Goal: Task Accomplishment & Management: Manage account settings

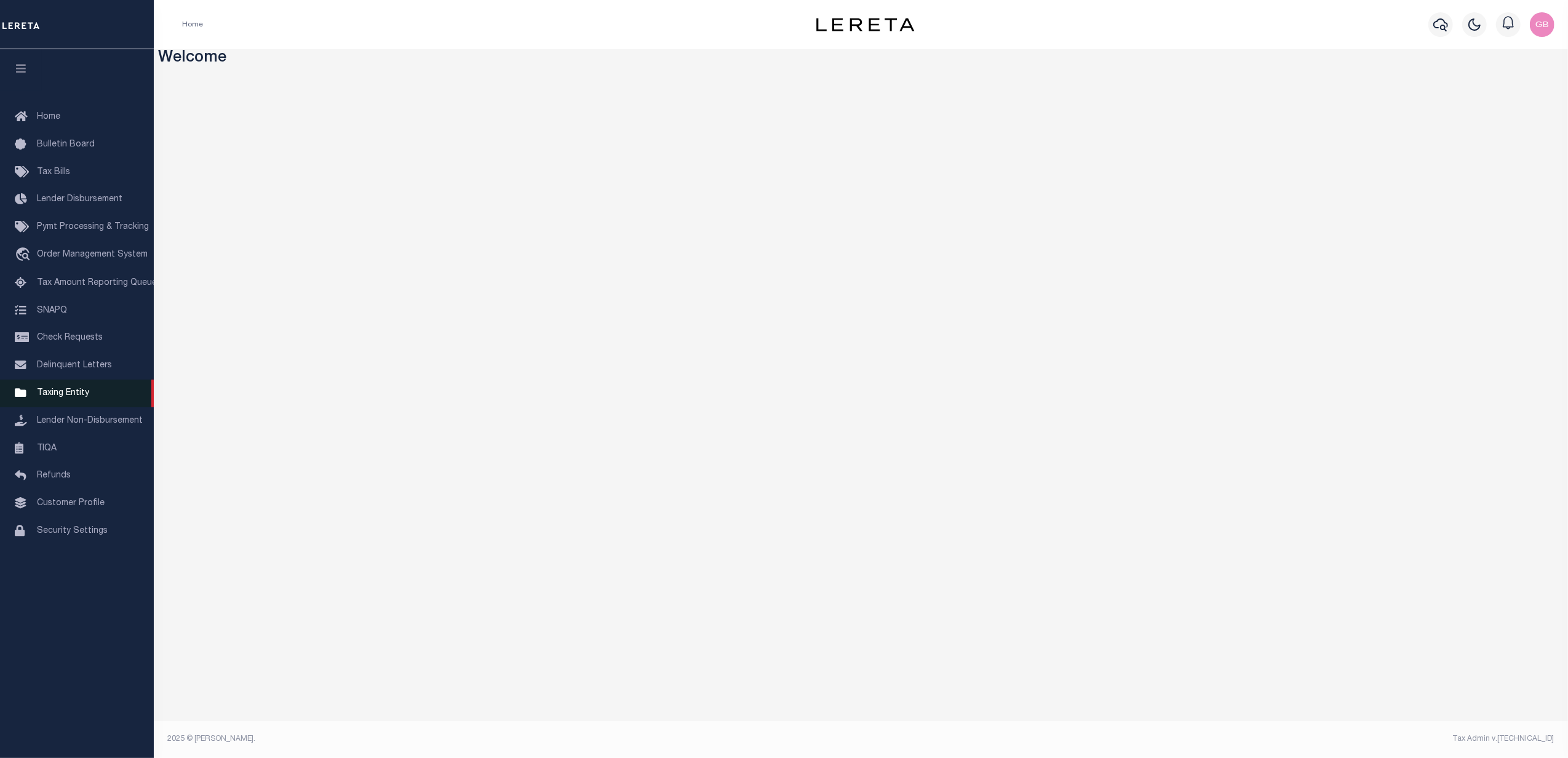
click at [42, 398] on span "Taxing Entity" at bounding box center [63, 393] width 52 height 9
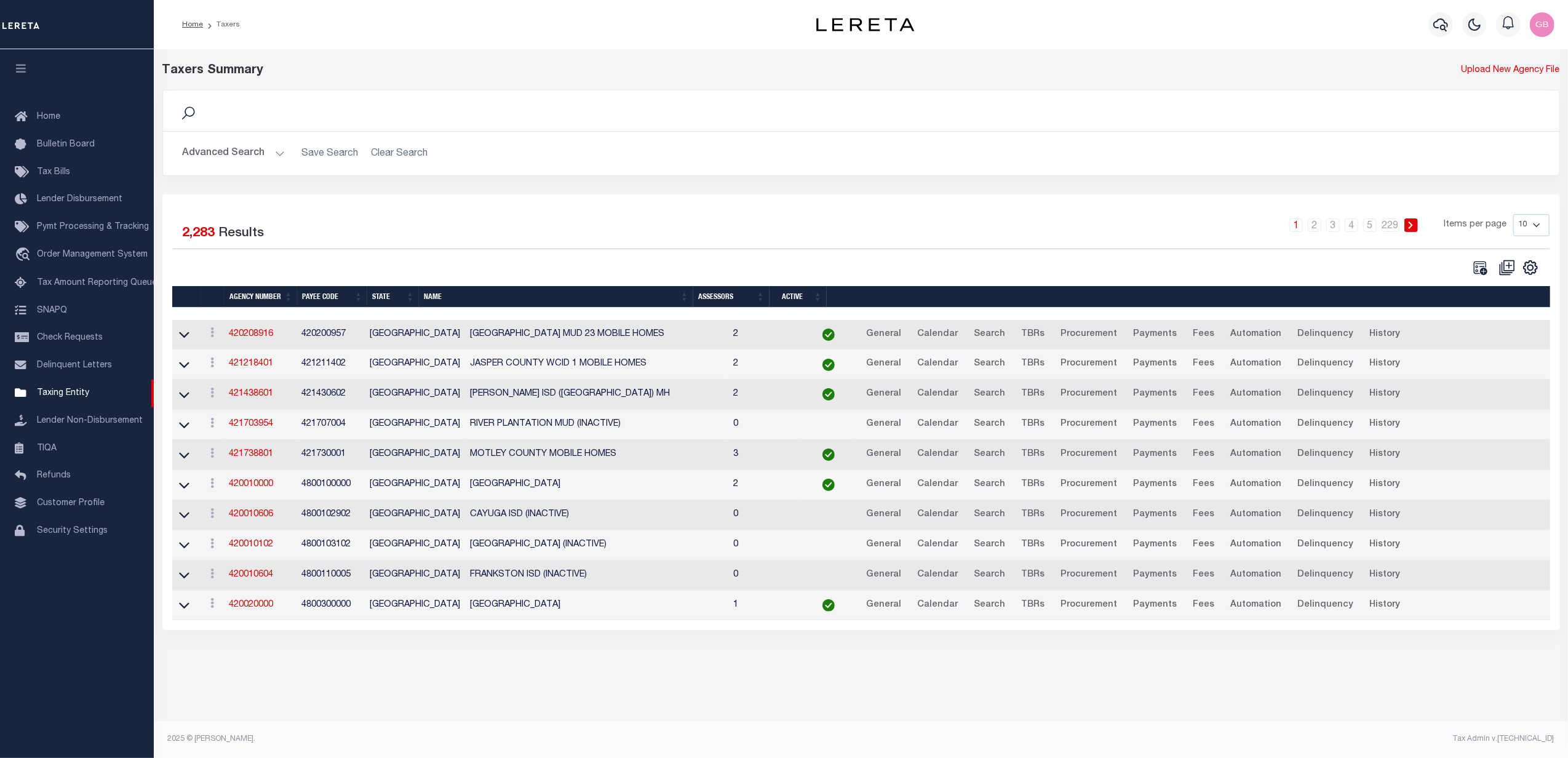
click at [244, 143] on button "Advanced Search" at bounding box center [234, 153] width 102 height 24
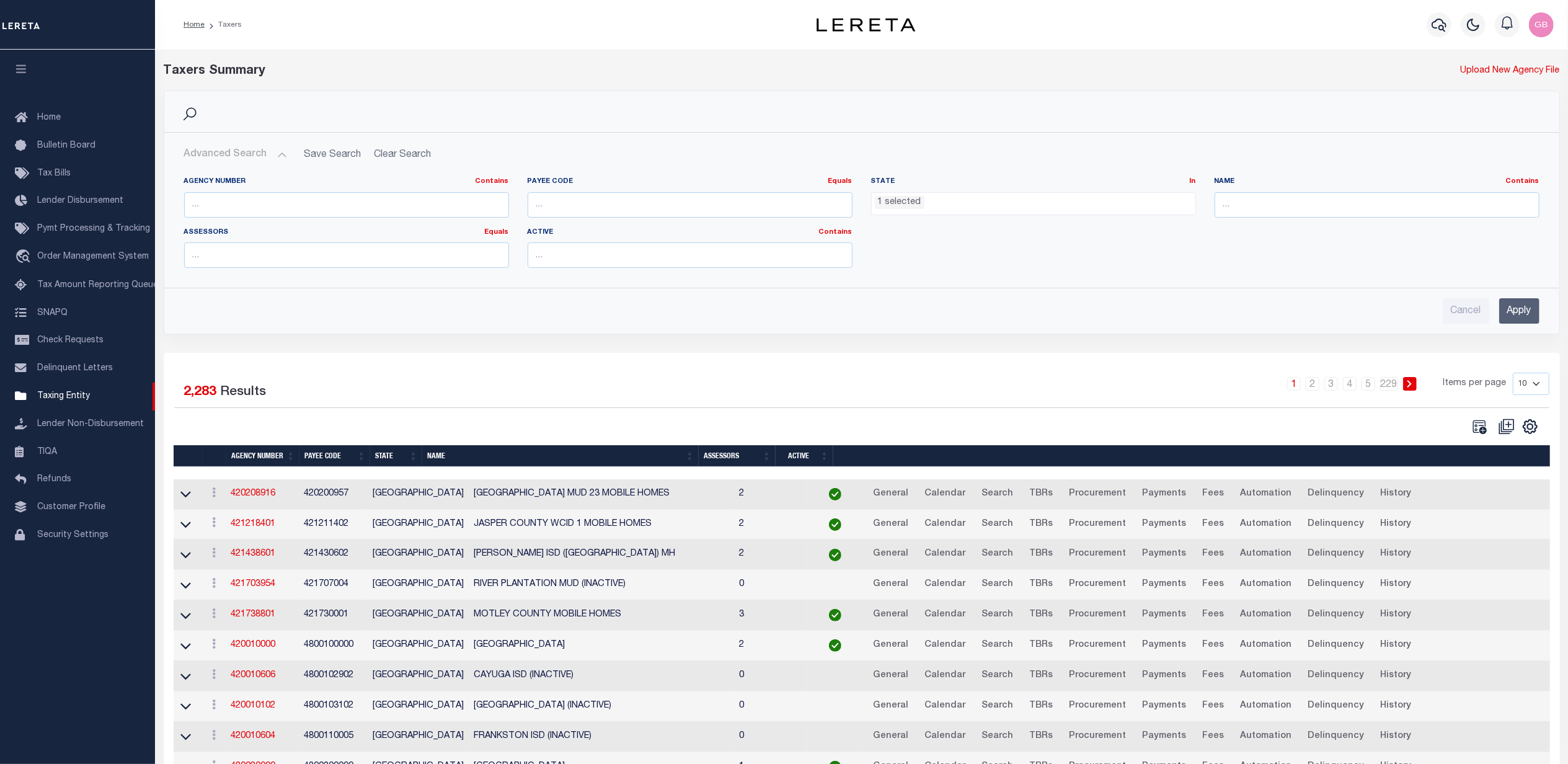
click at [968, 196] on ul "1 selected" at bounding box center [1033, 201] width 324 height 17
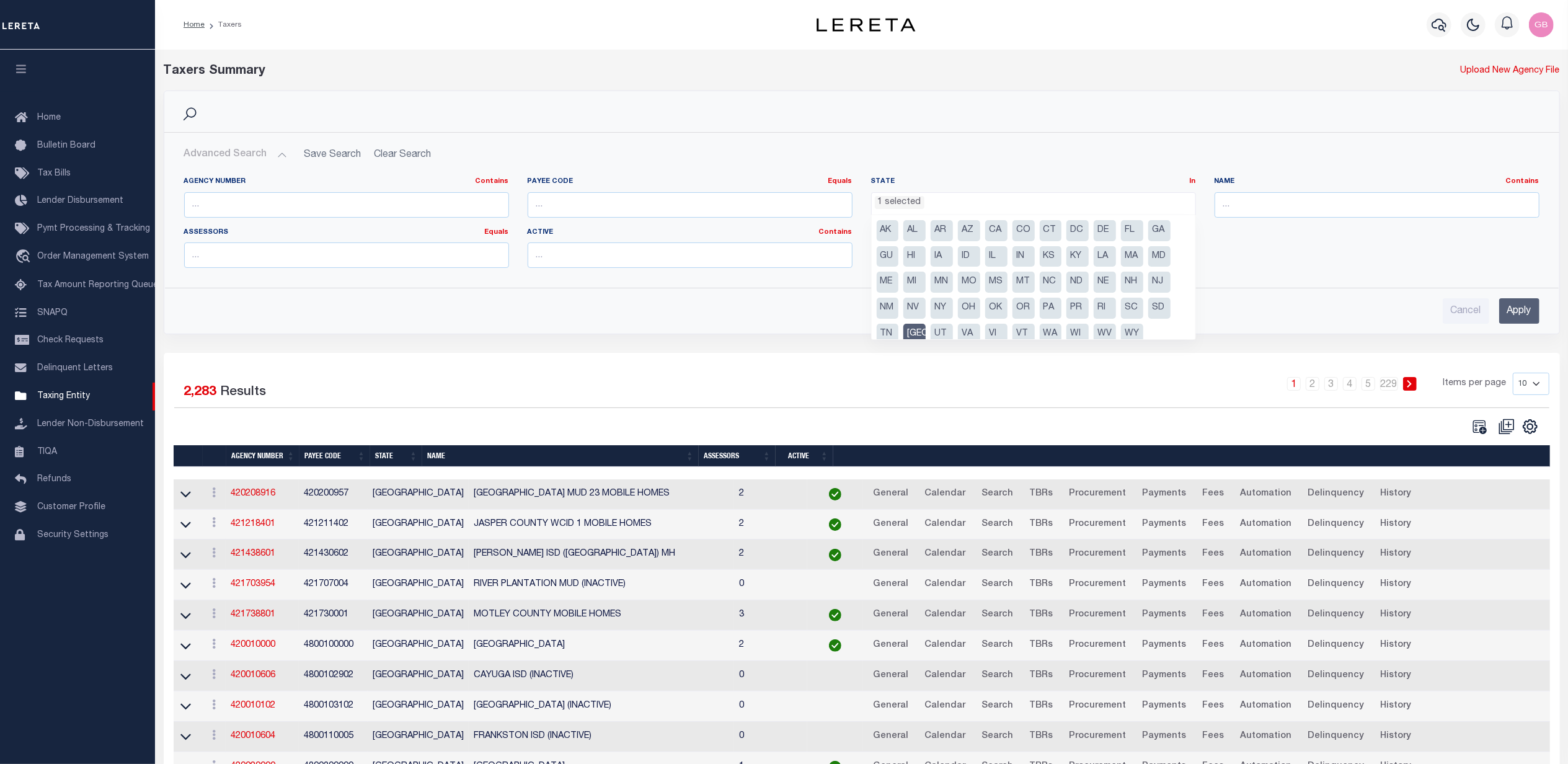
drag, startPoint x: 913, startPoint y: 332, endPoint x: 882, endPoint y: 318, distance: 34.0
click at [908, 329] on li "[GEOGRAPHIC_DATA]" at bounding box center [915, 334] width 23 height 21
select select
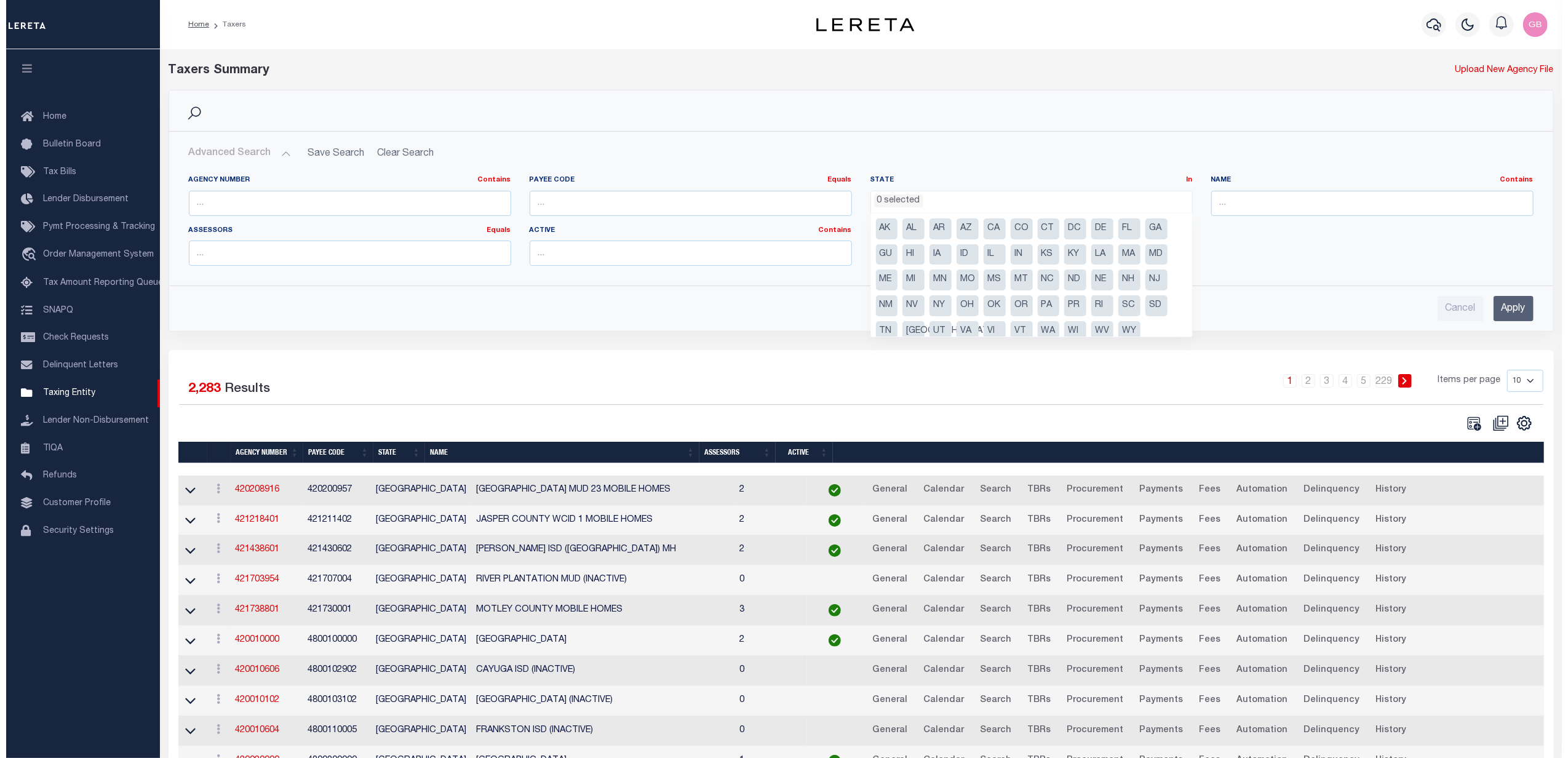
scroll to position [485, 0]
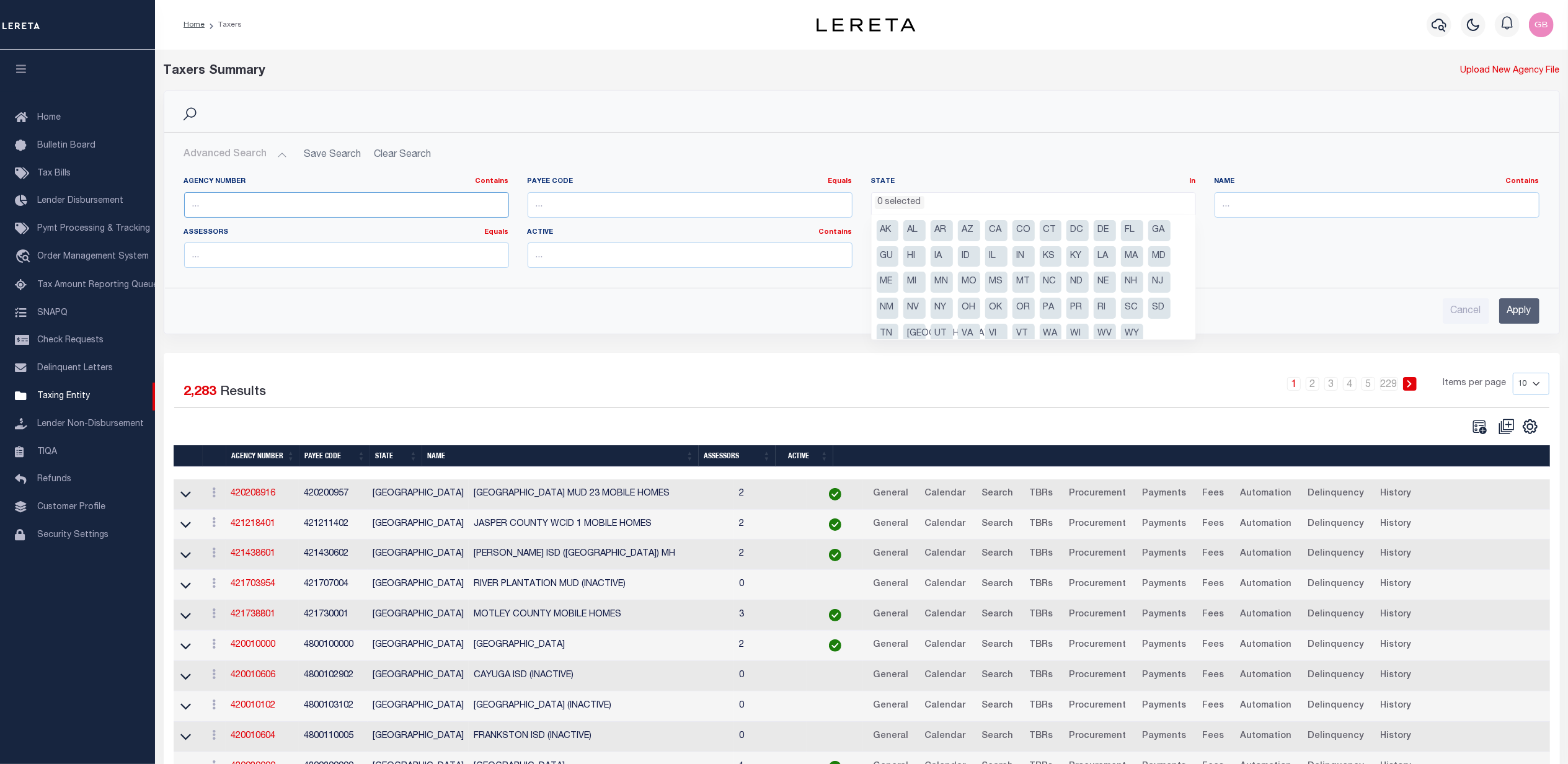
drag, startPoint x: 348, startPoint y: 199, endPoint x: 696, endPoint y: 214, distance: 348.3
click at [348, 199] on input "text" at bounding box center [347, 205] width 325 height 25
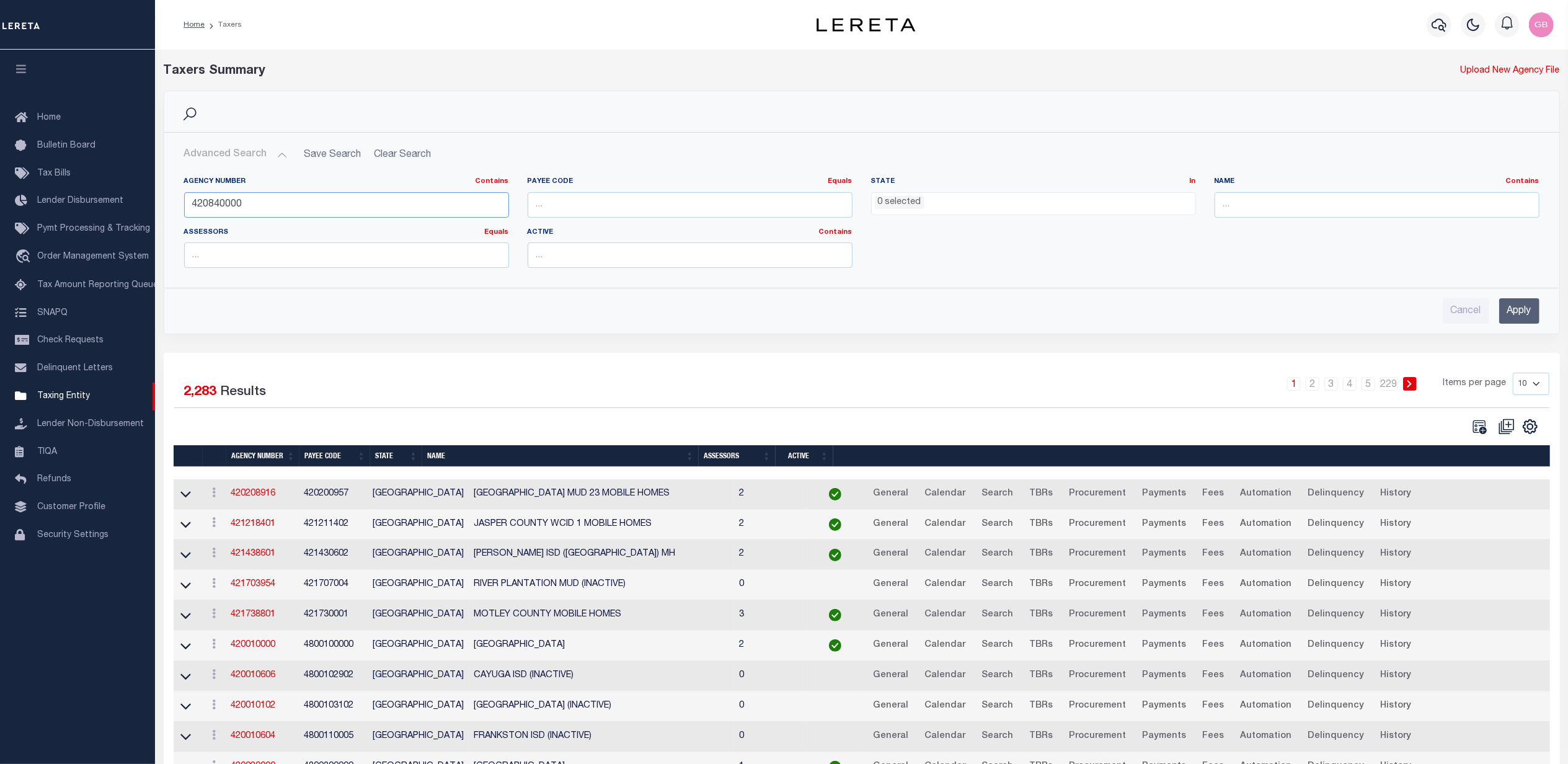
type input "420840000"
click at [1519, 311] on input "Apply" at bounding box center [1519, 311] width 41 height 25
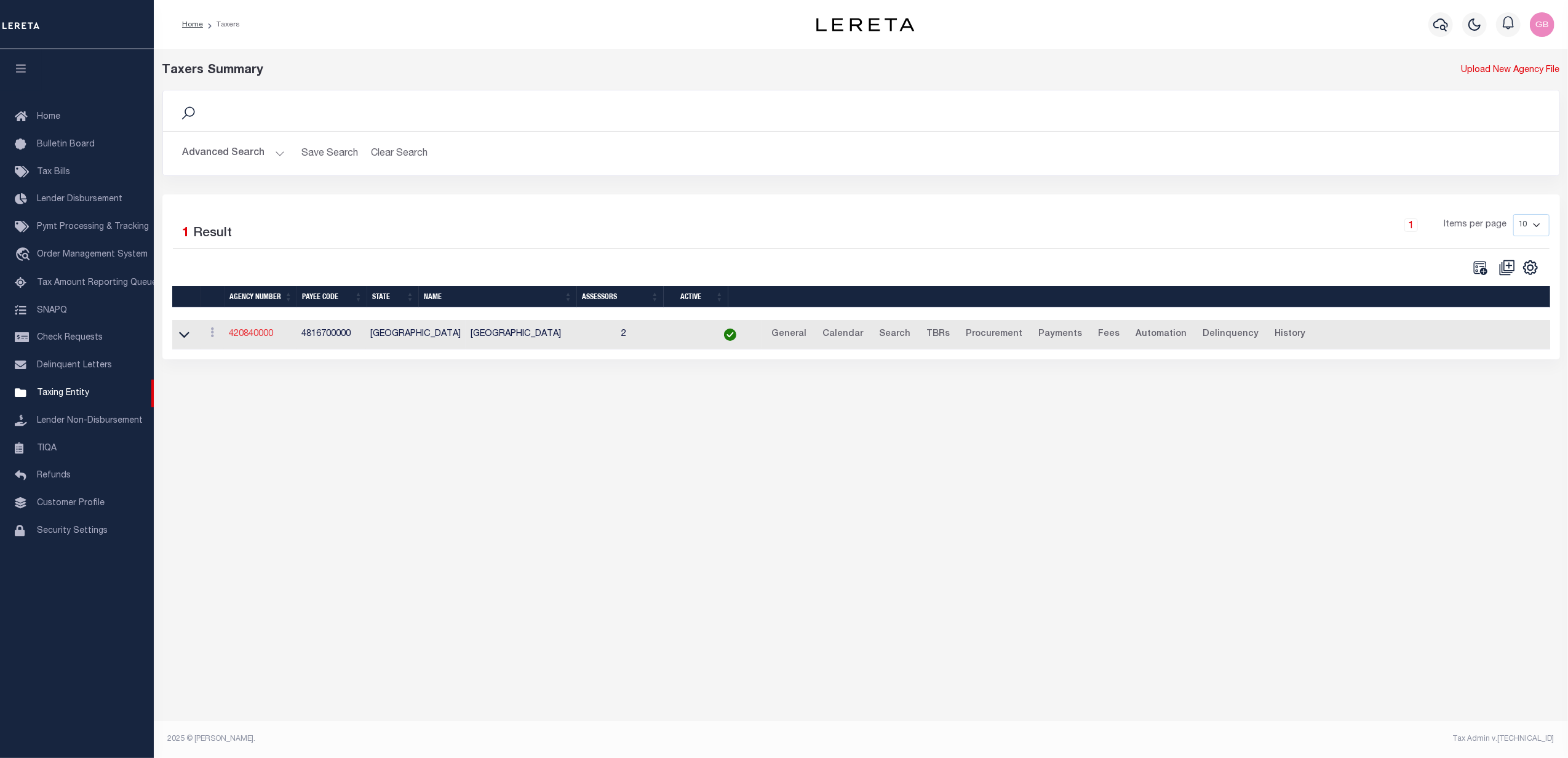
drag, startPoint x: 245, startPoint y: 335, endPoint x: 273, endPoint y: 335, distance: 28.0
click at [246, 335] on link "420840000" at bounding box center [250, 334] width 44 height 9
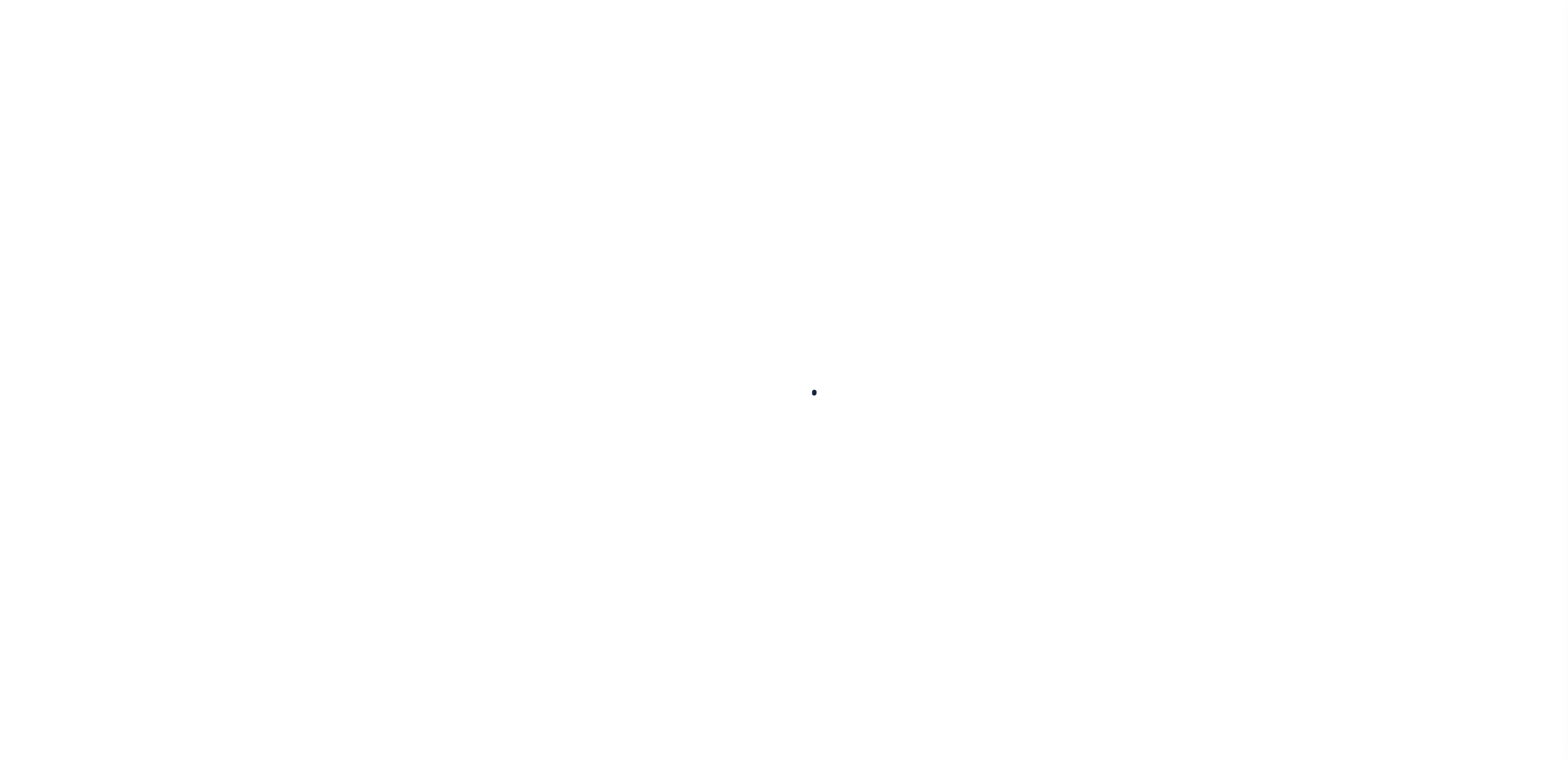
select select
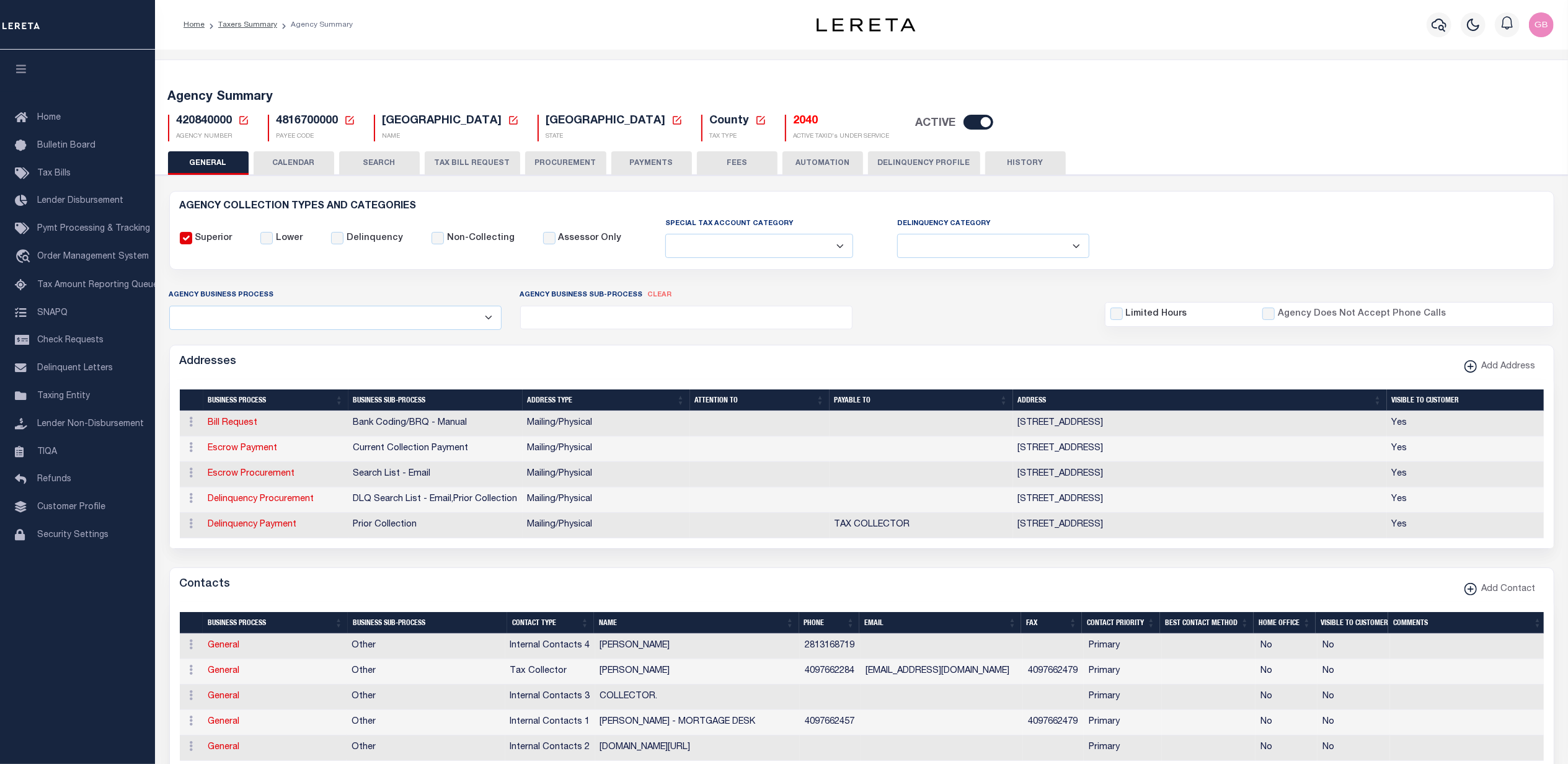
click at [466, 165] on button "TAX BILL REQUEST" at bounding box center [472, 163] width 95 height 23
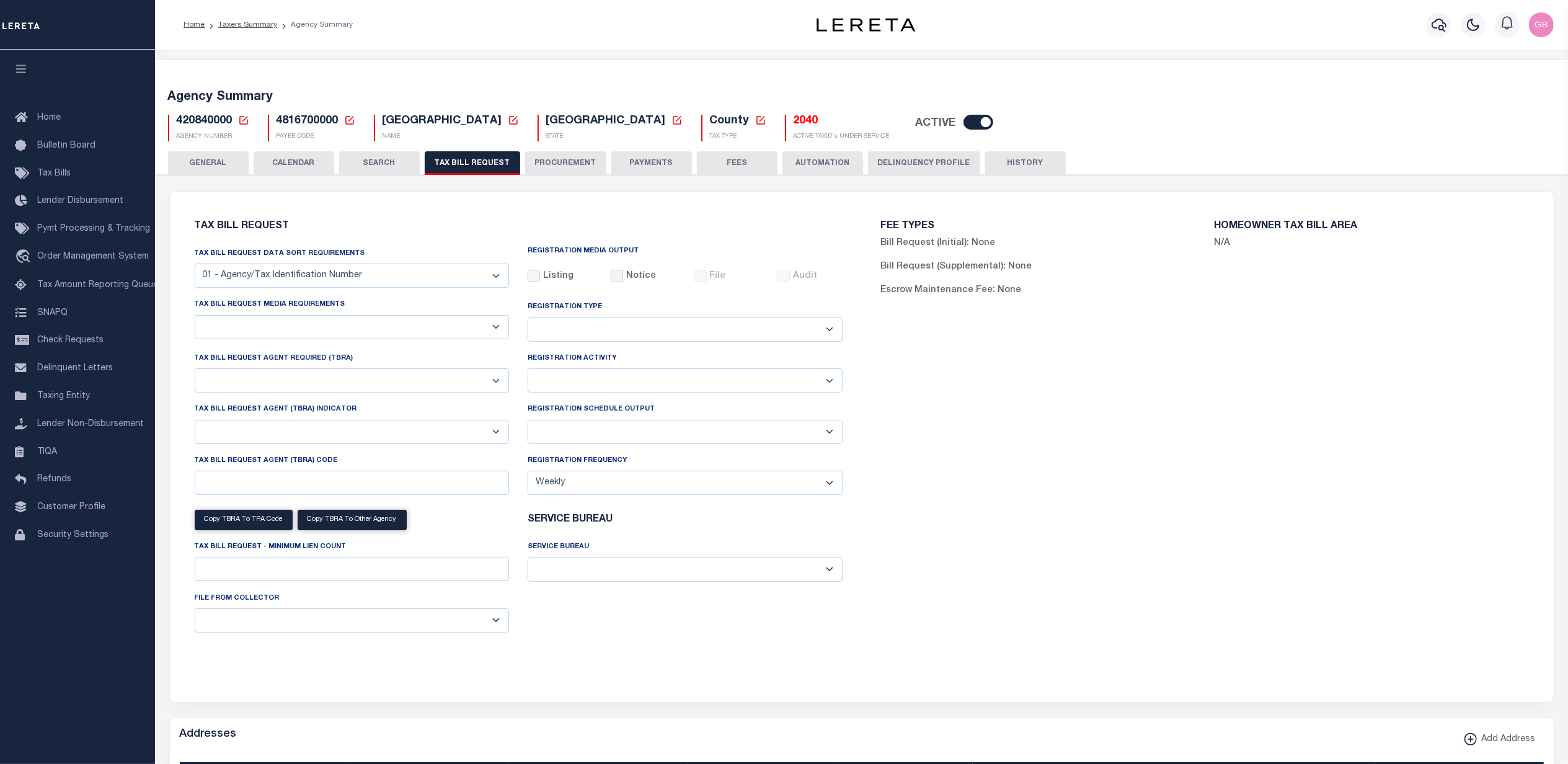
select select "28"
checkbox input "false"
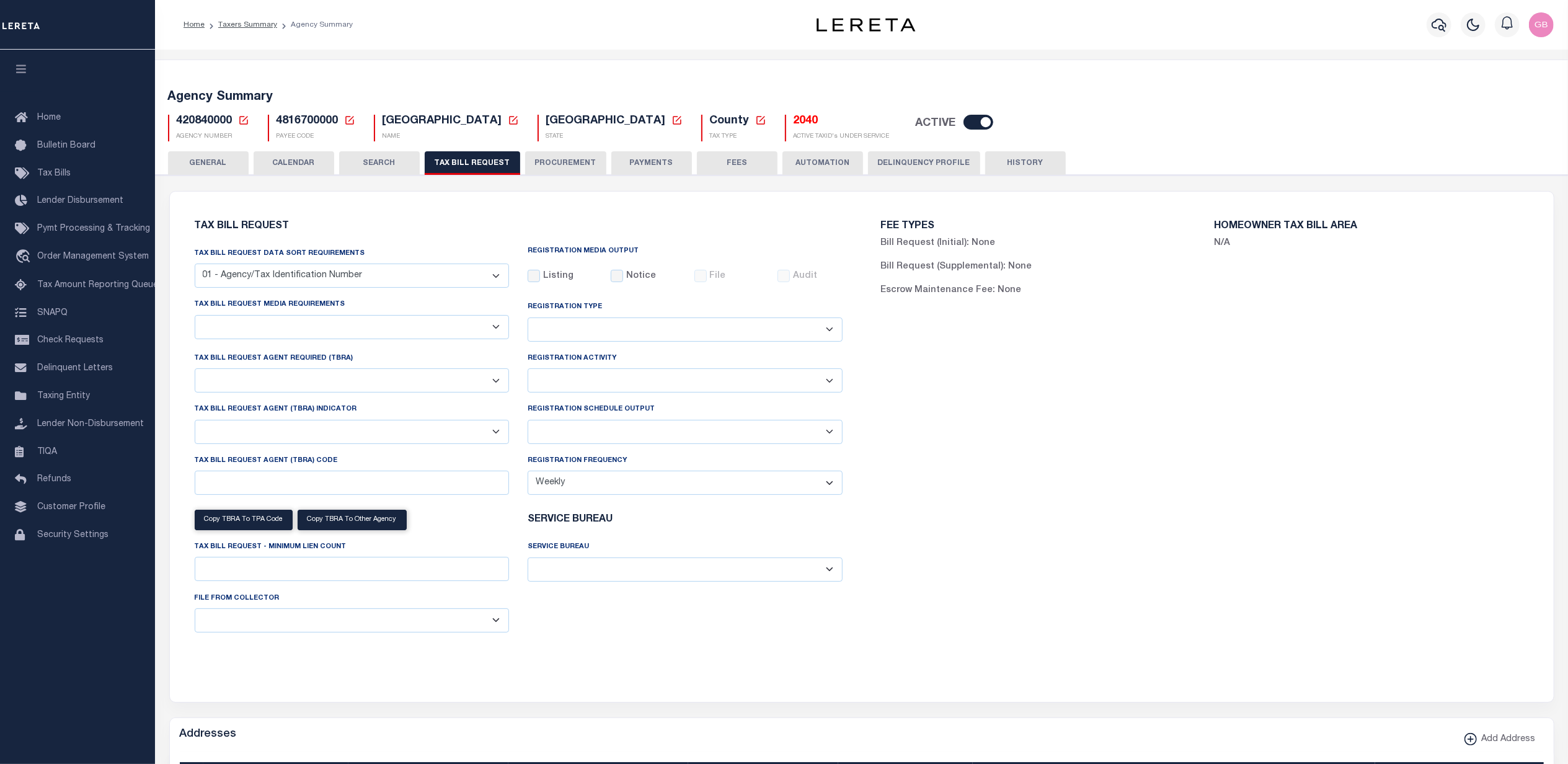
select select "22"
select select "true"
select select "14"
select select
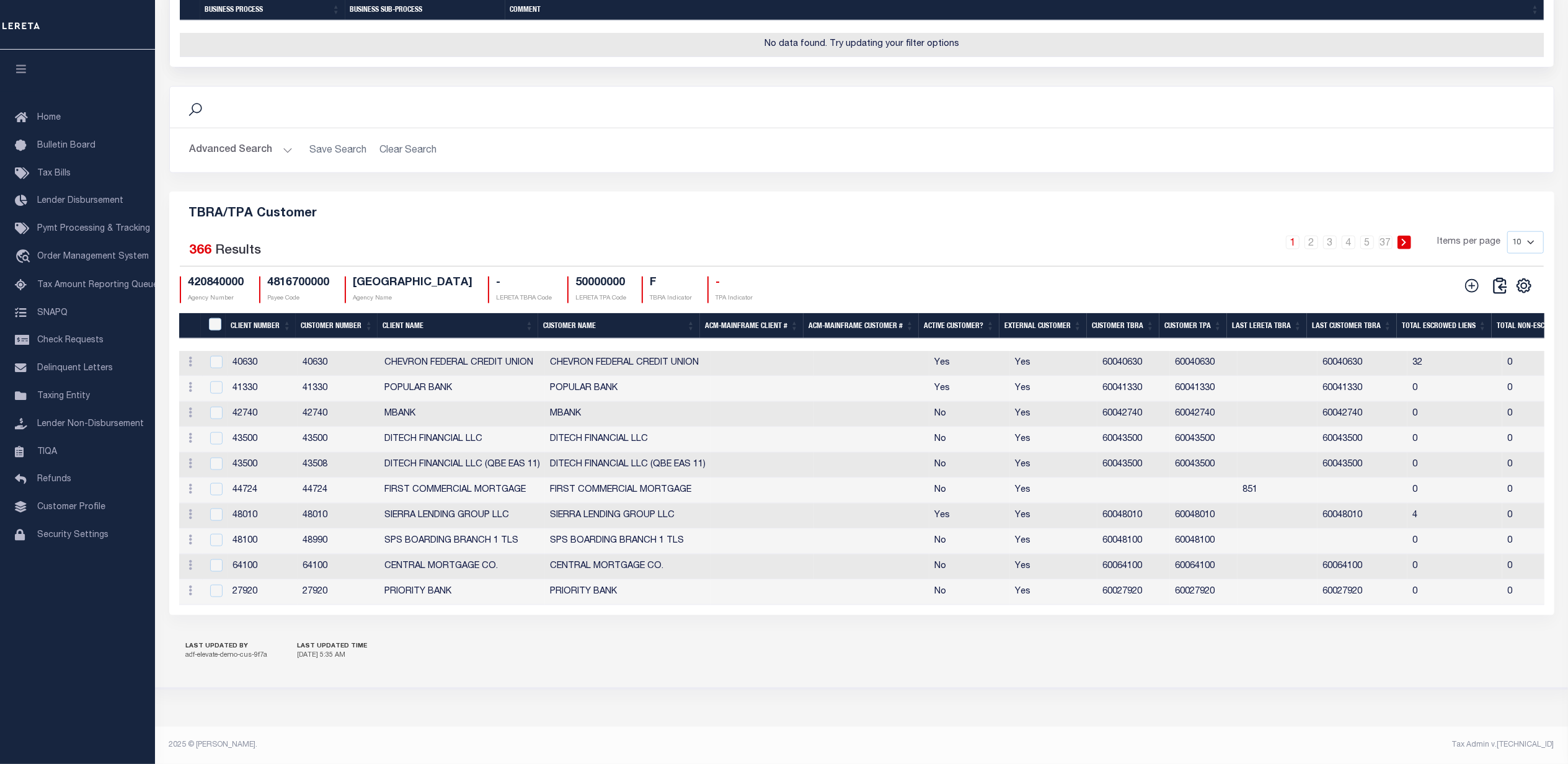
scroll to position [1341, 0]
click at [1049, 328] on th "External Customer" at bounding box center [1043, 326] width 87 height 25
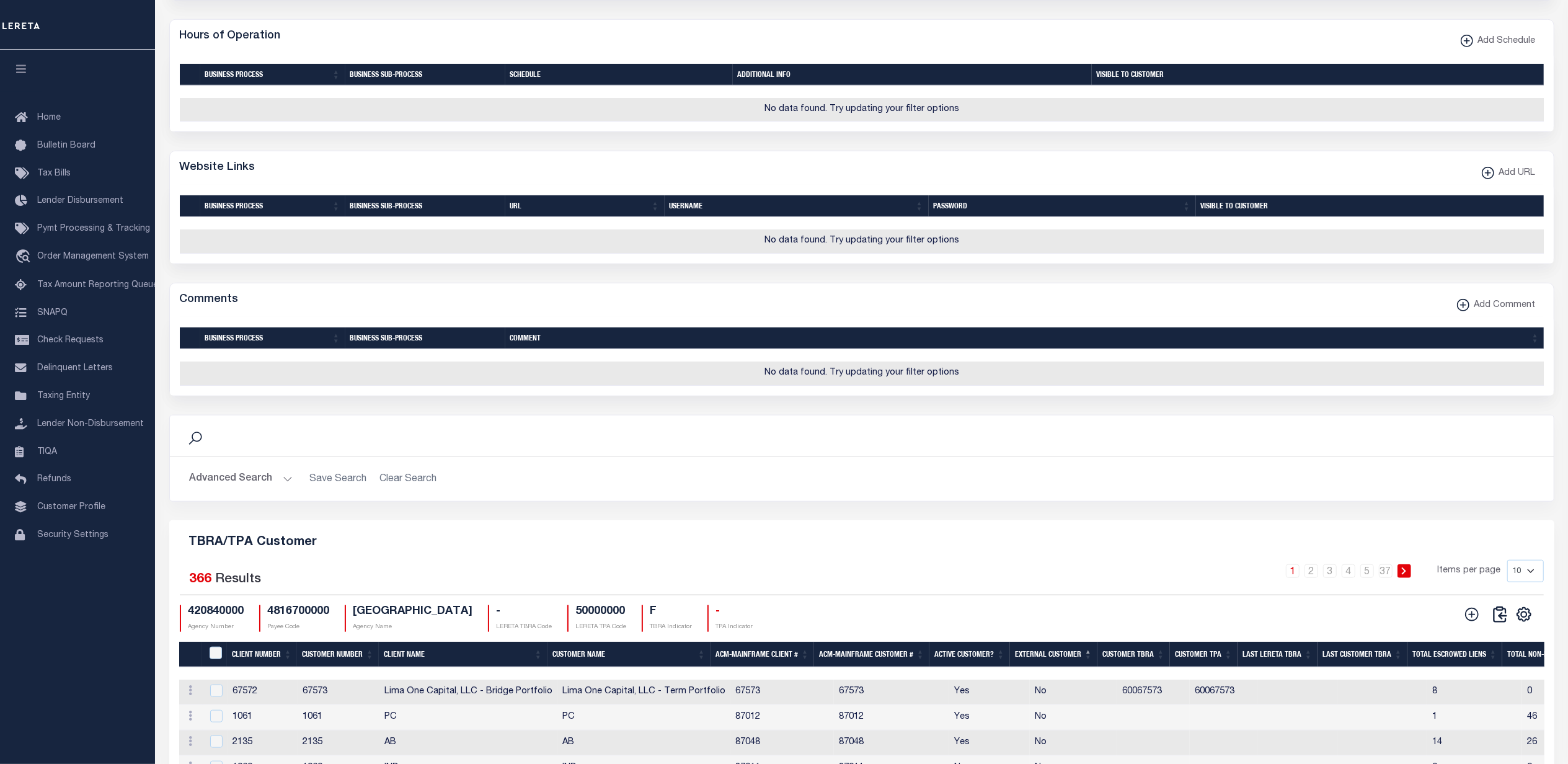
scroll to position [18, 0]
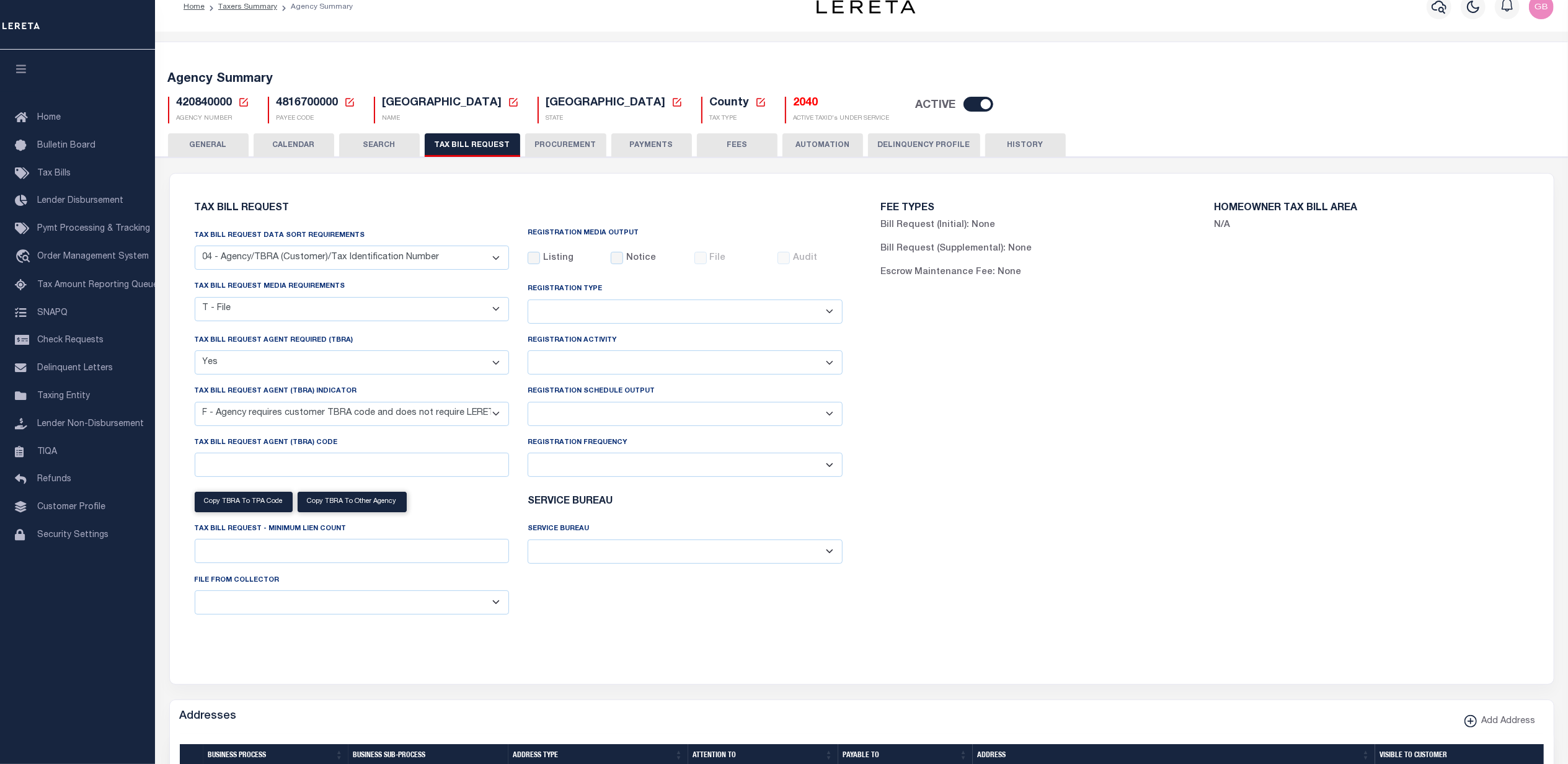
click at [224, 151] on button "GENERAL" at bounding box center [208, 145] width 81 height 23
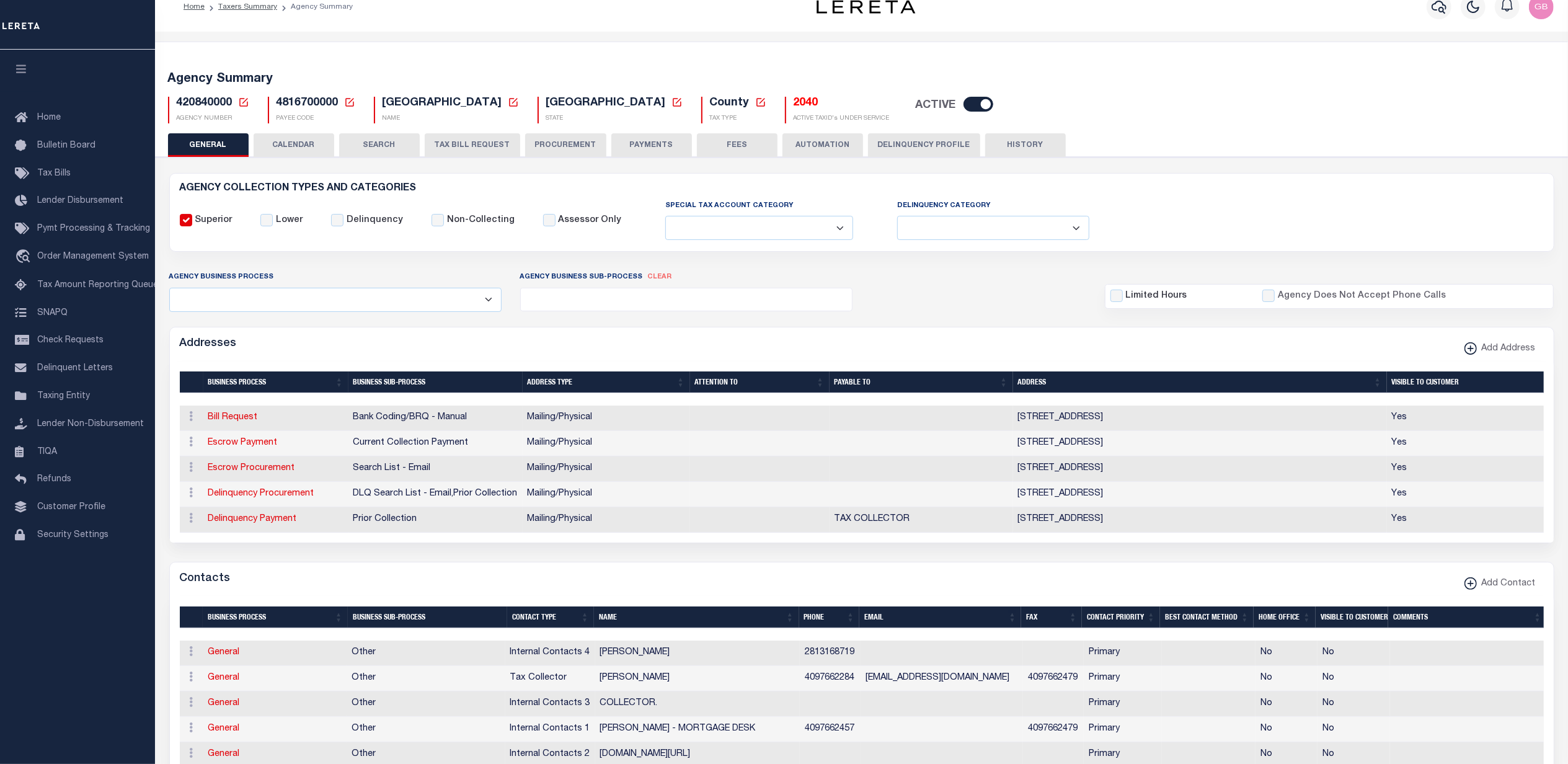
scroll to position [0, 0]
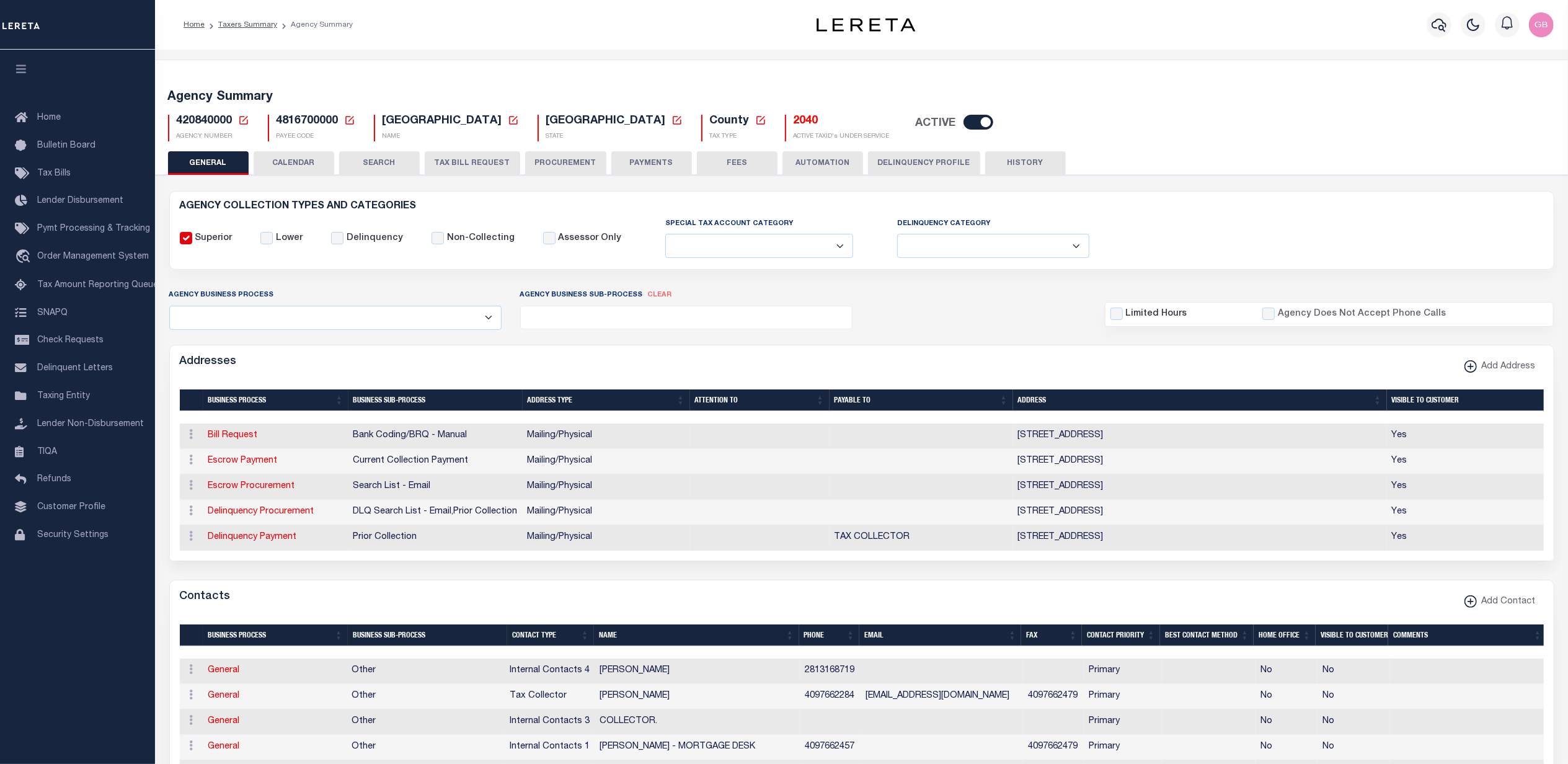
click at [459, 157] on button "TAX BILL REQUEST" at bounding box center [472, 163] width 95 height 23
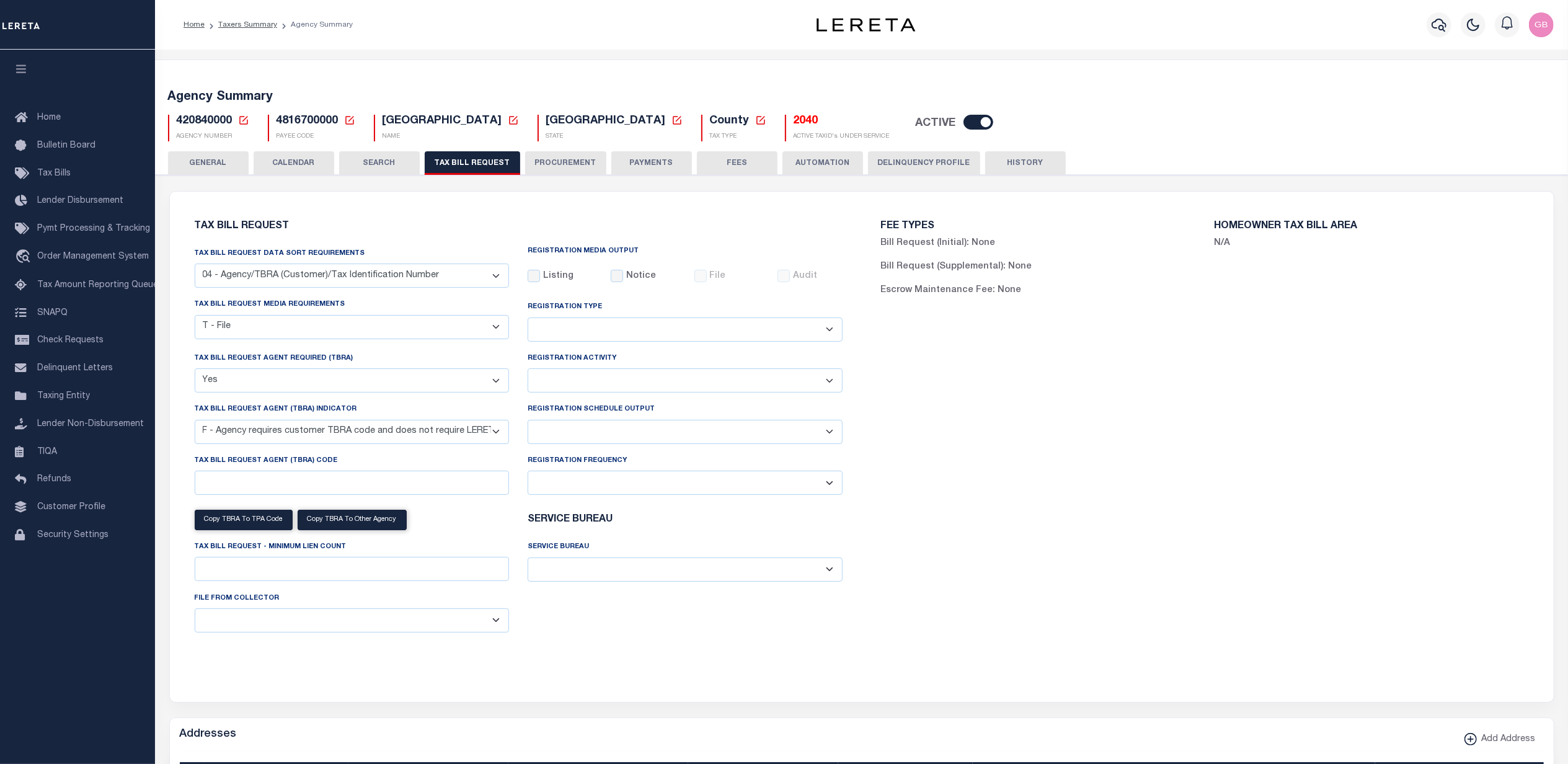
scroll to position [496, 0]
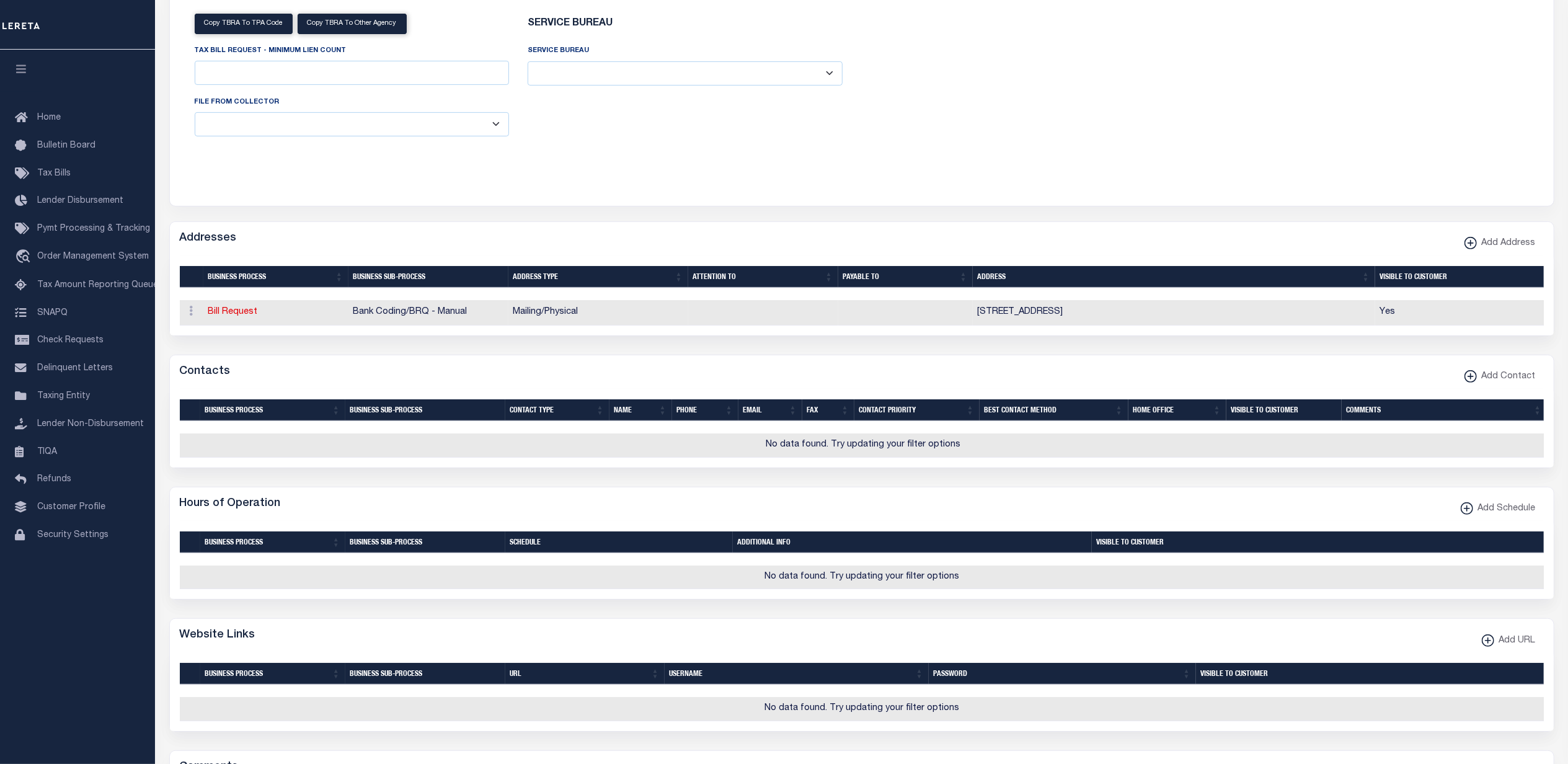
drag, startPoint x: 757, startPoint y: 689, endPoint x: 726, endPoint y: 670, distance: 36.4
click at [757, 689] on div "Selected 0 Result Items per page" at bounding box center [862, 692] width 1384 height 78
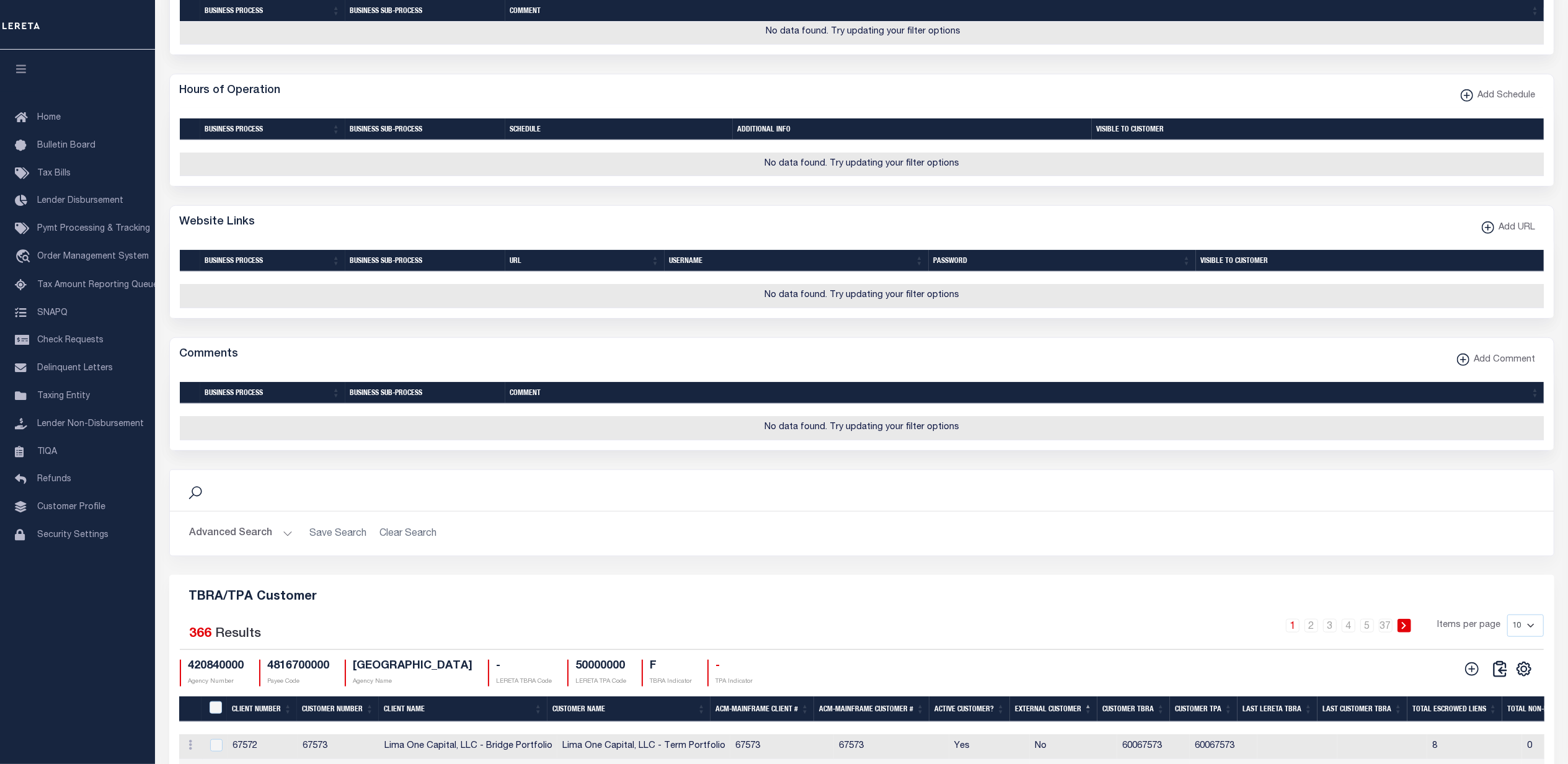
scroll to position [1353, 0]
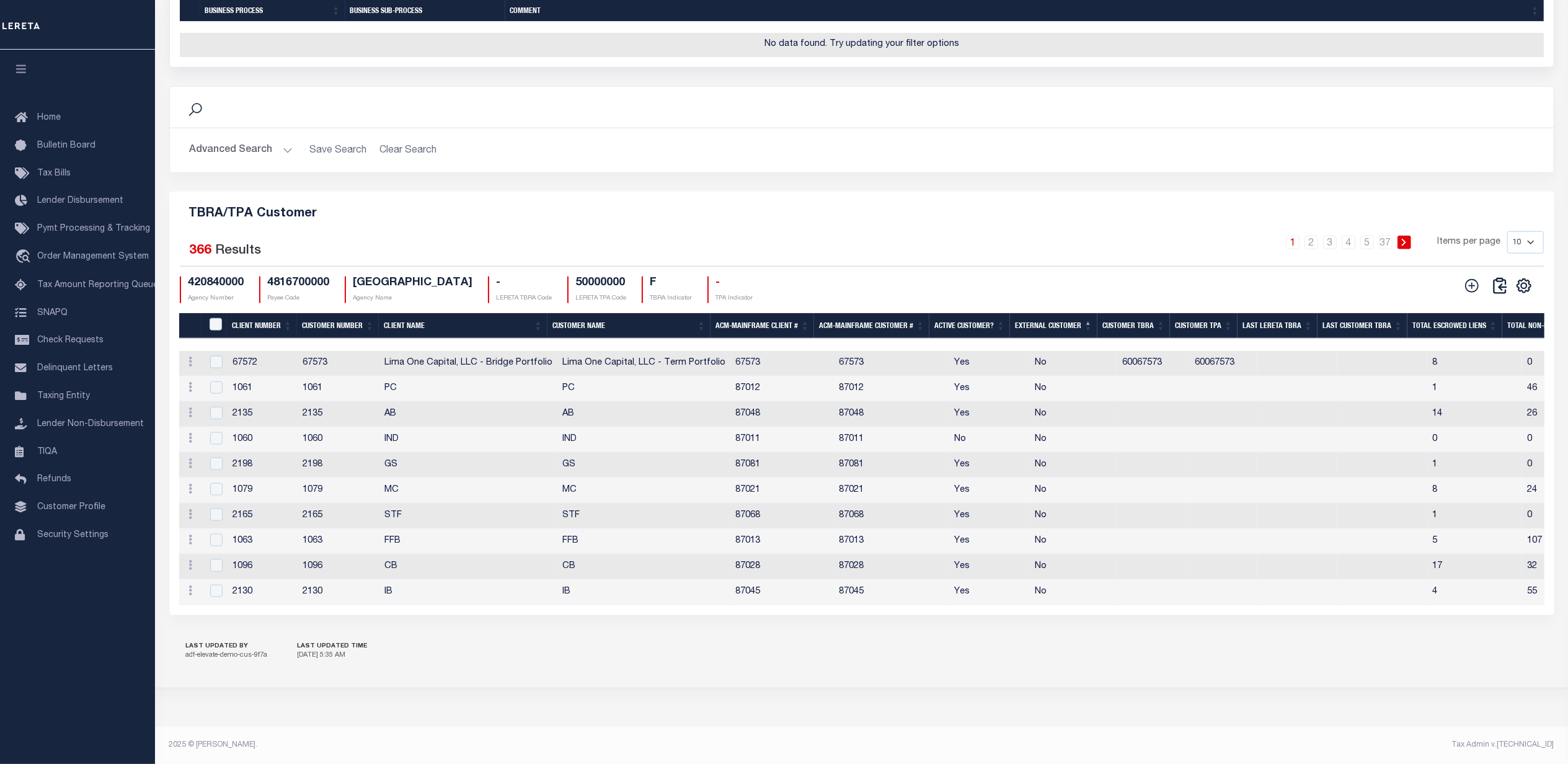
click at [190, 408] on icon at bounding box center [191, 412] width 4 height 10
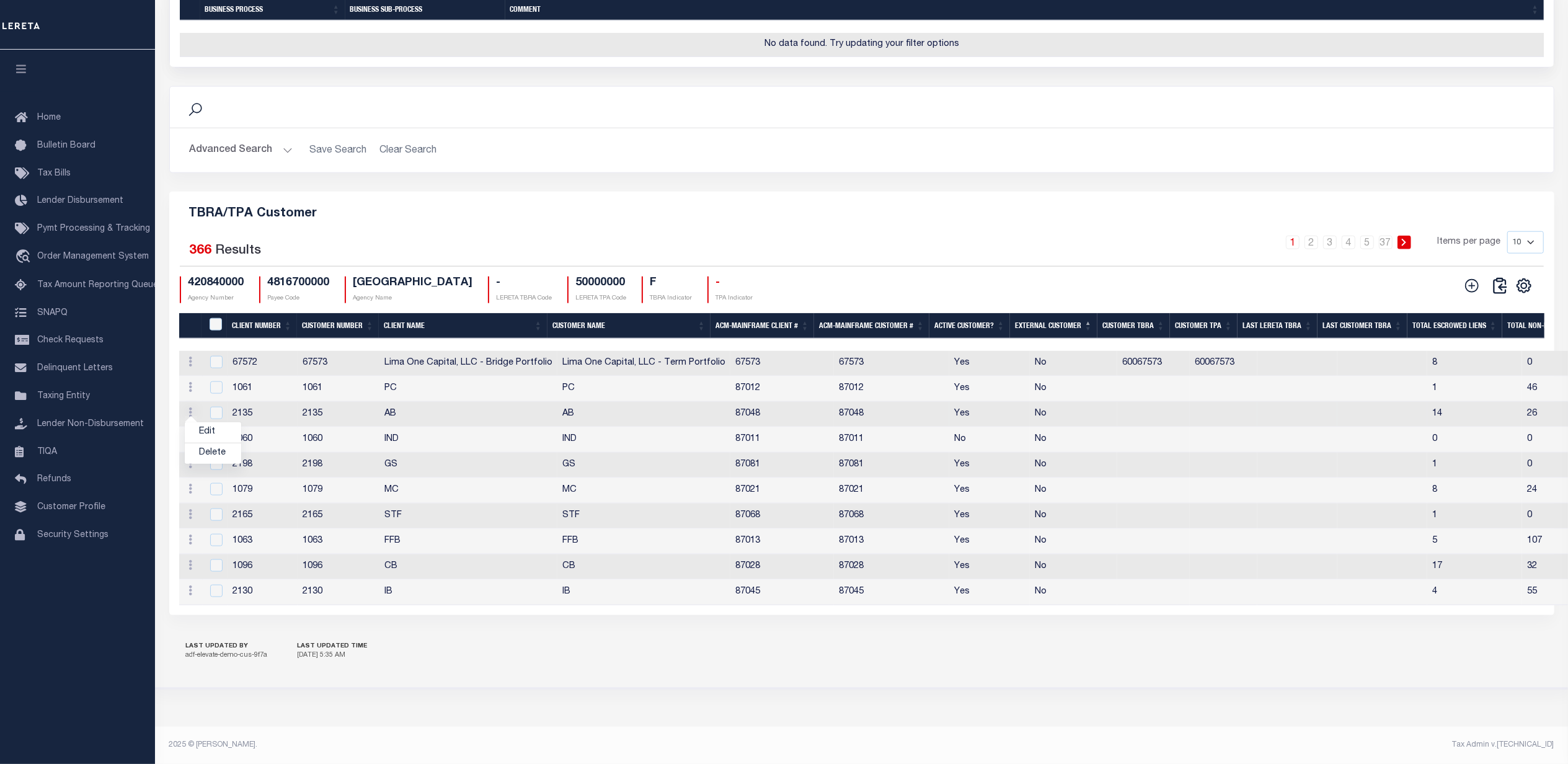
scroll to position [1334, 0]
click at [208, 440] on link "Edit" at bounding box center [212, 432] width 57 height 21
type input "AB"
type input "2135"
checkbox input "true"
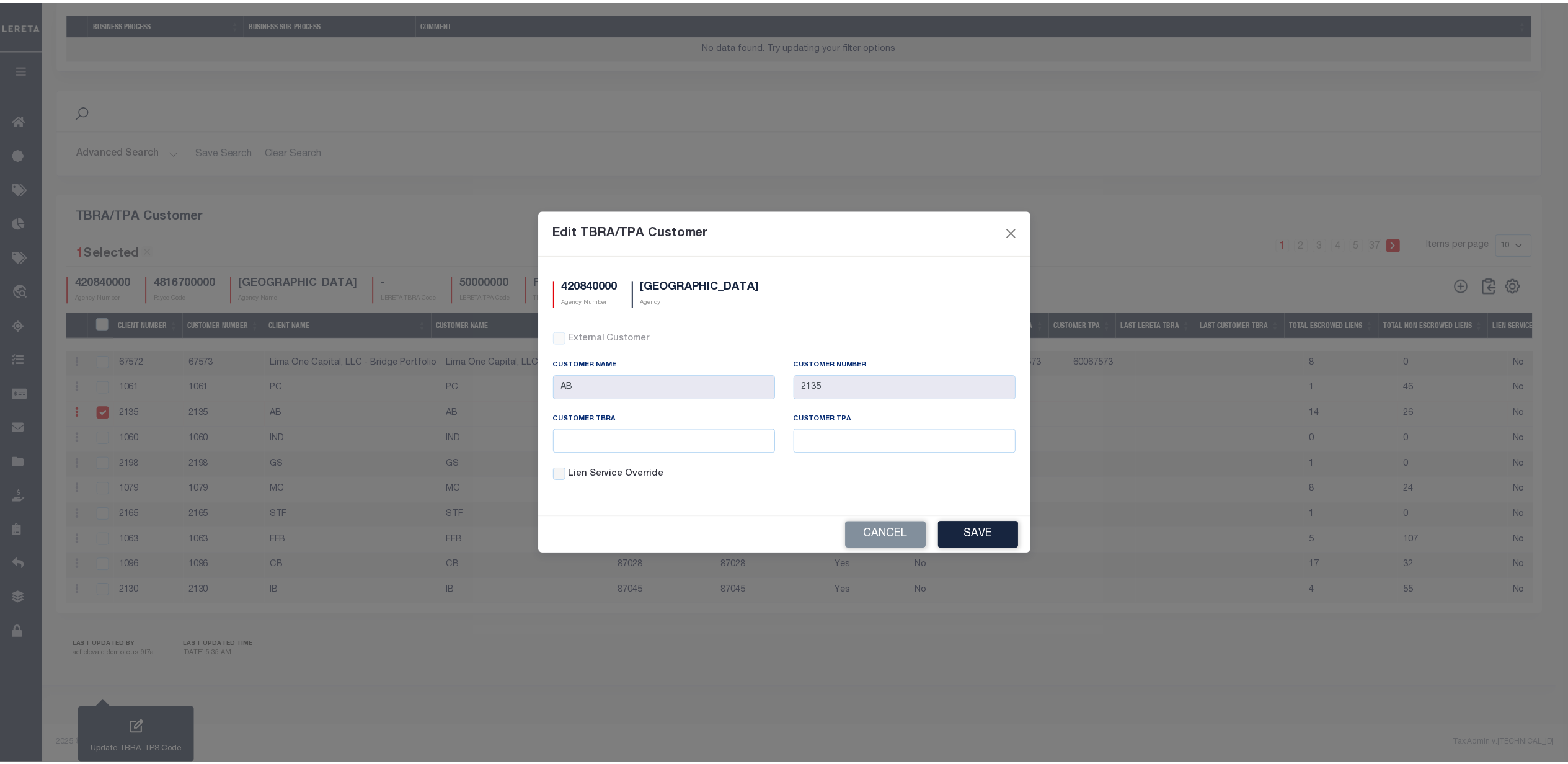
scroll to position [1252, 0]
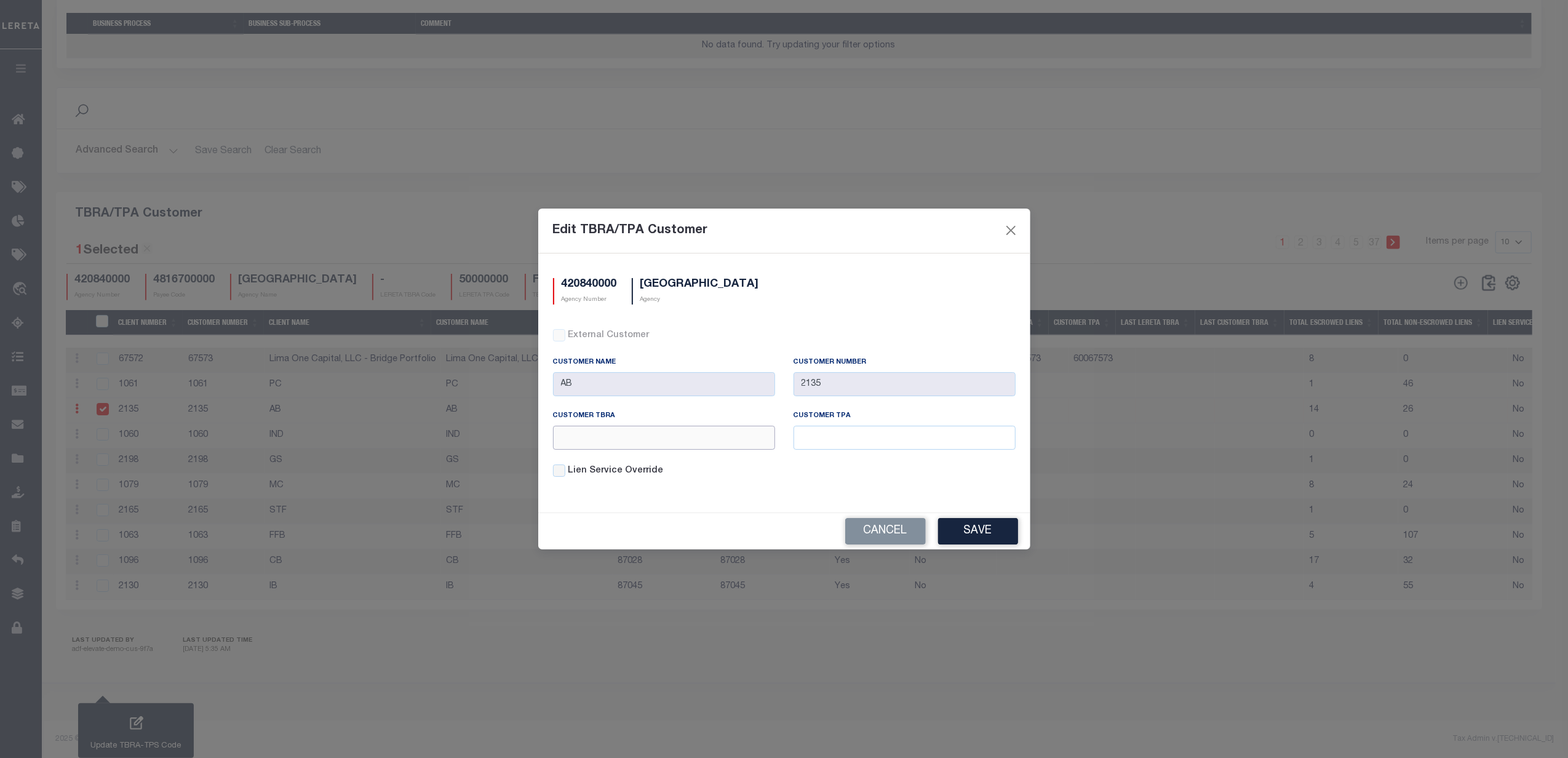
drag, startPoint x: 683, startPoint y: 441, endPoint x: 1122, endPoint y: 415, distance: 439.8
click at [684, 441] on input "text" at bounding box center [664, 437] width 222 height 24
type input "600055770"
click at [970, 524] on button "Save" at bounding box center [978, 531] width 80 height 26
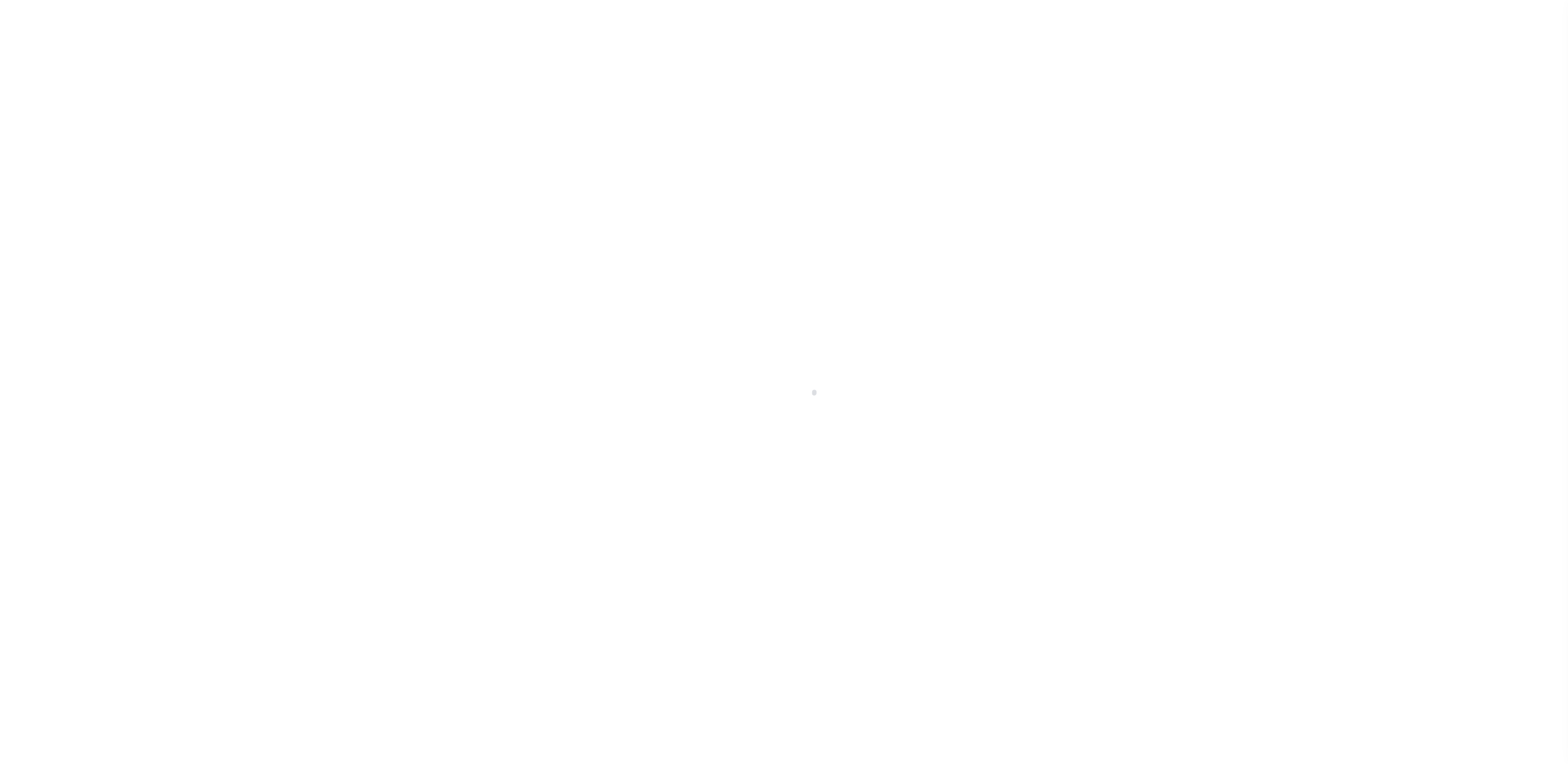
select select
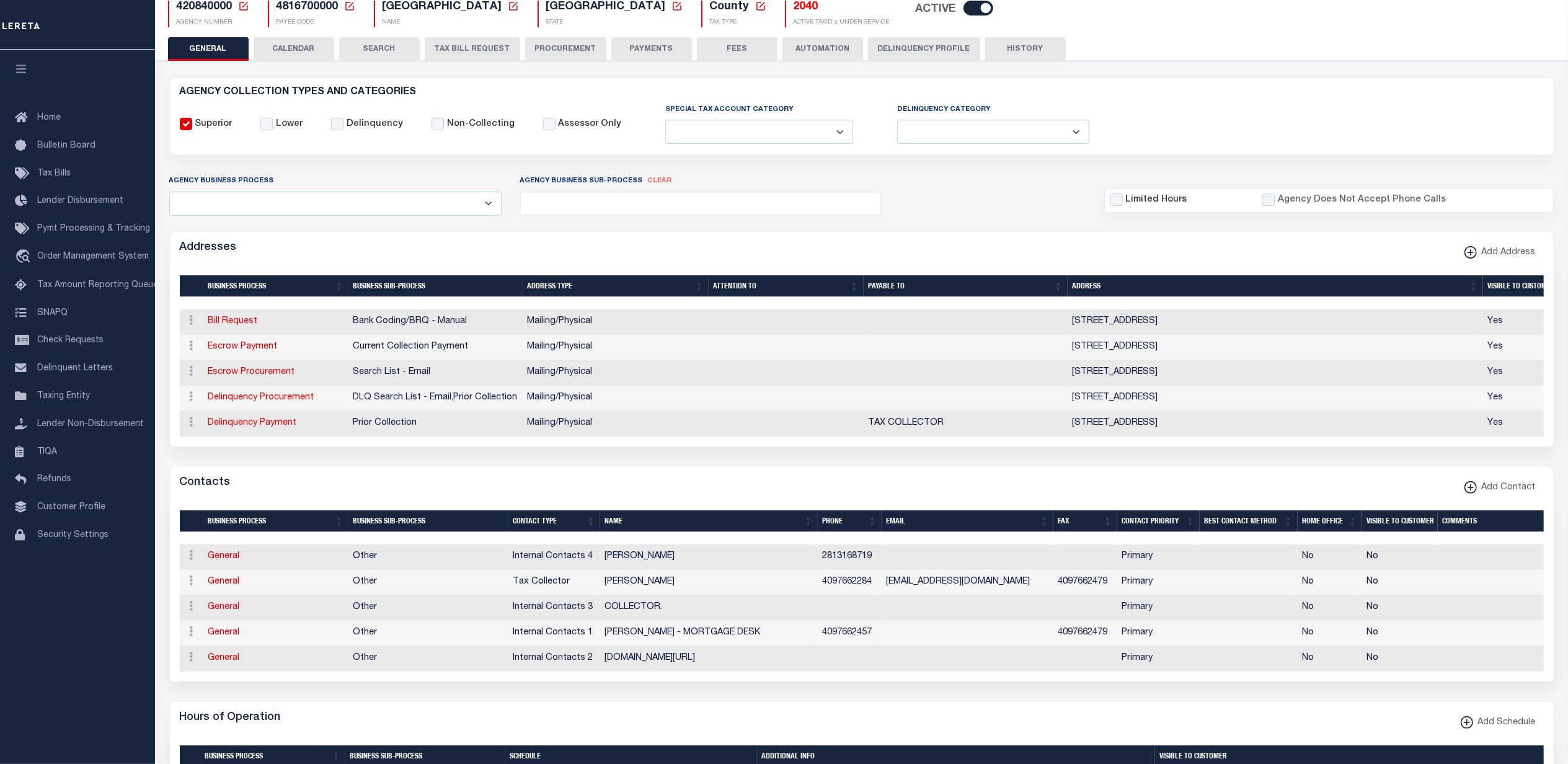
scroll to position [114, 0]
click at [464, 47] on button "TAX BILL REQUEST" at bounding box center [472, 49] width 95 height 23
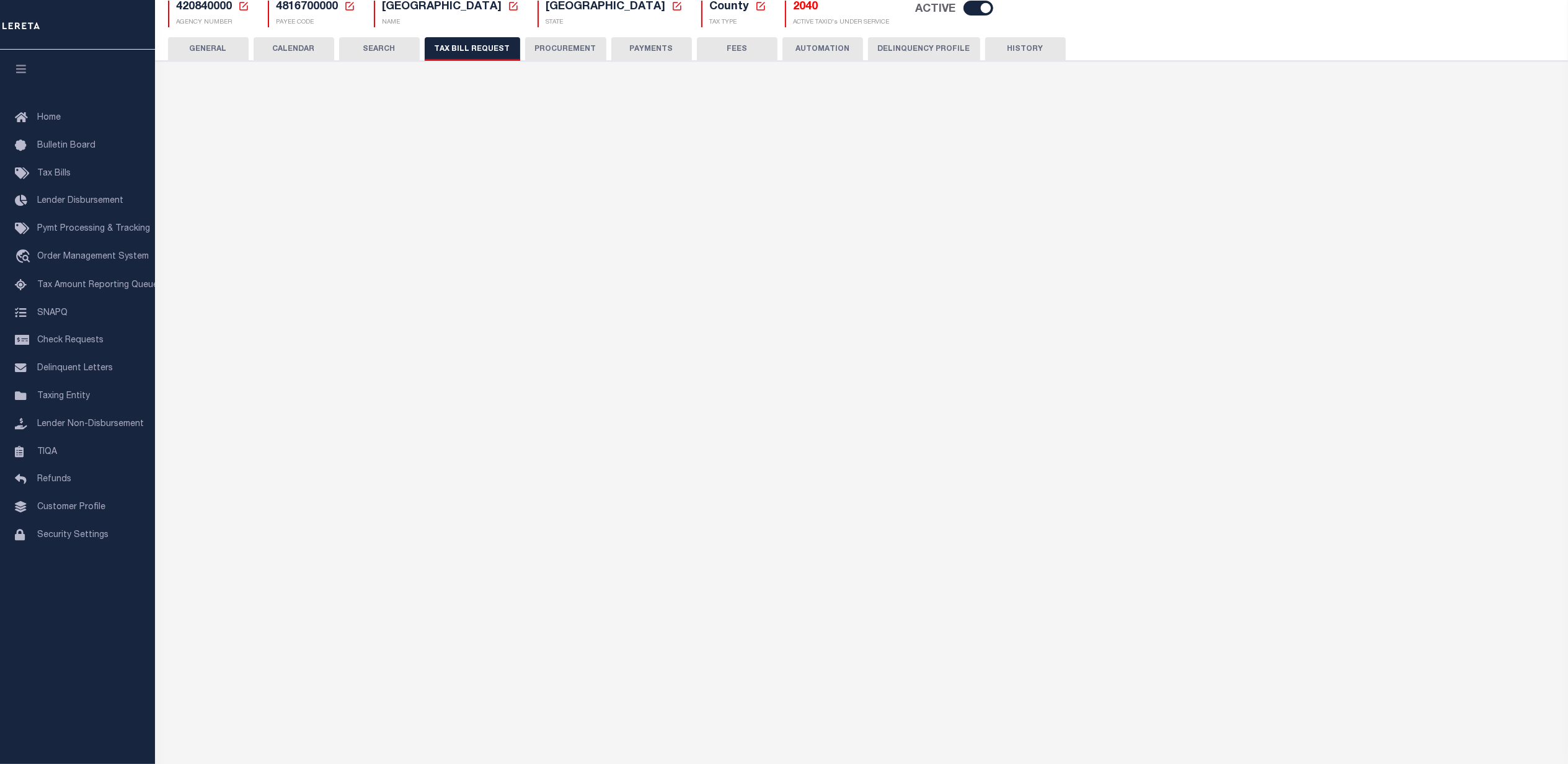
select select "28"
checkbox input "false"
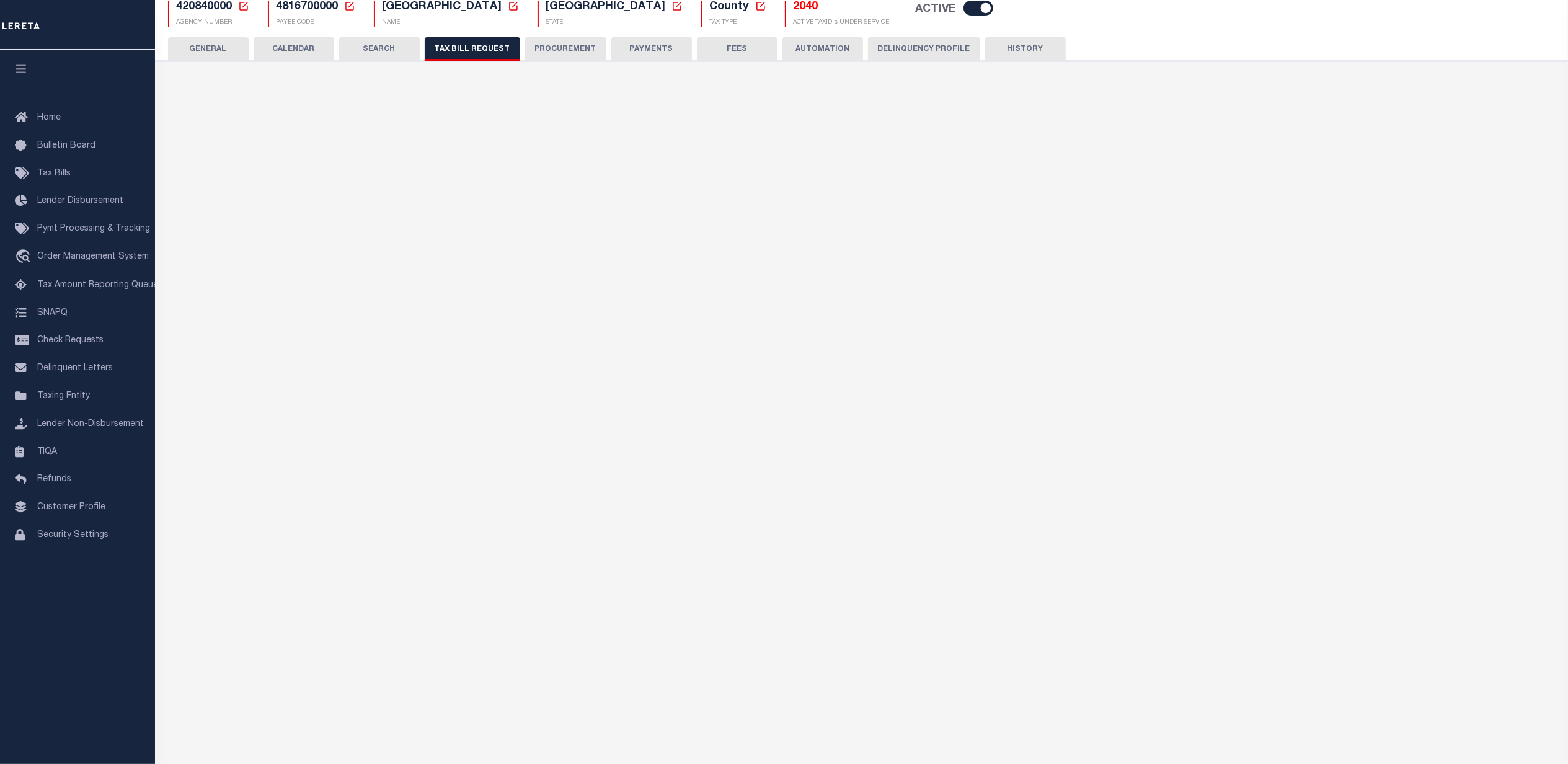
select select "22"
select select "true"
select select "14"
select select
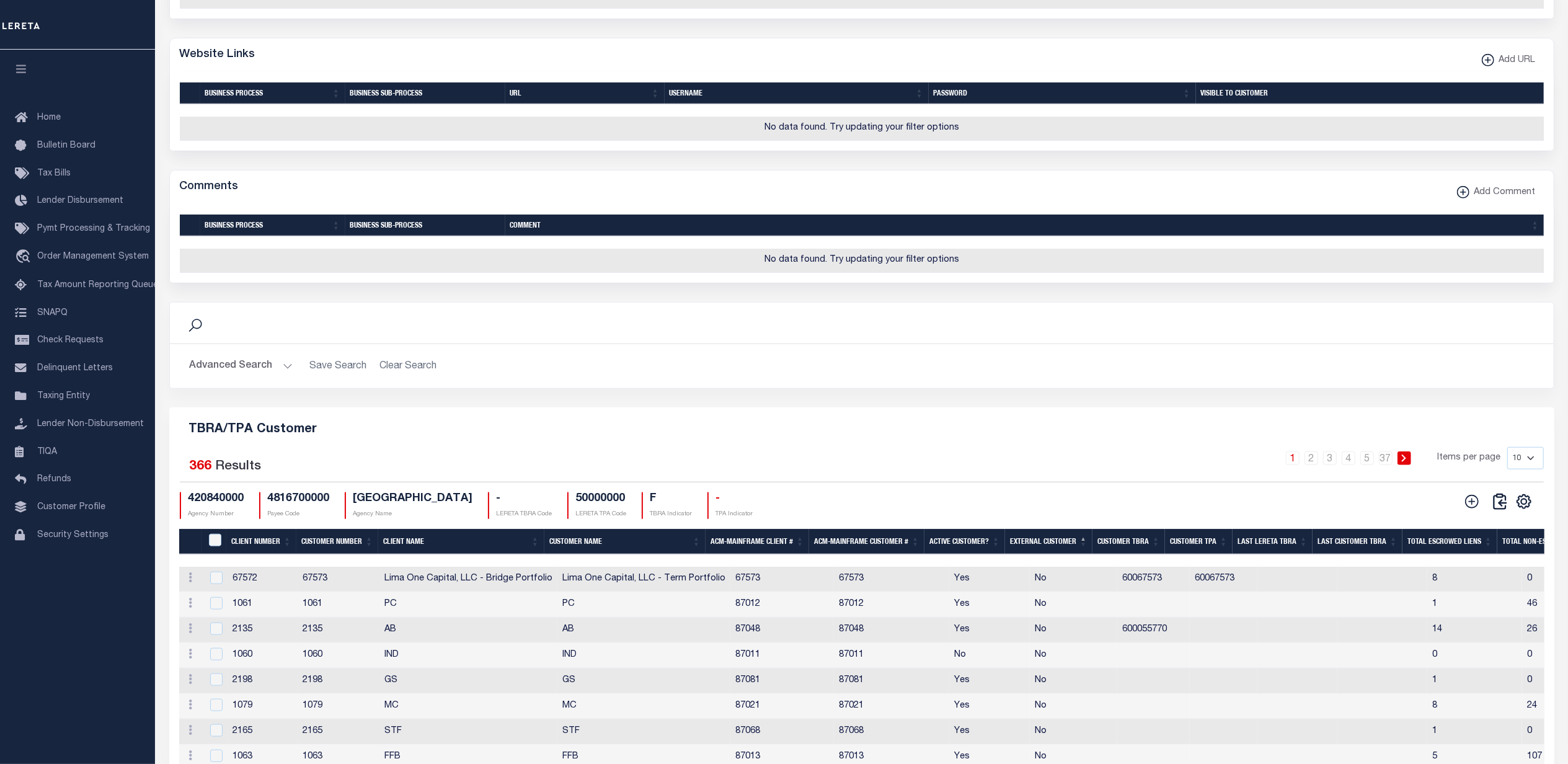
scroll to position [1341, 0]
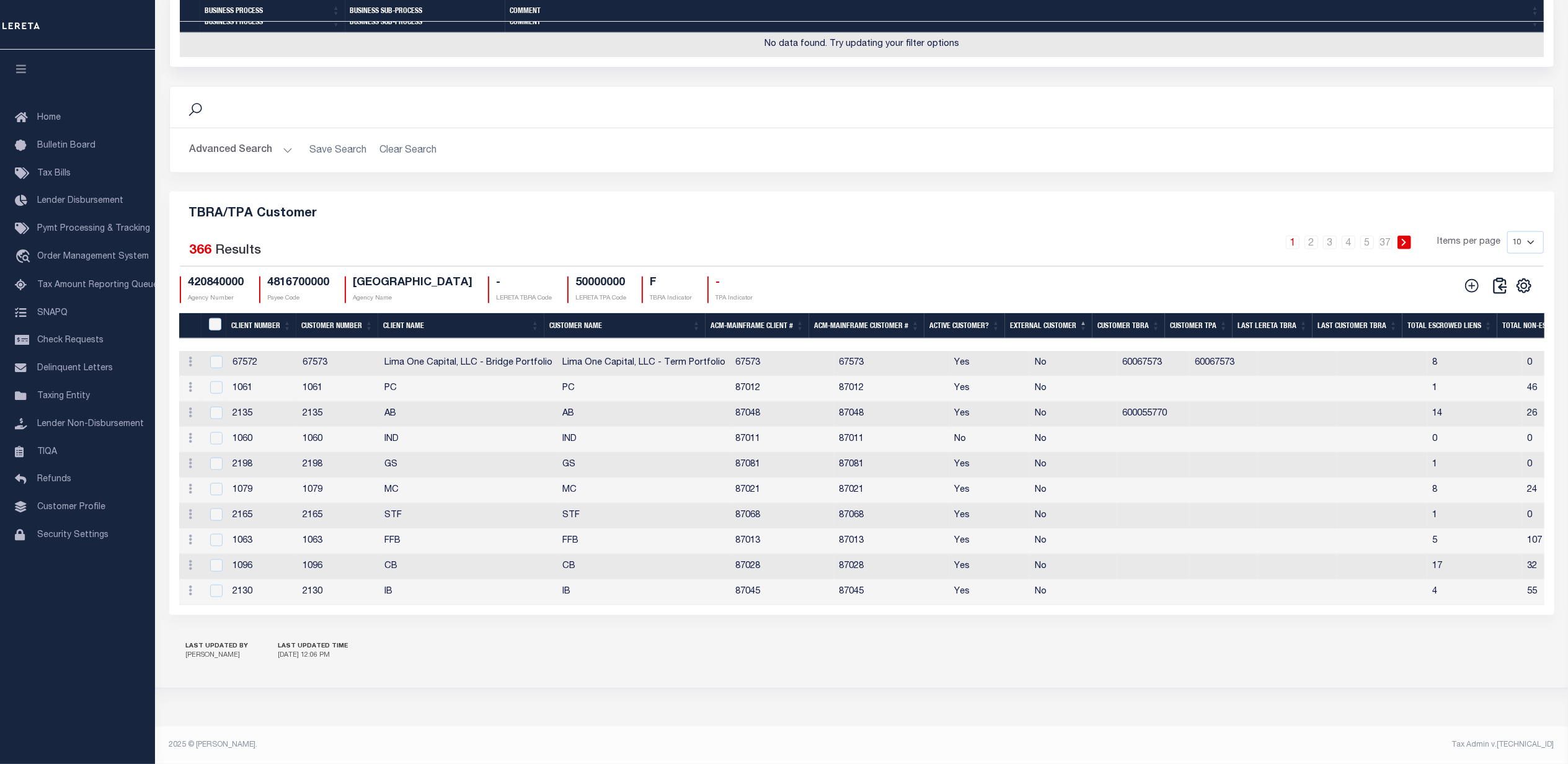
drag, startPoint x: 1172, startPoint y: 95, endPoint x: 1151, endPoint y: 140, distance: 49.7
click at [1172, 97] on div "Search" at bounding box center [862, 107] width 1364 height 21
click at [1471, 278] on icon at bounding box center [1471, 286] width 16 height 16
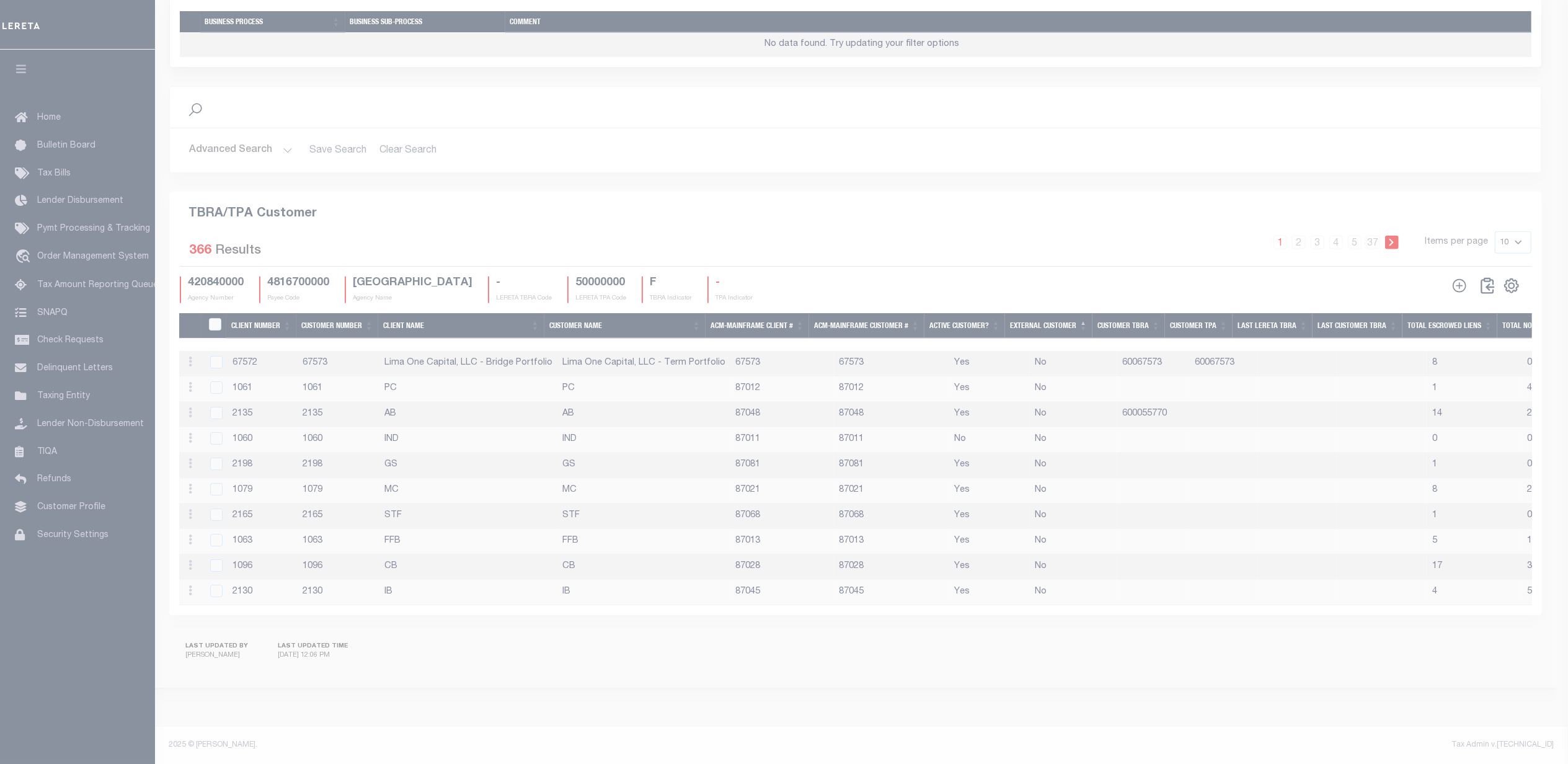
scroll to position [1304, 0]
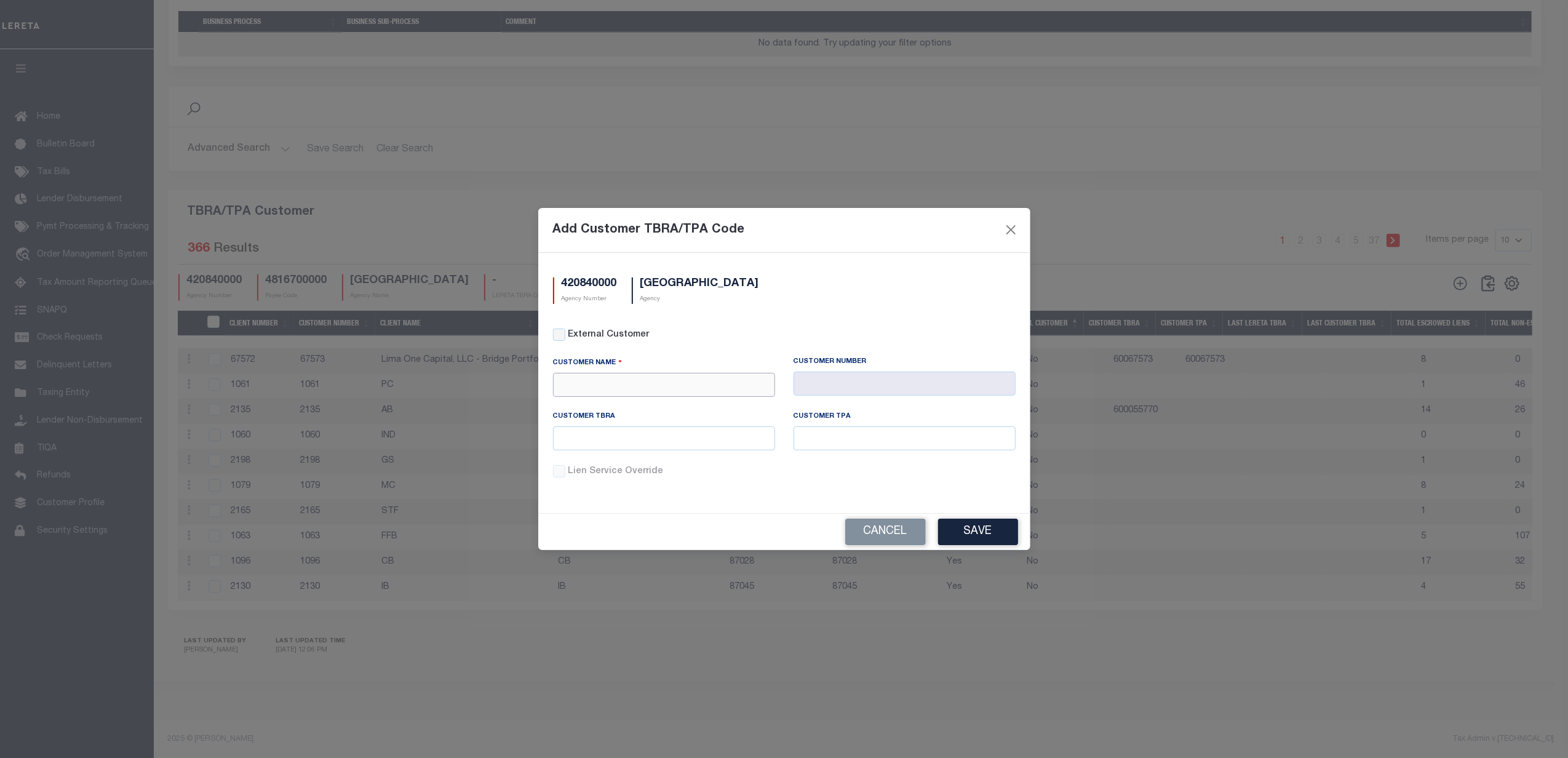
click at [659, 383] on input "text" at bounding box center [664, 385] width 222 height 24
type input "1079"
type input "6000075770"
click at [963, 527] on button "Save" at bounding box center [978, 532] width 80 height 26
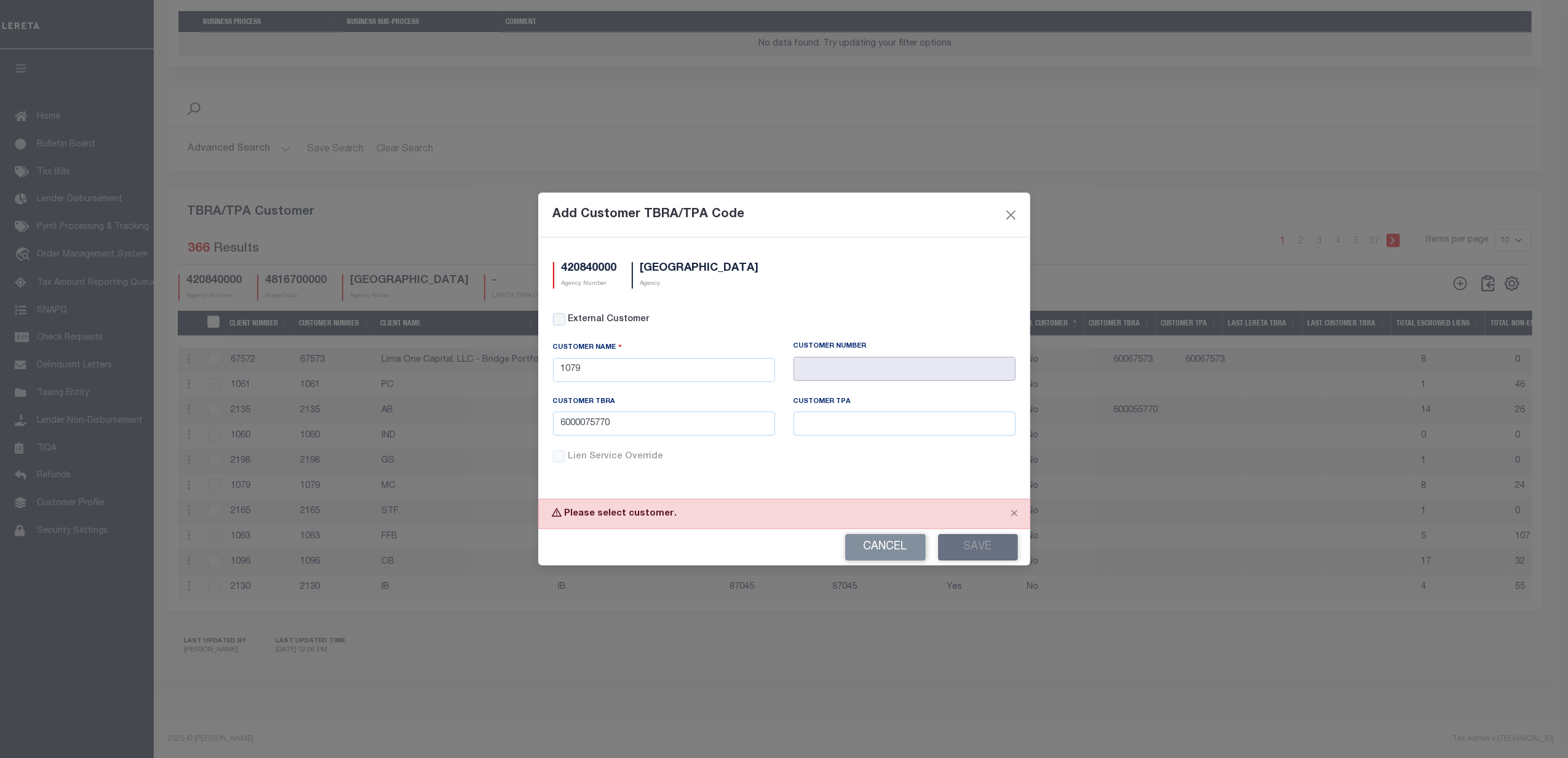
click at [830, 373] on input "text" at bounding box center [904, 369] width 222 height 24
click at [695, 368] on input "1079" at bounding box center [664, 370] width 222 height 24
click at [694, 330] on div "External Customer" at bounding box center [784, 327] width 481 height 28
click at [712, 371] on input "1079" at bounding box center [664, 370] width 222 height 24
click at [880, 422] on input "text" at bounding box center [904, 424] width 222 height 24
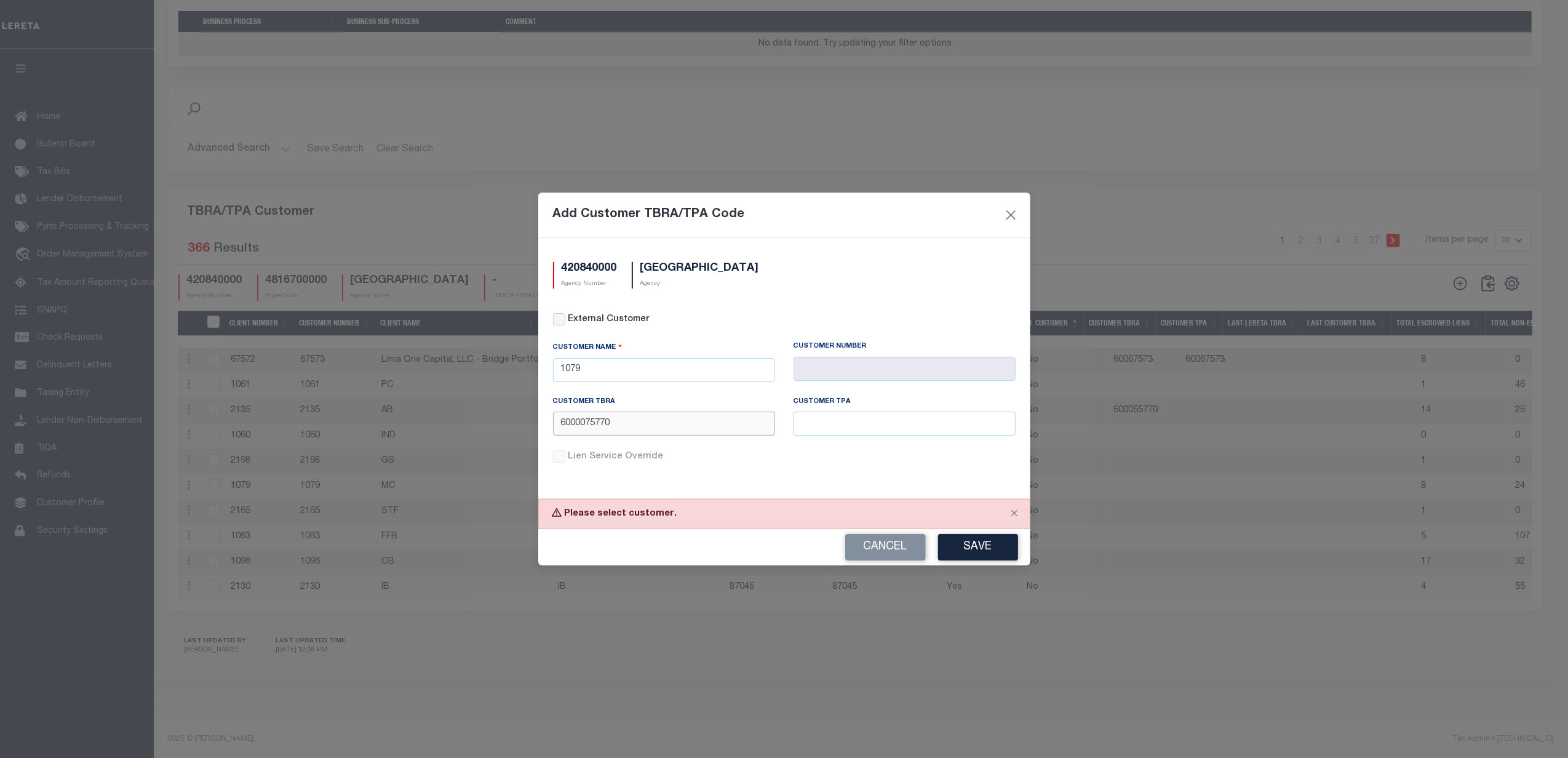
click at [674, 424] on input "6000075770" at bounding box center [664, 424] width 222 height 24
click at [655, 353] on div "Customer Name" at bounding box center [664, 350] width 222 height 17
drag, startPoint x: 849, startPoint y: 367, endPoint x: 802, endPoint y: 367, distance: 47.0
click at [847, 367] on input "text" at bounding box center [904, 369] width 222 height 24
click at [398, 365] on div "Add Customer TBRA/TPA Code 420840000 Agency Number GALVESTON COUNTY Agency Exte…" at bounding box center [784, 379] width 1568 height 758
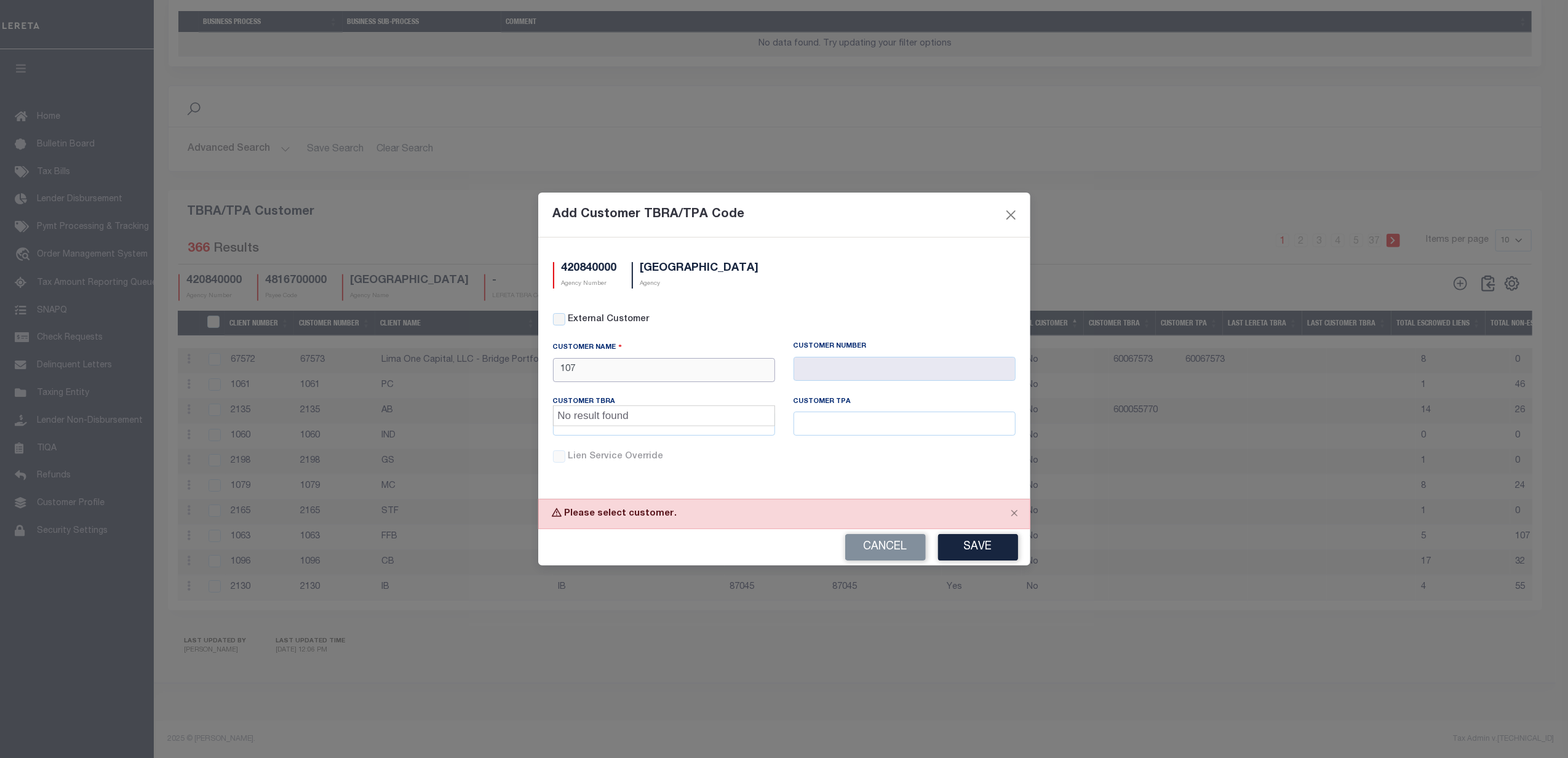
type input "1079"
click at [1009, 217] on button "Close" at bounding box center [1011, 215] width 16 height 16
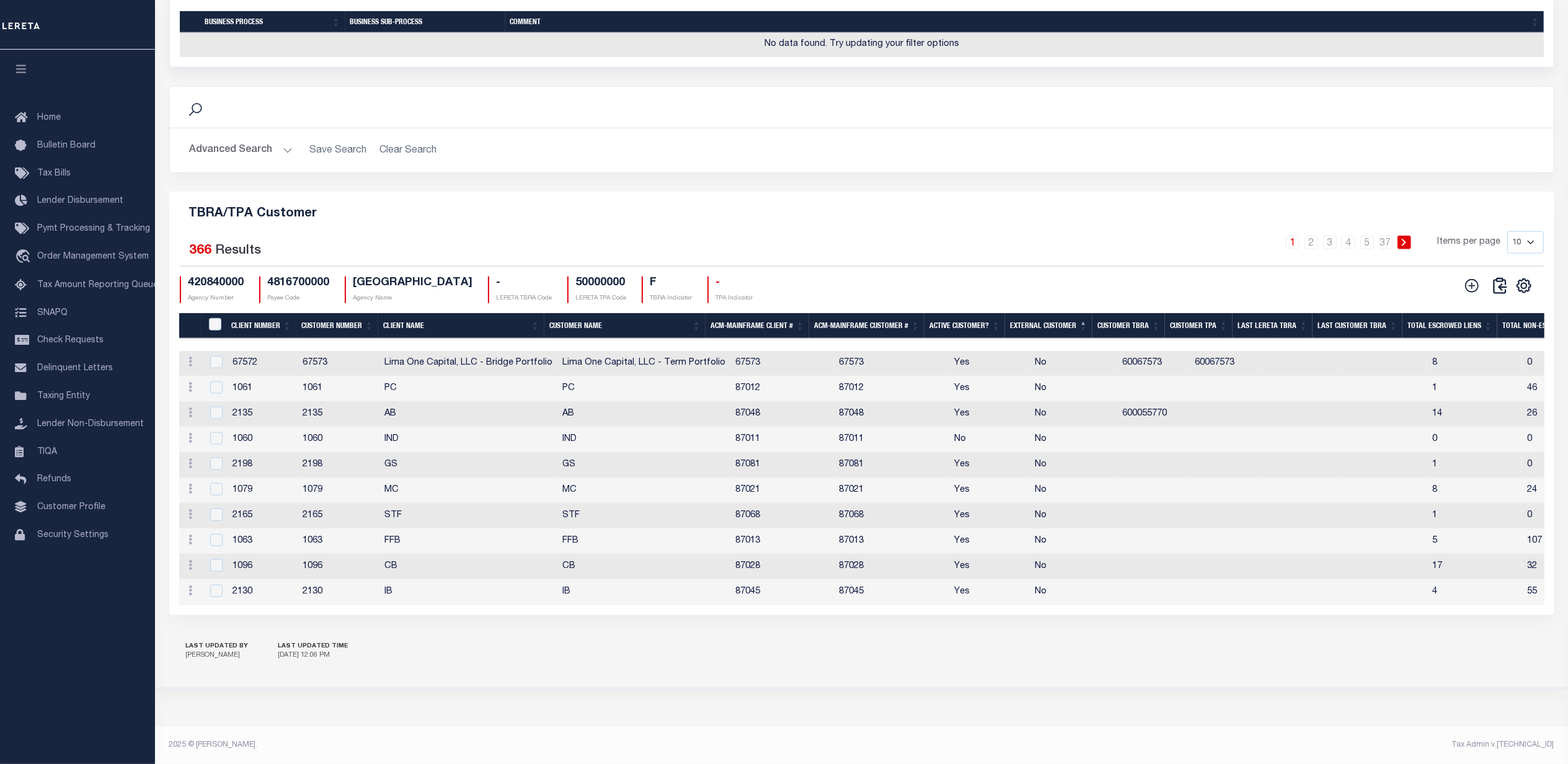
drag, startPoint x: 194, startPoint y: 490, endPoint x: 212, endPoint y: 498, distance: 19.7
click at [194, 490] on link at bounding box center [191, 490] width 13 height 10
click at [866, 506] on td "87068" at bounding box center [891, 516] width 115 height 25
checkbox input "true"
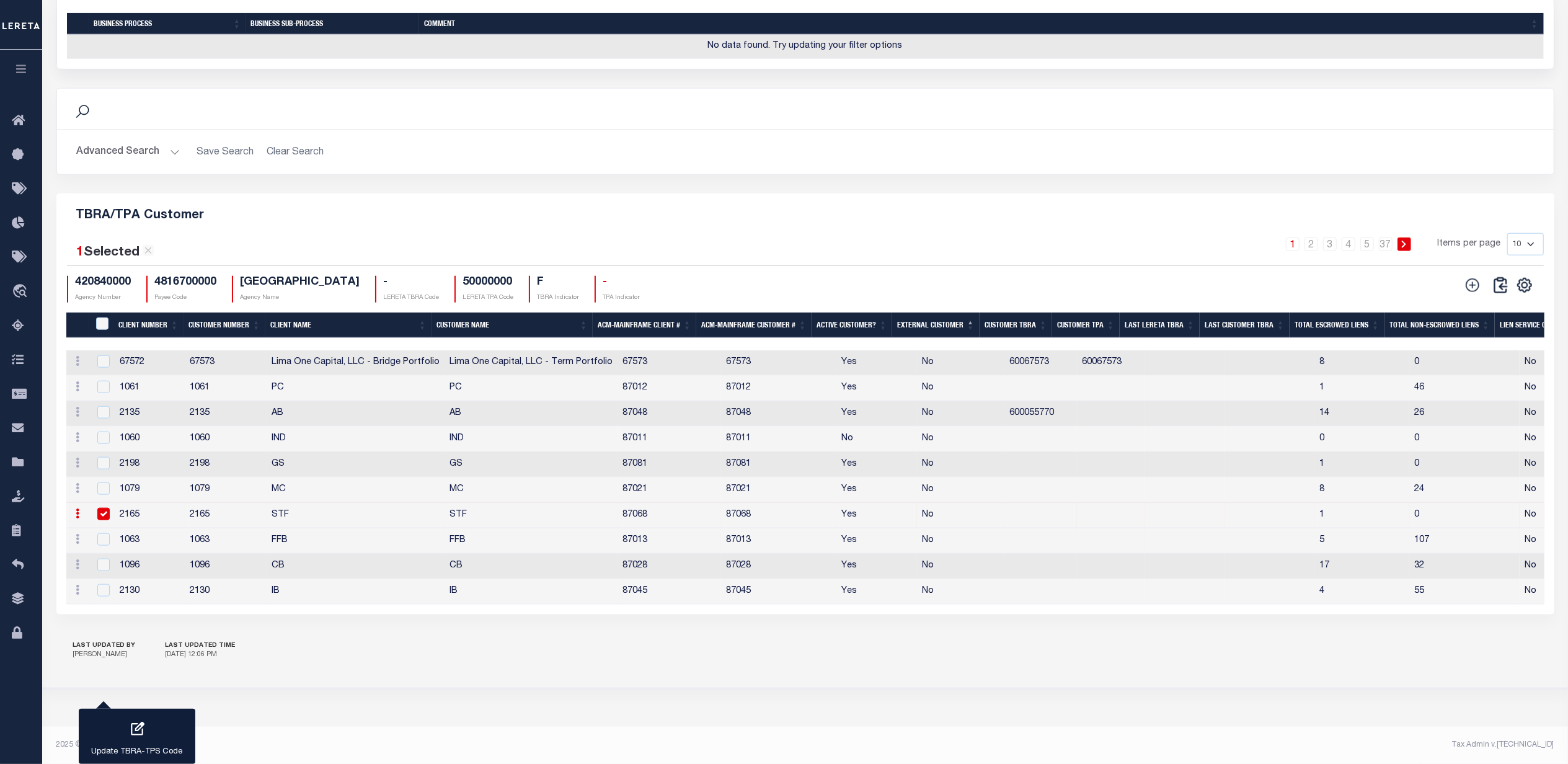
scroll to position [1252, 0]
click at [130, 737] on div "button" at bounding box center [137, 731] width 31 height 31
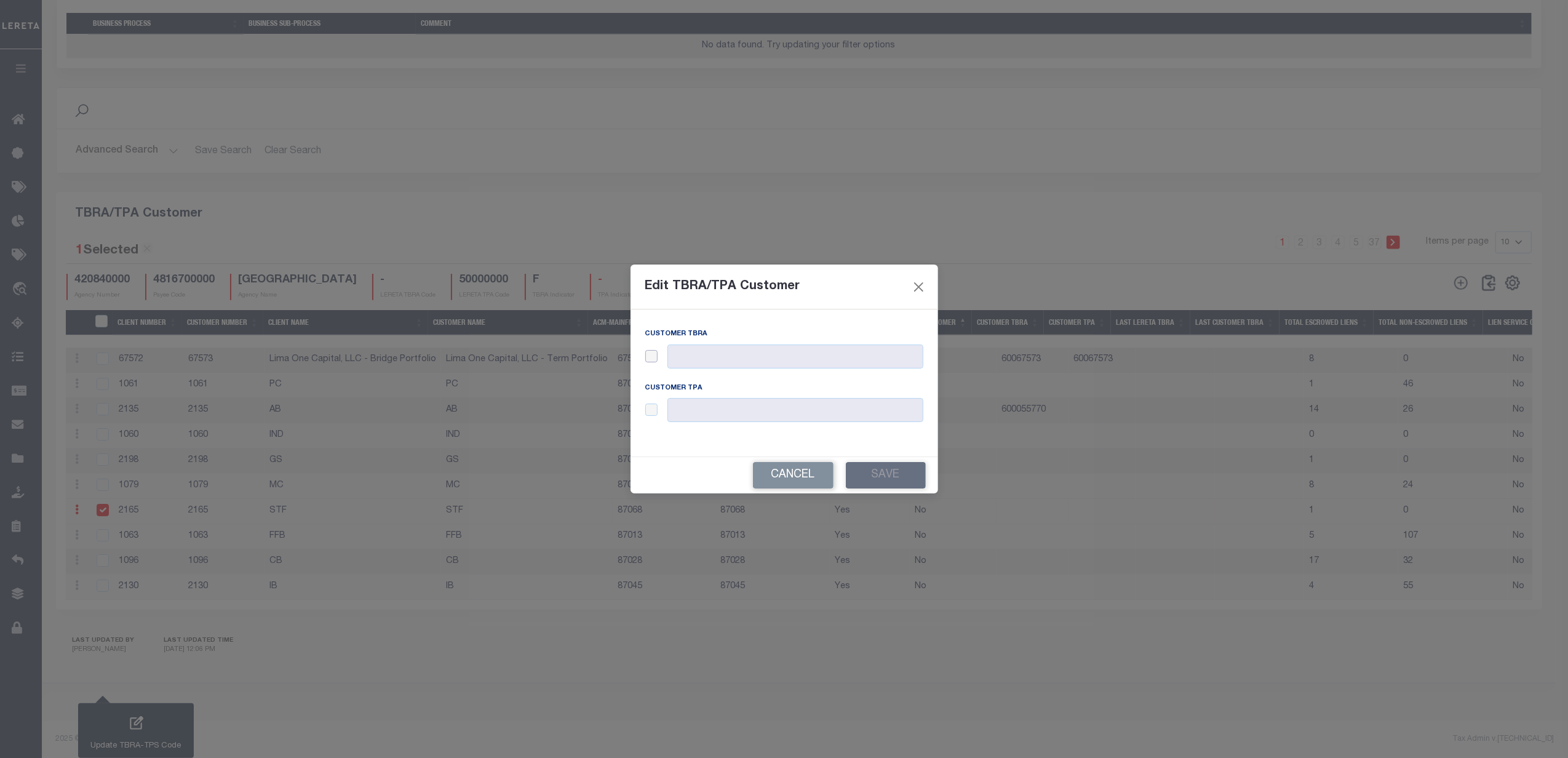
drag, startPoint x: 649, startPoint y: 354, endPoint x: 656, endPoint y: 360, distance: 9.2
click at [650, 354] on input "checkbox" at bounding box center [651, 356] width 13 height 13
checkbox input "true"
click at [722, 364] on input "text" at bounding box center [795, 356] width 256 height 24
type input "6000075770"
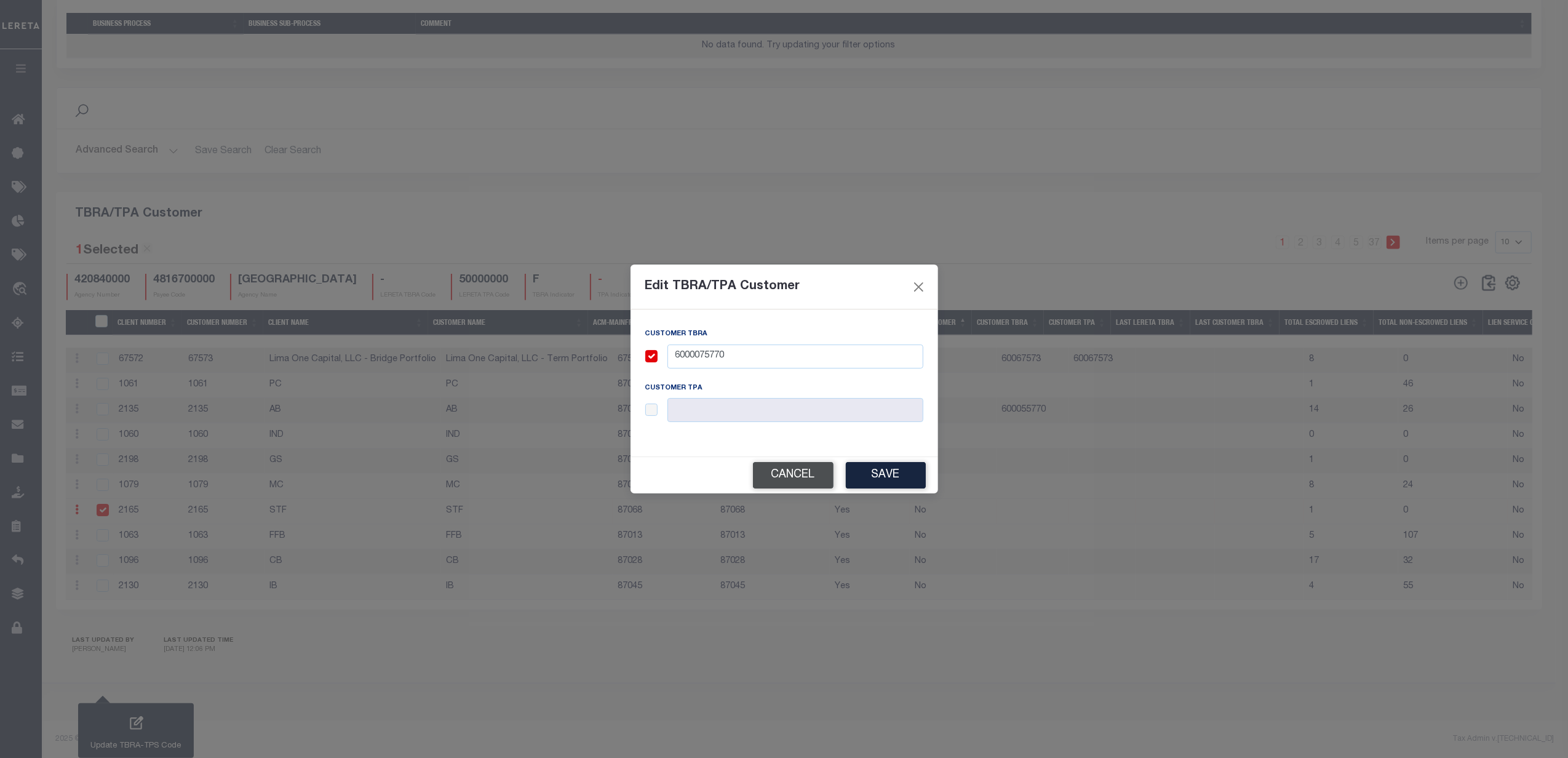
click at [793, 467] on button "Cancel" at bounding box center [793, 475] width 81 height 26
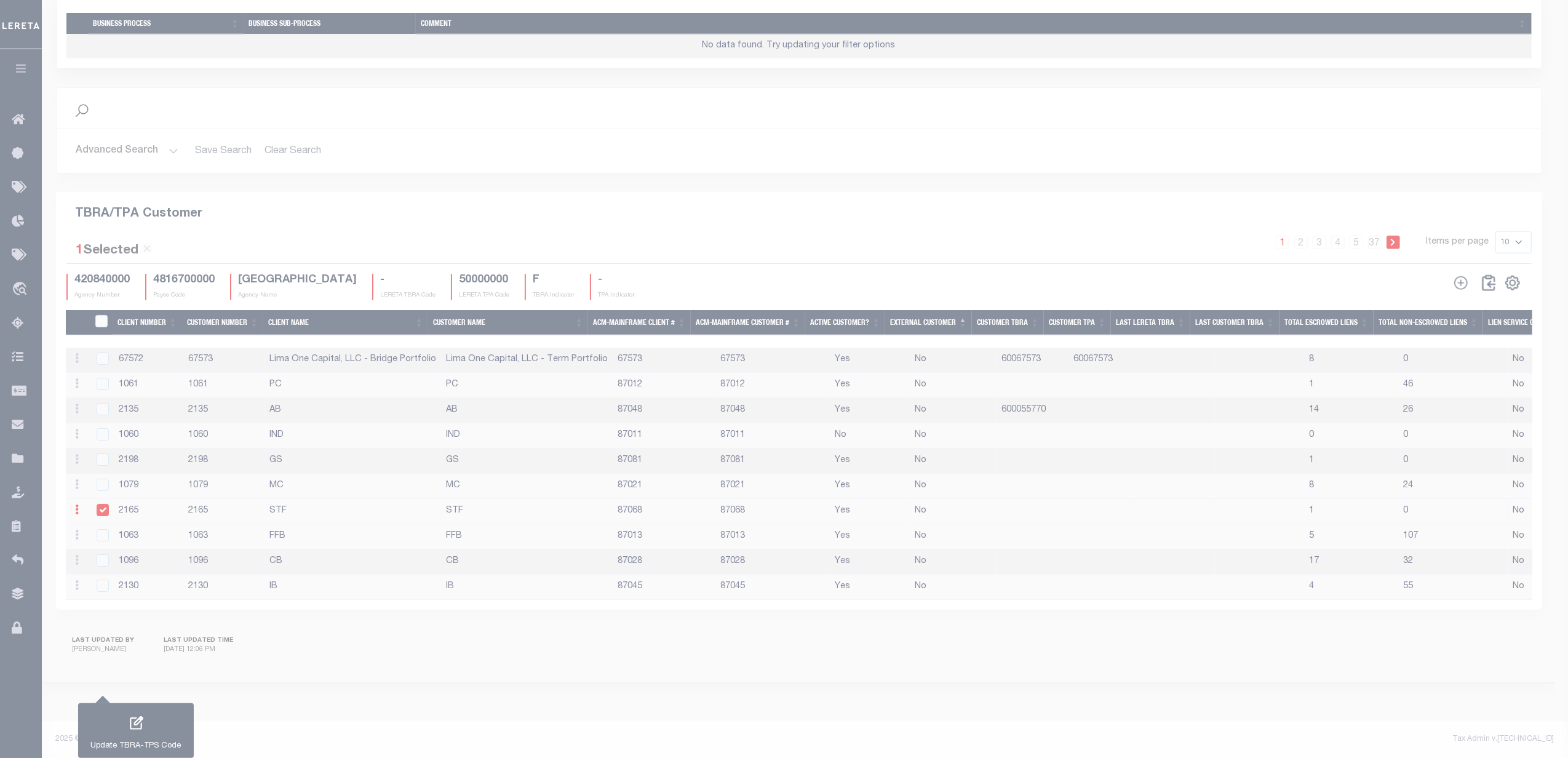
checkbox input "false"
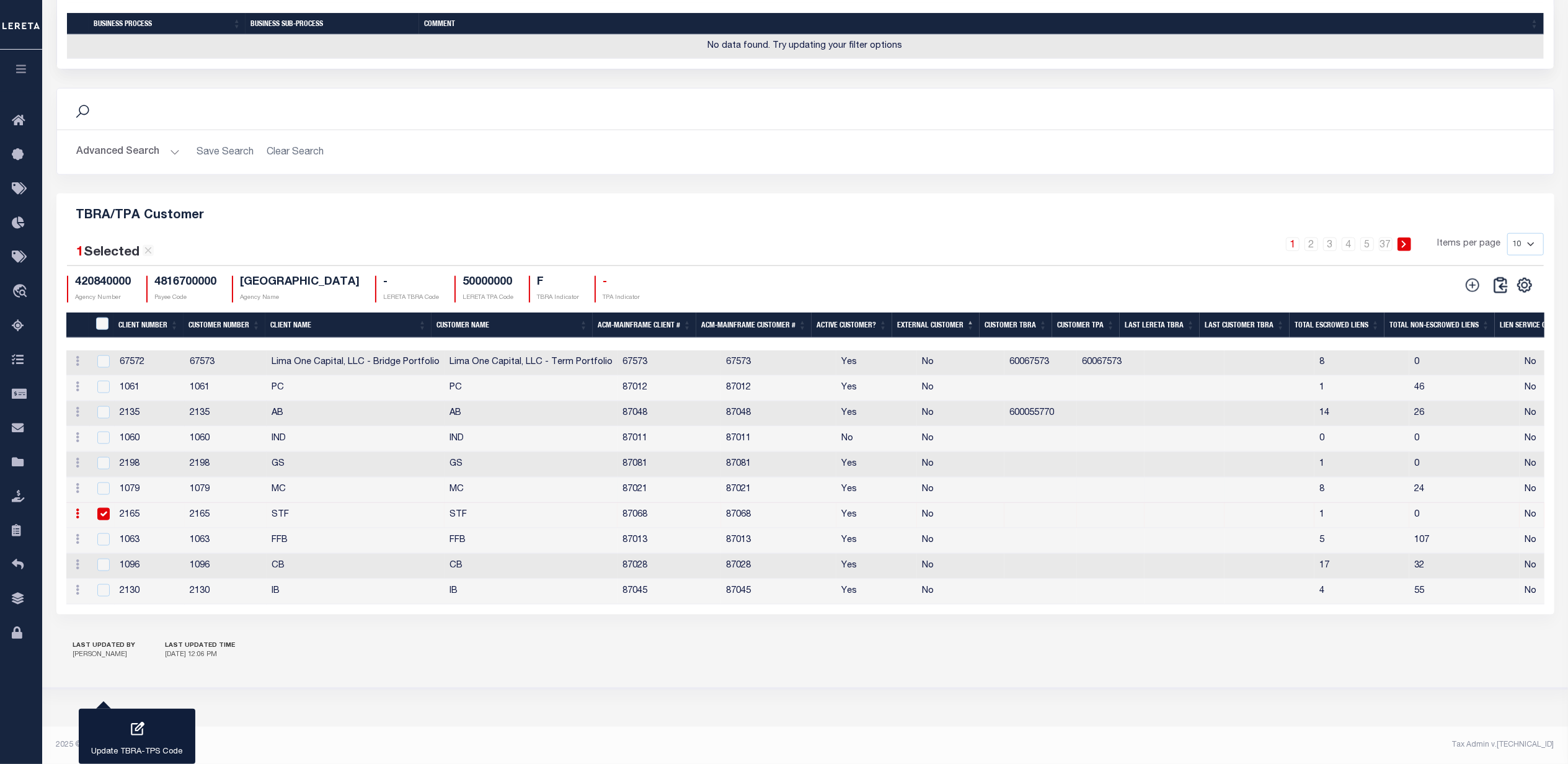
click at [104, 478] on td at bounding box center [103, 490] width 25 height 25
checkbox input "true"
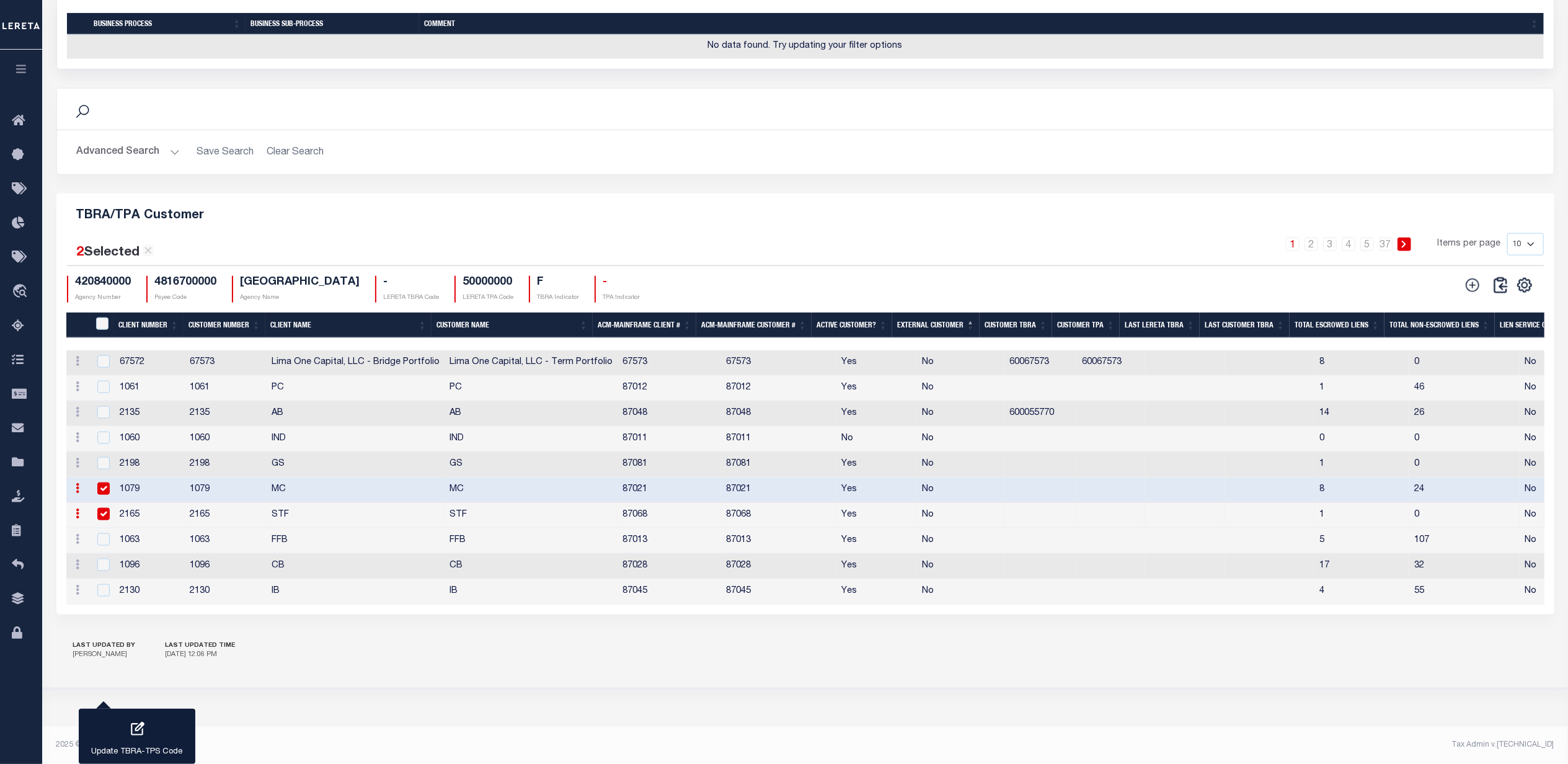
click at [100, 508] on input "checkbox" at bounding box center [103, 514] width 13 height 13
checkbox input "false"
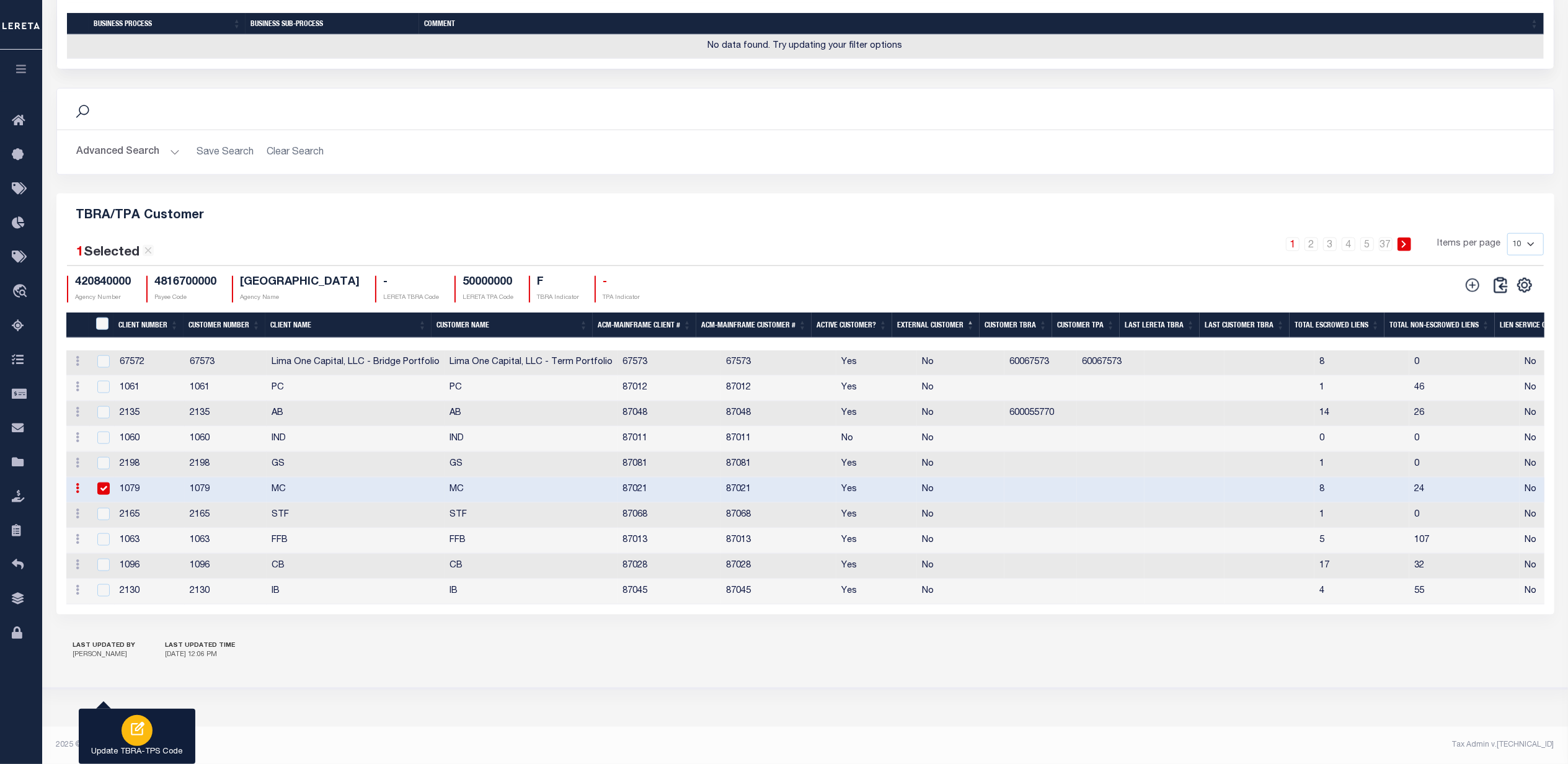
click at [131, 740] on div "button" at bounding box center [137, 731] width 31 height 31
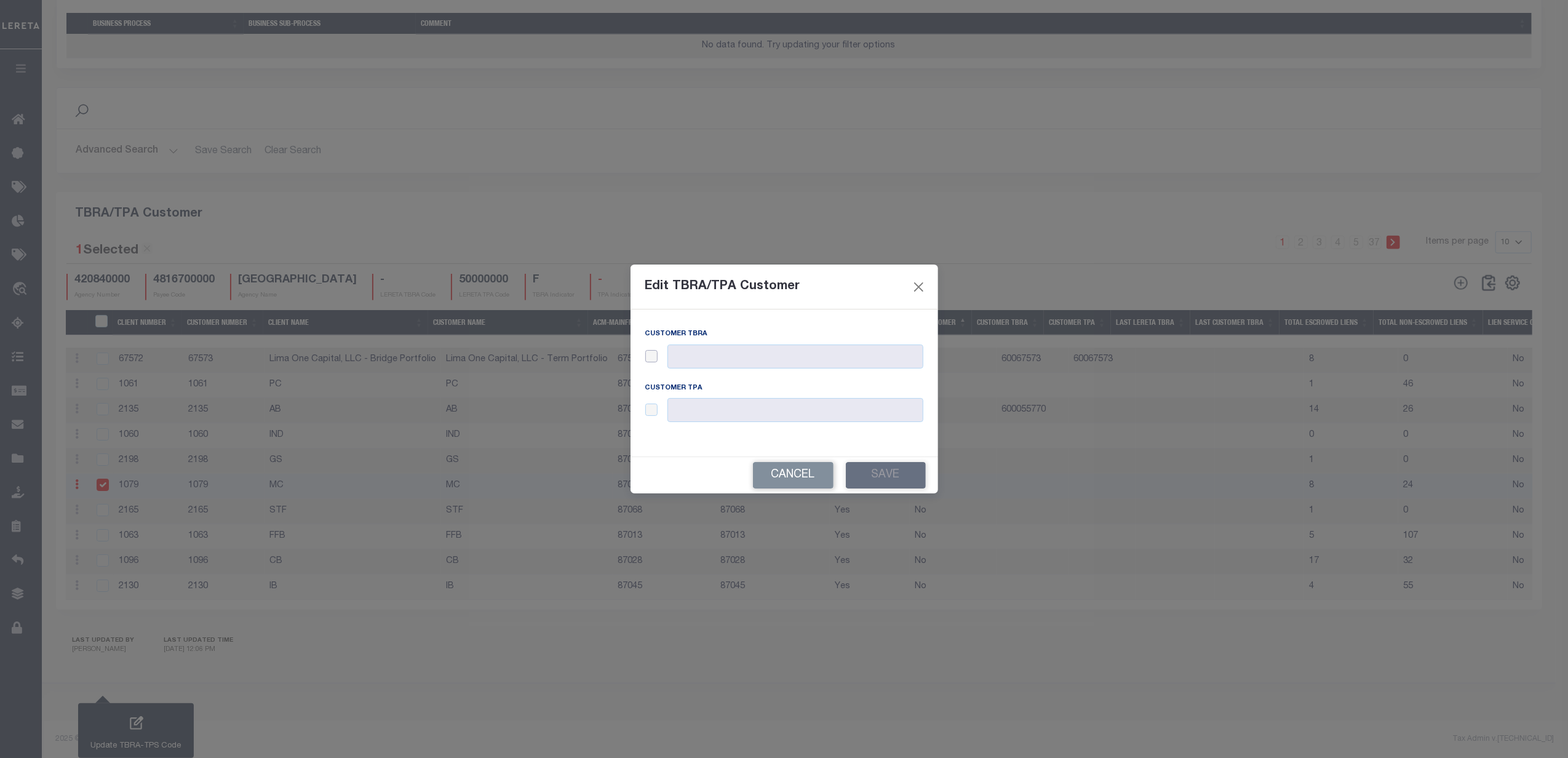
click at [645, 358] on input "checkbox" at bounding box center [651, 356] width 13 height 13
checkbox input "true"
click at [886, 481] on button "Save" at bounding box center [885, 475] width 80 height 26
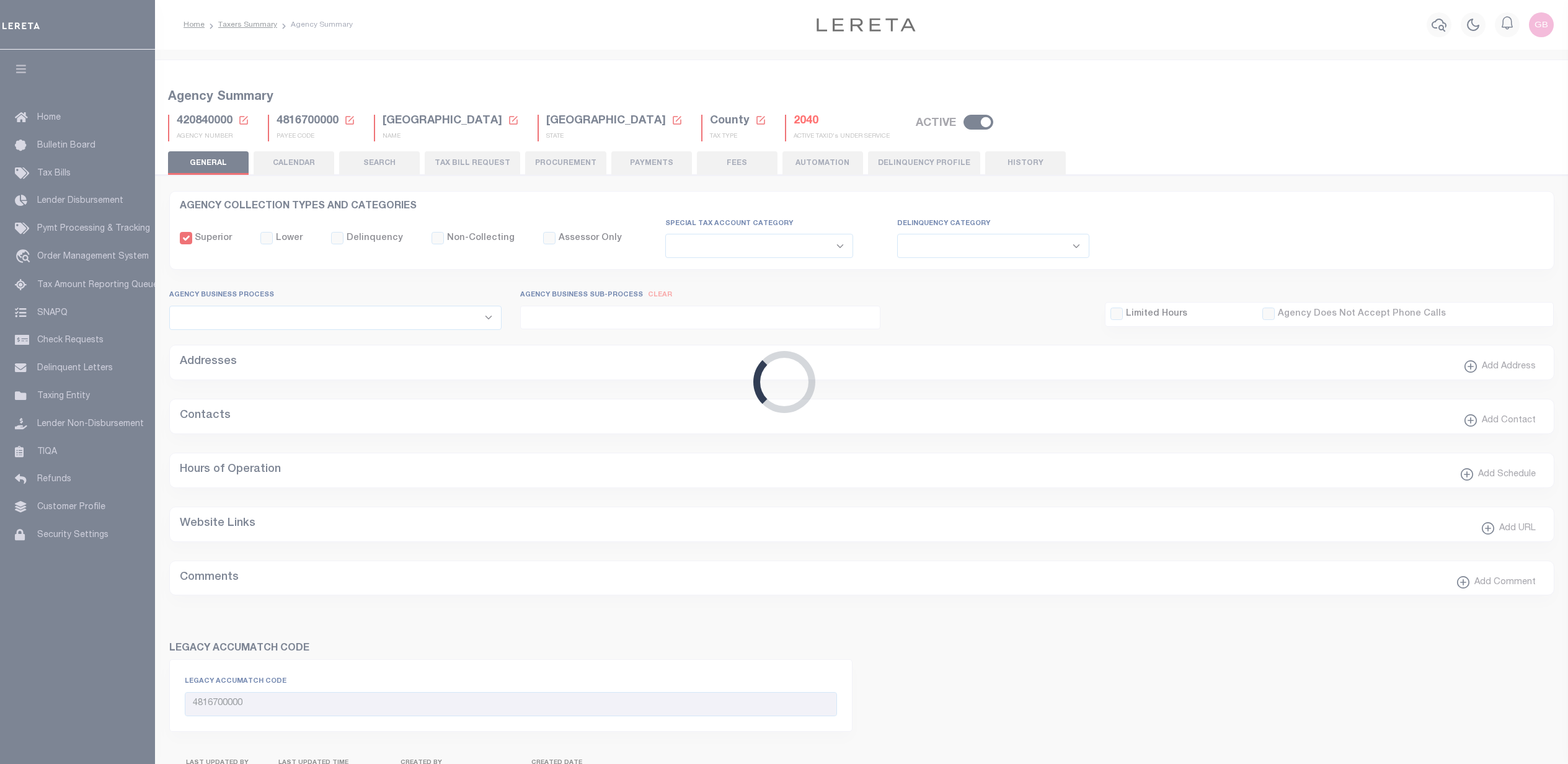
select select
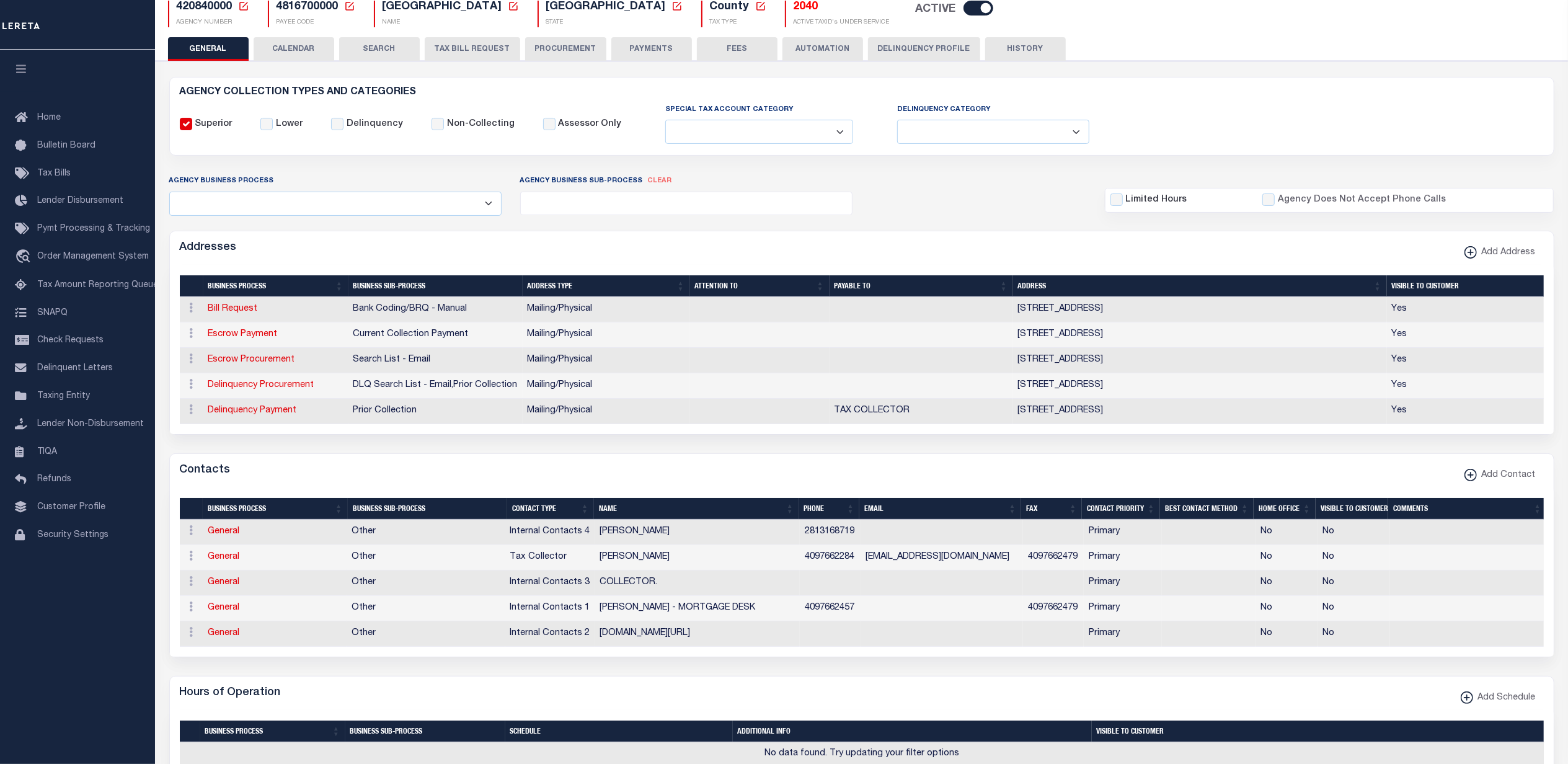
click at [474, 51] on button "TAX BILL REQUEST" at bounding box center [472, 49] width 95 height 23
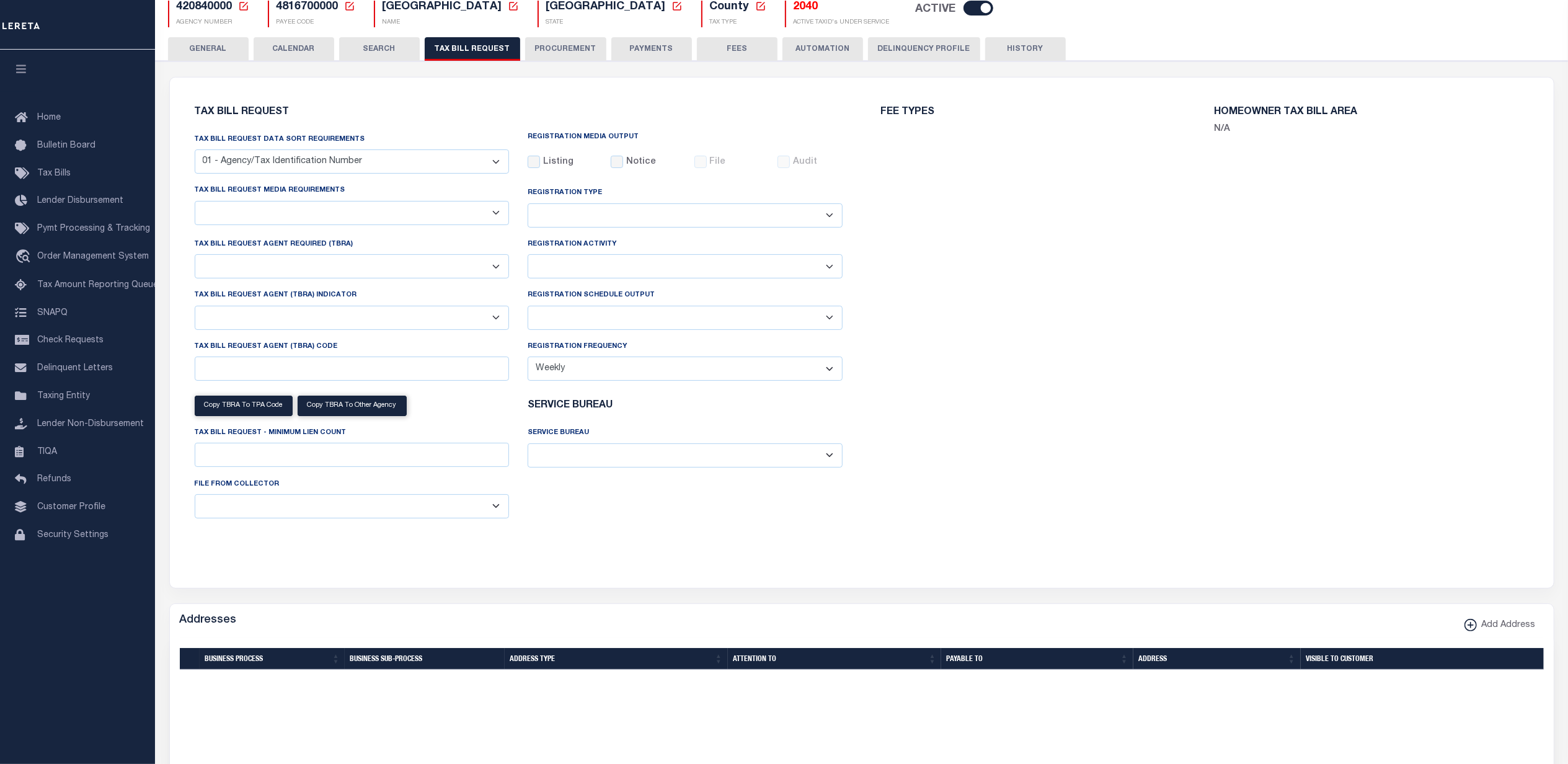
select select "28"
checkbox input "false"
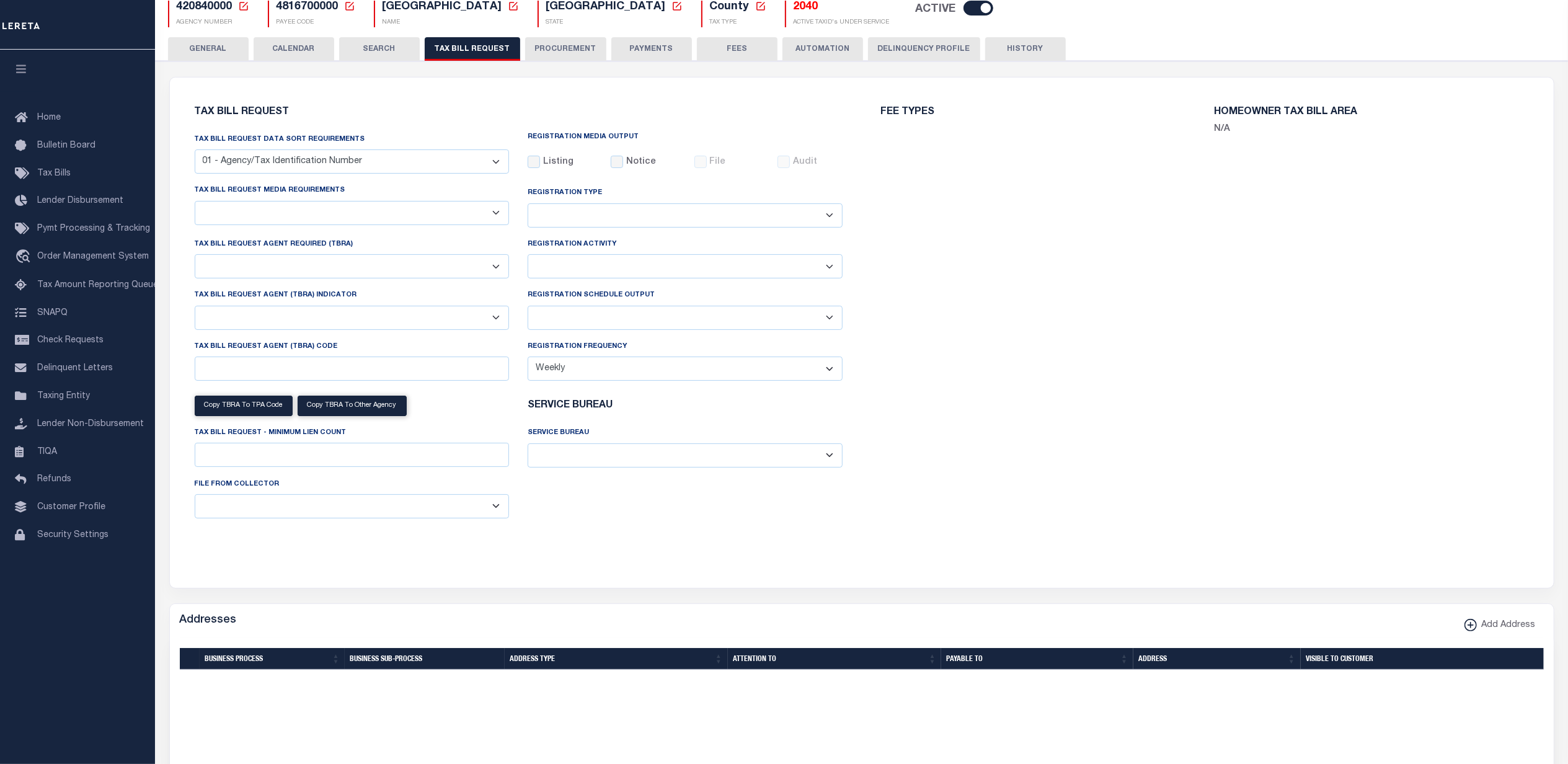
select select "22"
select select "true"
select select "14"
select select
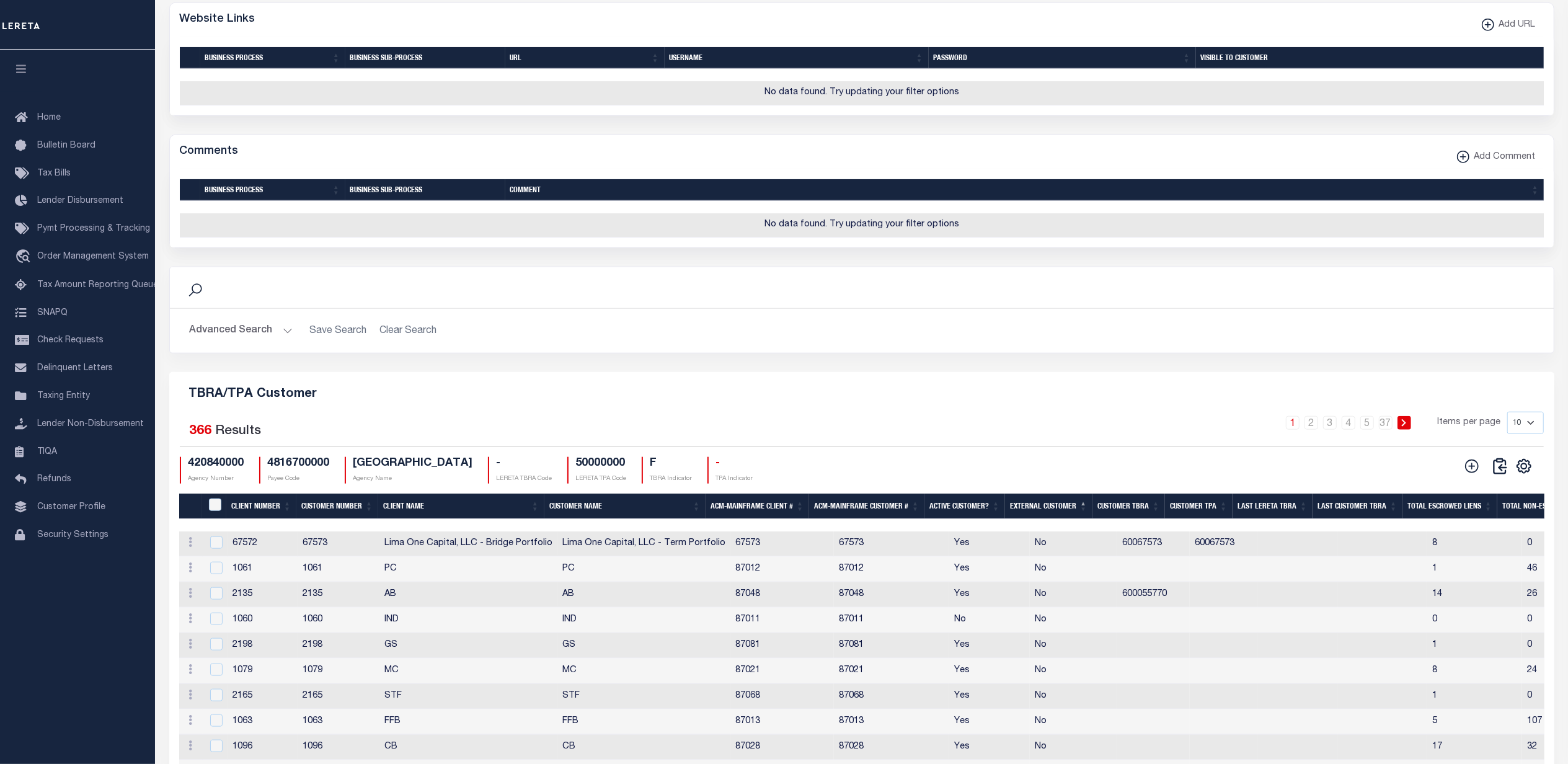
scroll to position [1325, 0]
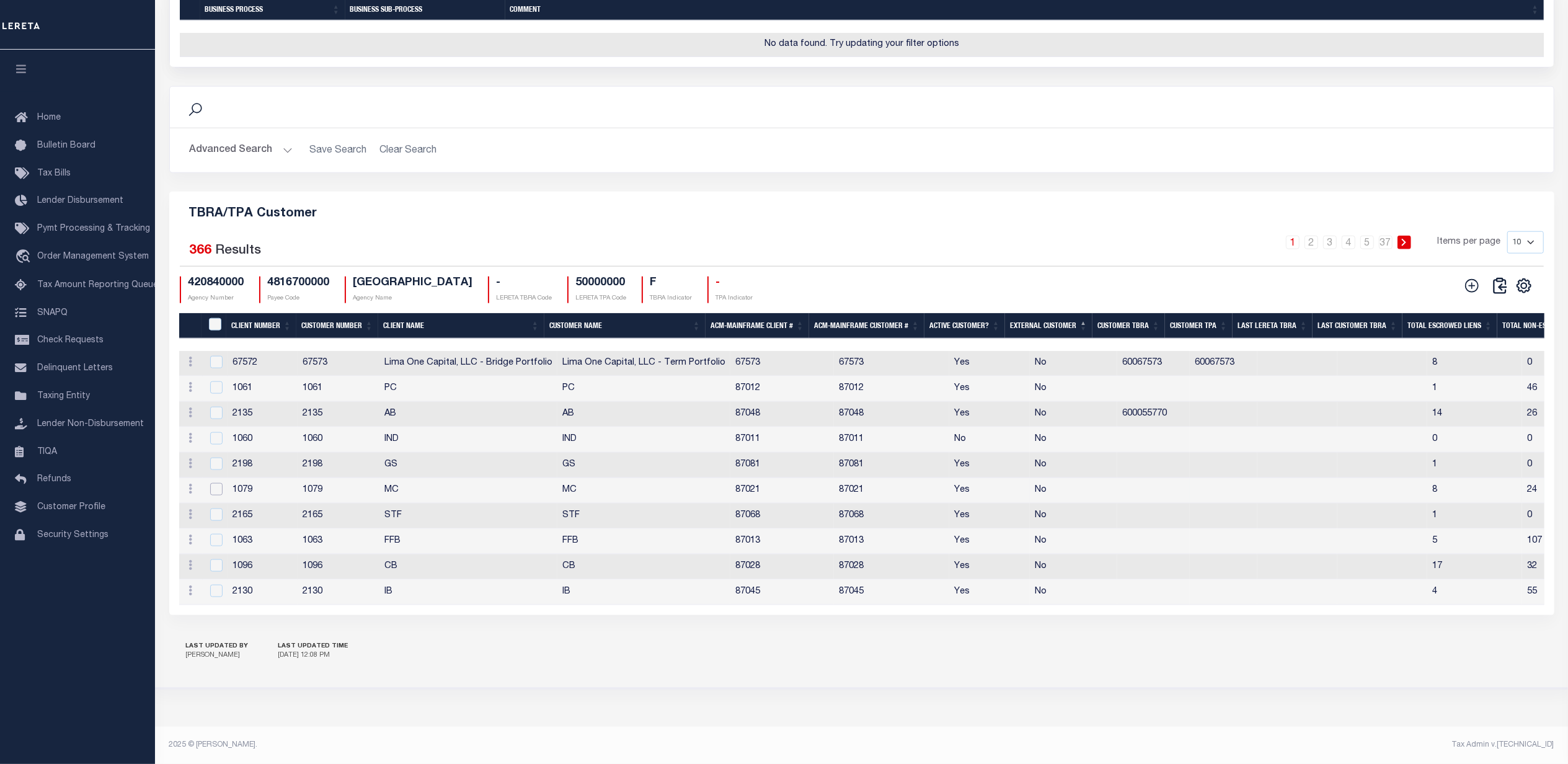
click at [213, 496] on input "checkbox" at bounding box center [216, 489] width 13 height 13
checkbox input "true"
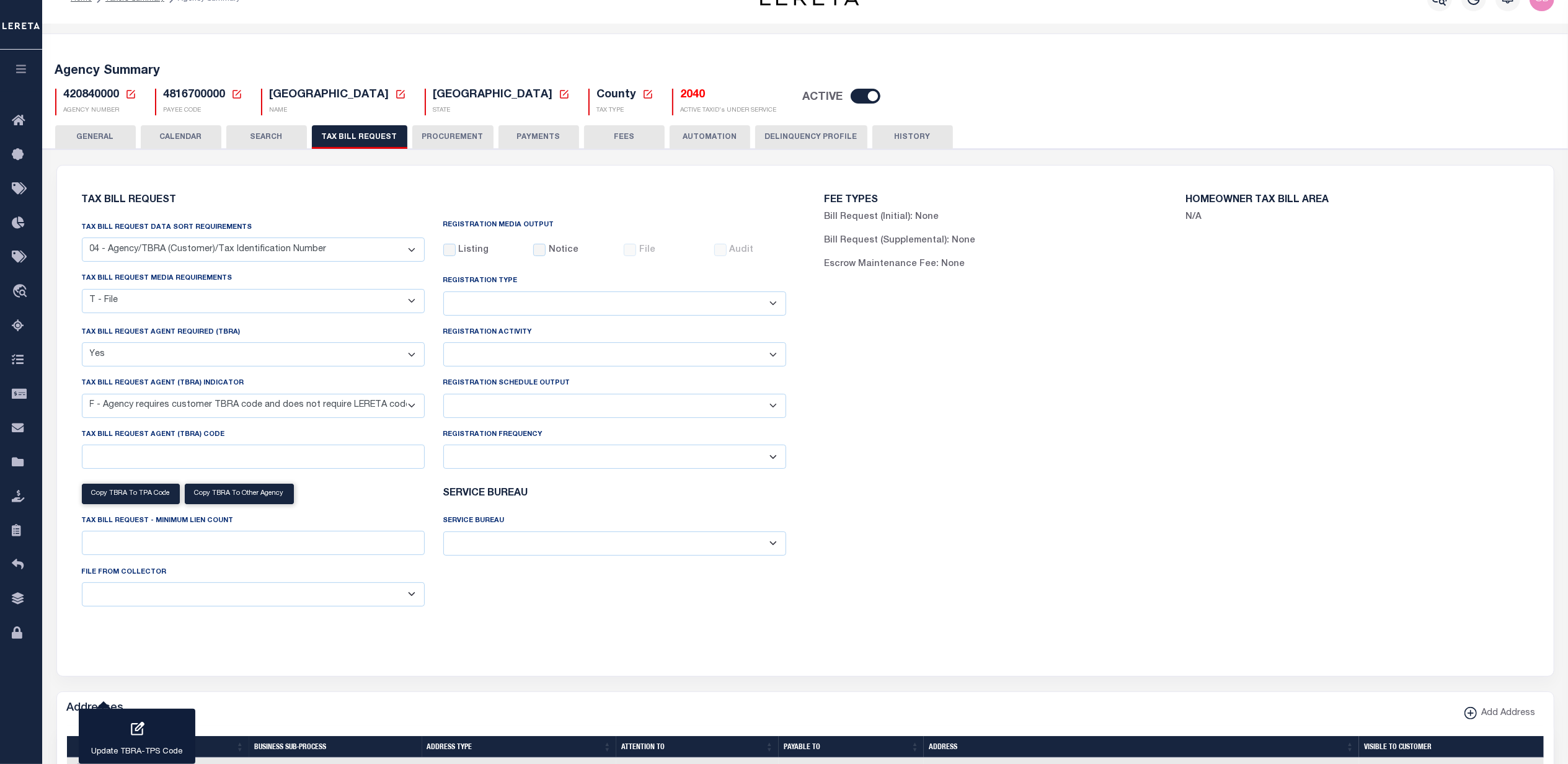
scroll to position [0, 0]
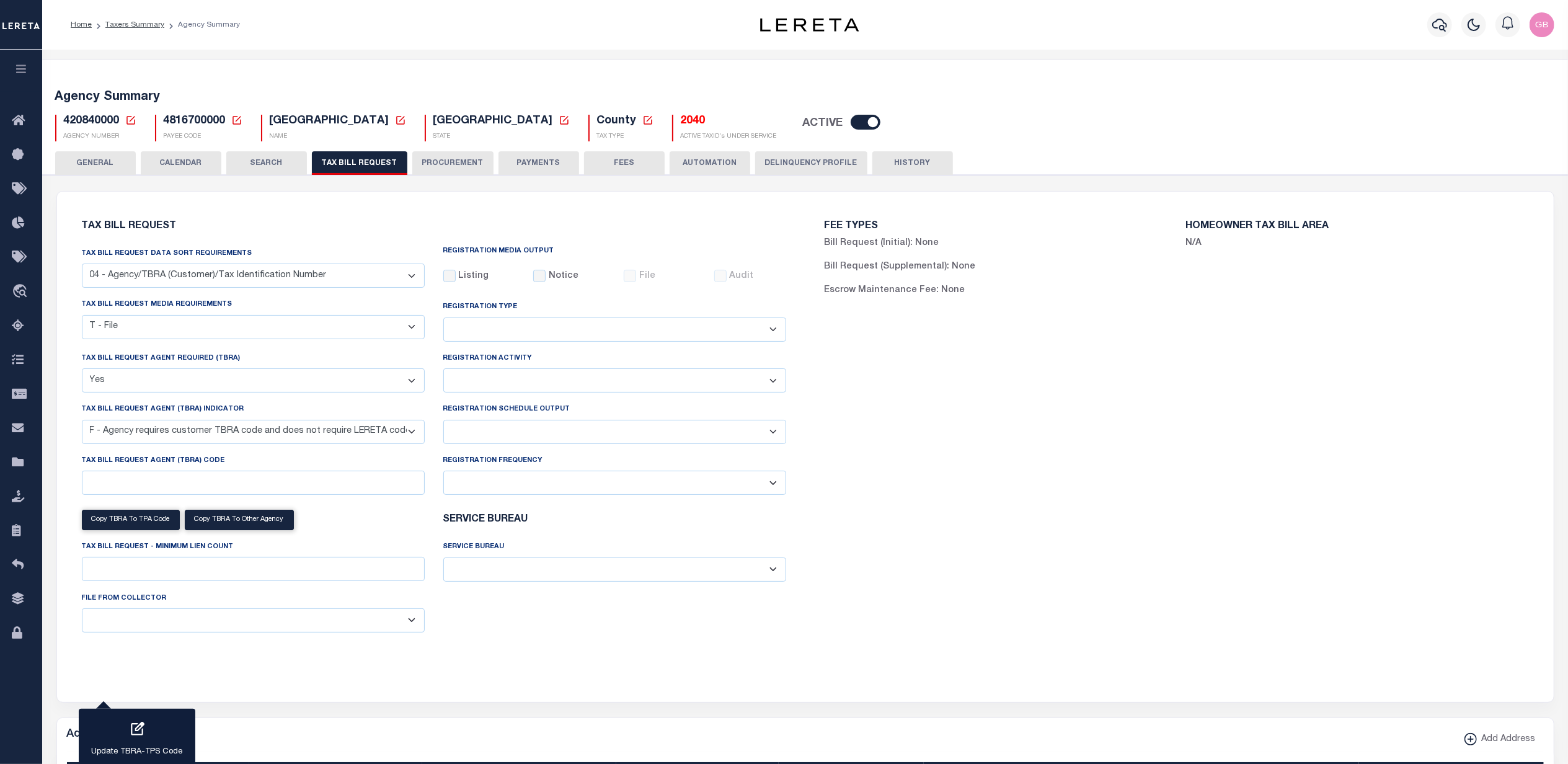
click at [896, 160] on button "HISTORY" at bounding box center [912, 163] width 81 height 23
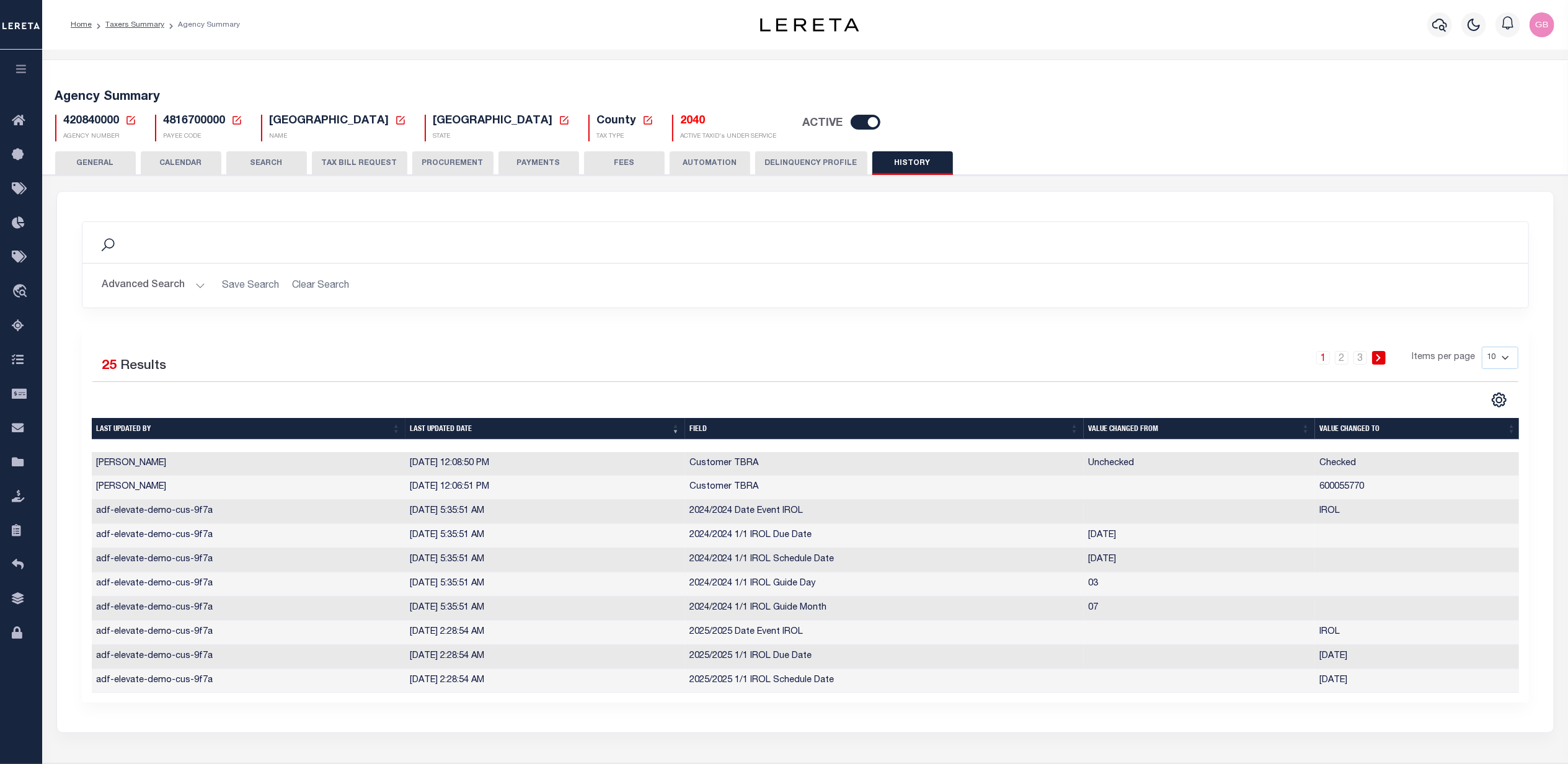
scroll to position [87, 0]
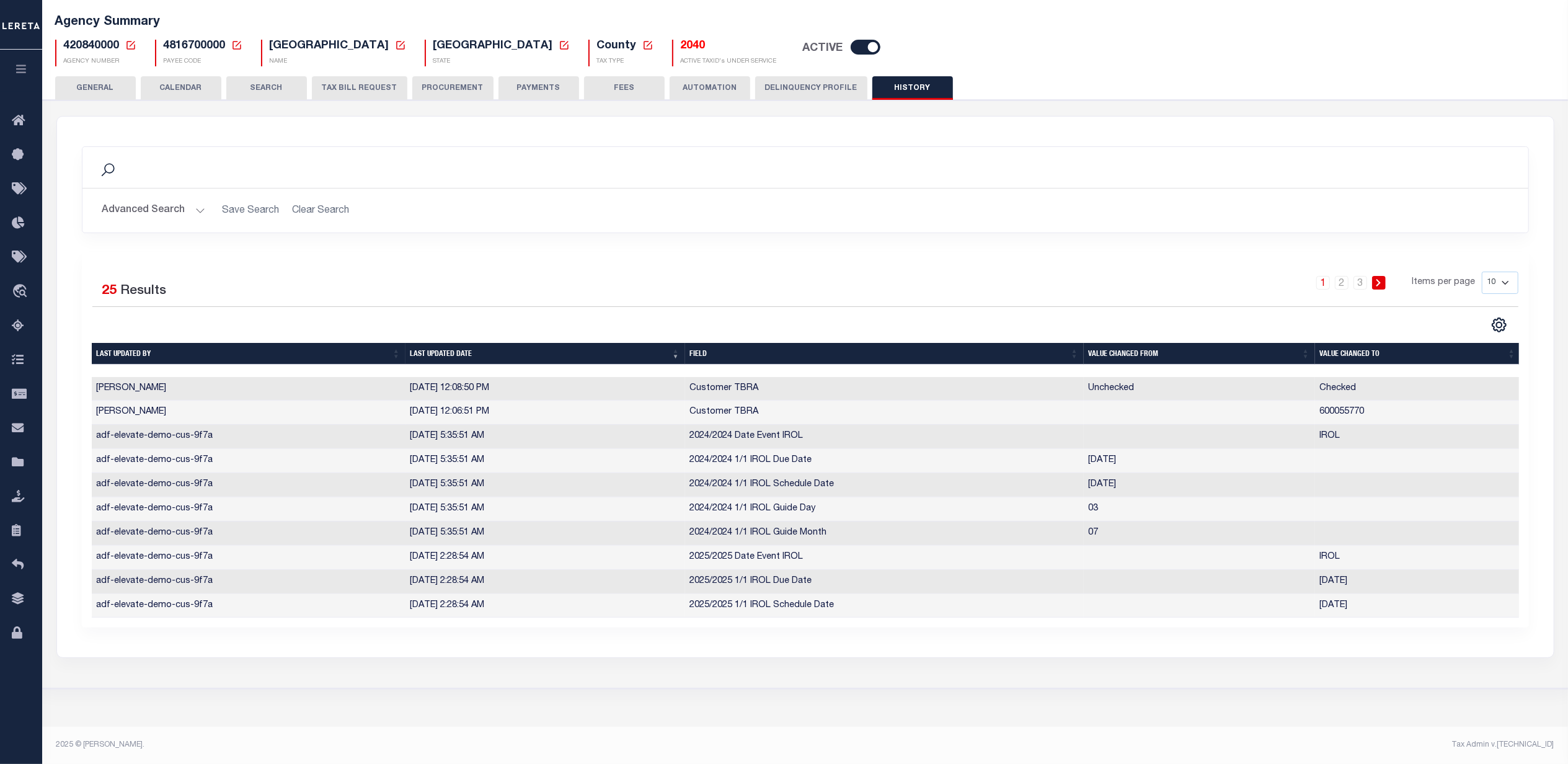
drag, startPoint x: 338, startPoint y: 70, endPoint x: 407, endPoint y: 107, distance: 78.3
click at [338, 77] on button "TAX BILL REQUEST" at bounding box center [359, 88] width 95 height 23
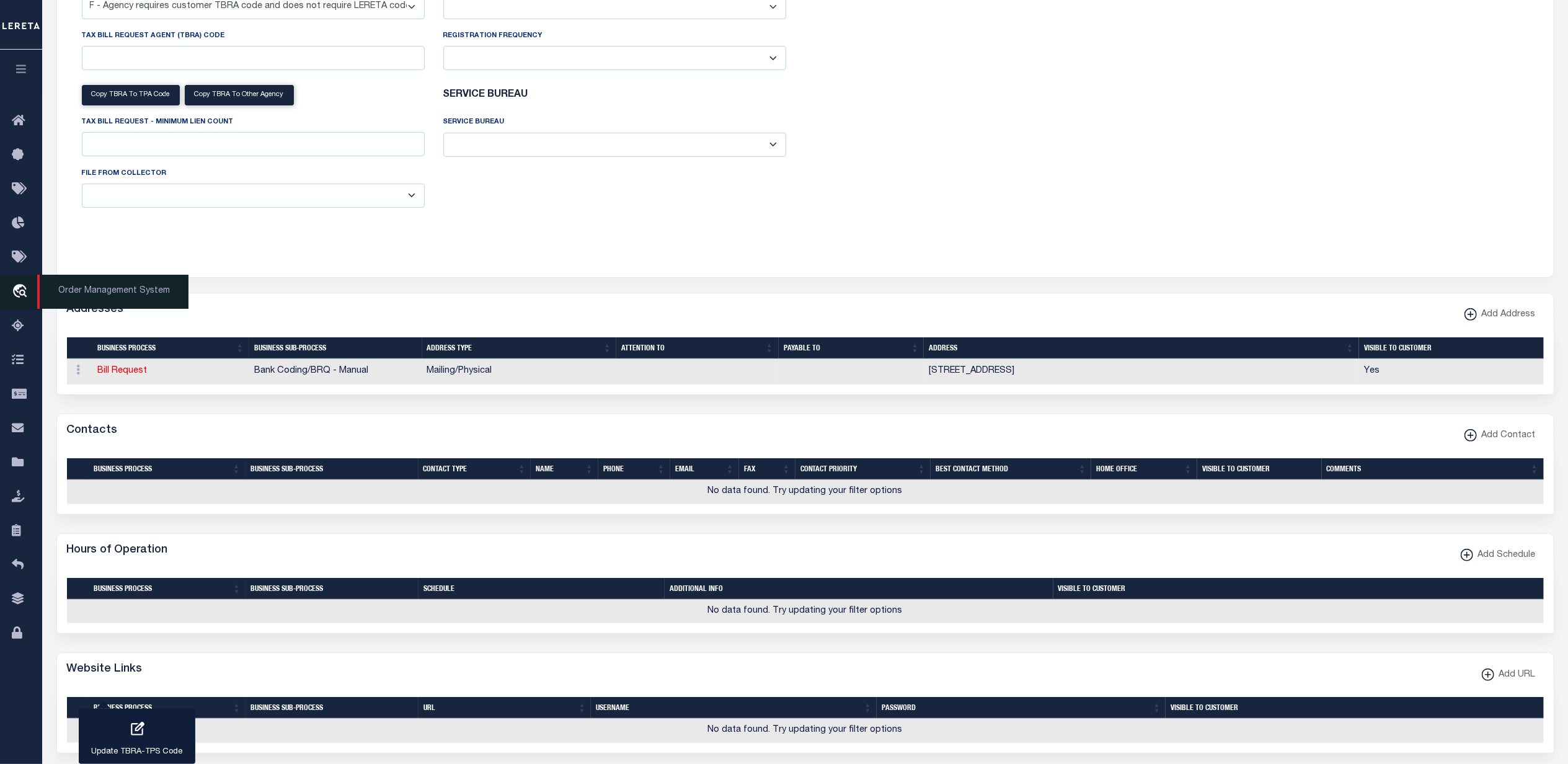
scroll to position [0, 0]
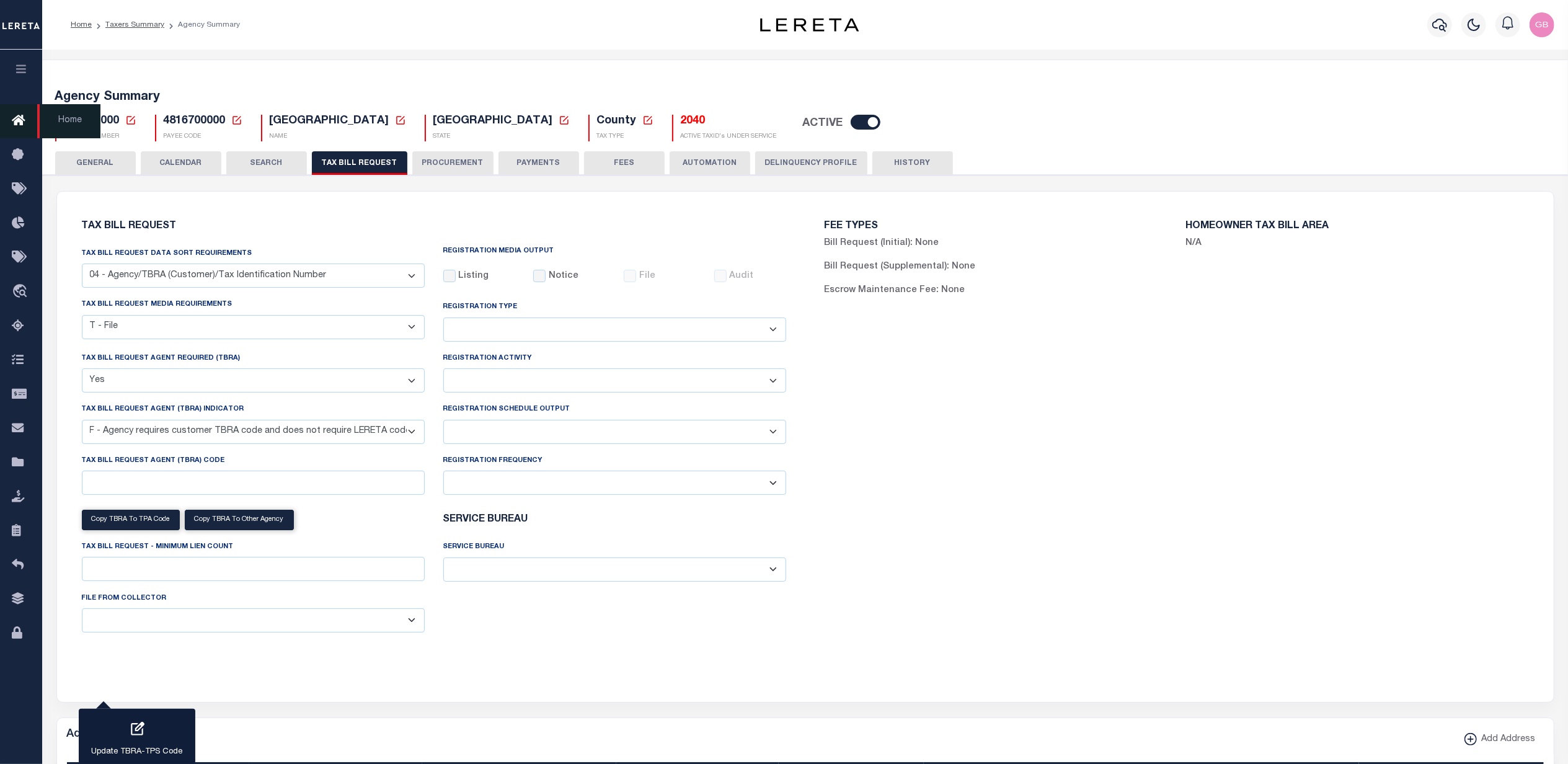
click at [16, 122] on icon at bounding box center [22, 121] width 20 height 15
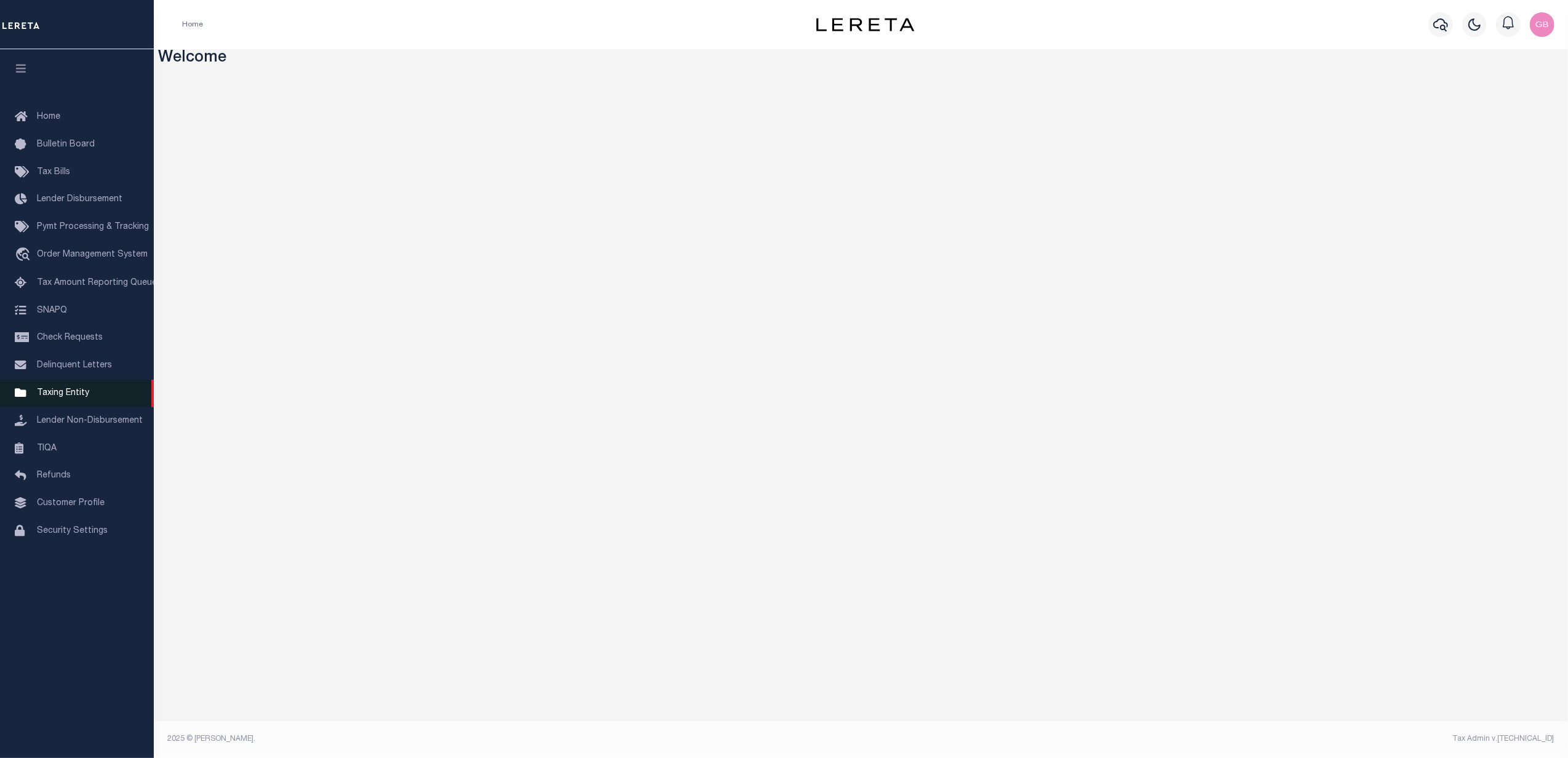
click at [73, 401] on link "Taxing Entity" at bounding box center [77, 394] width 154 height 28
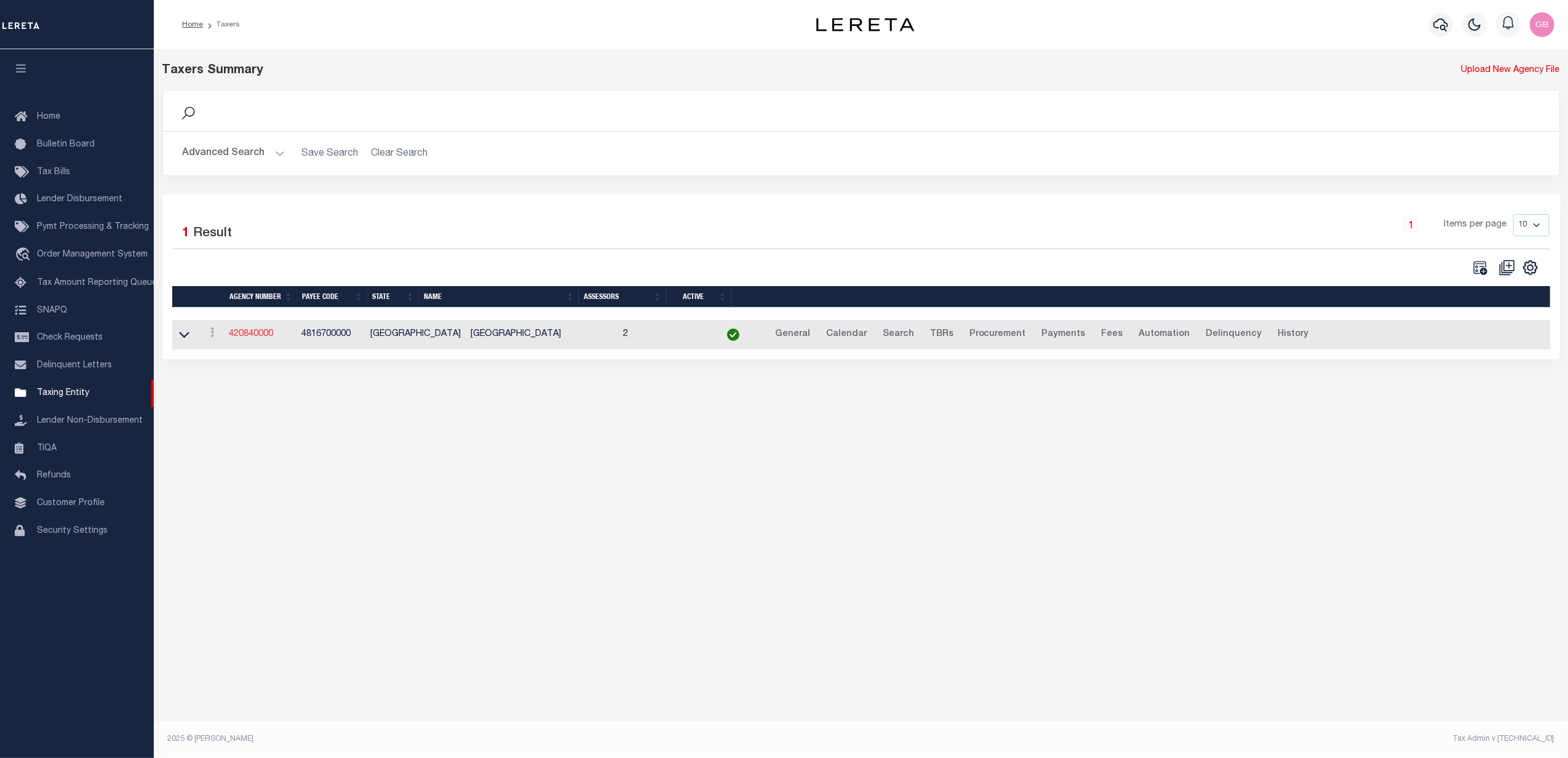
click at [258, 334] on link "420840000" at bounding box center [250, 334] width 44 height 9
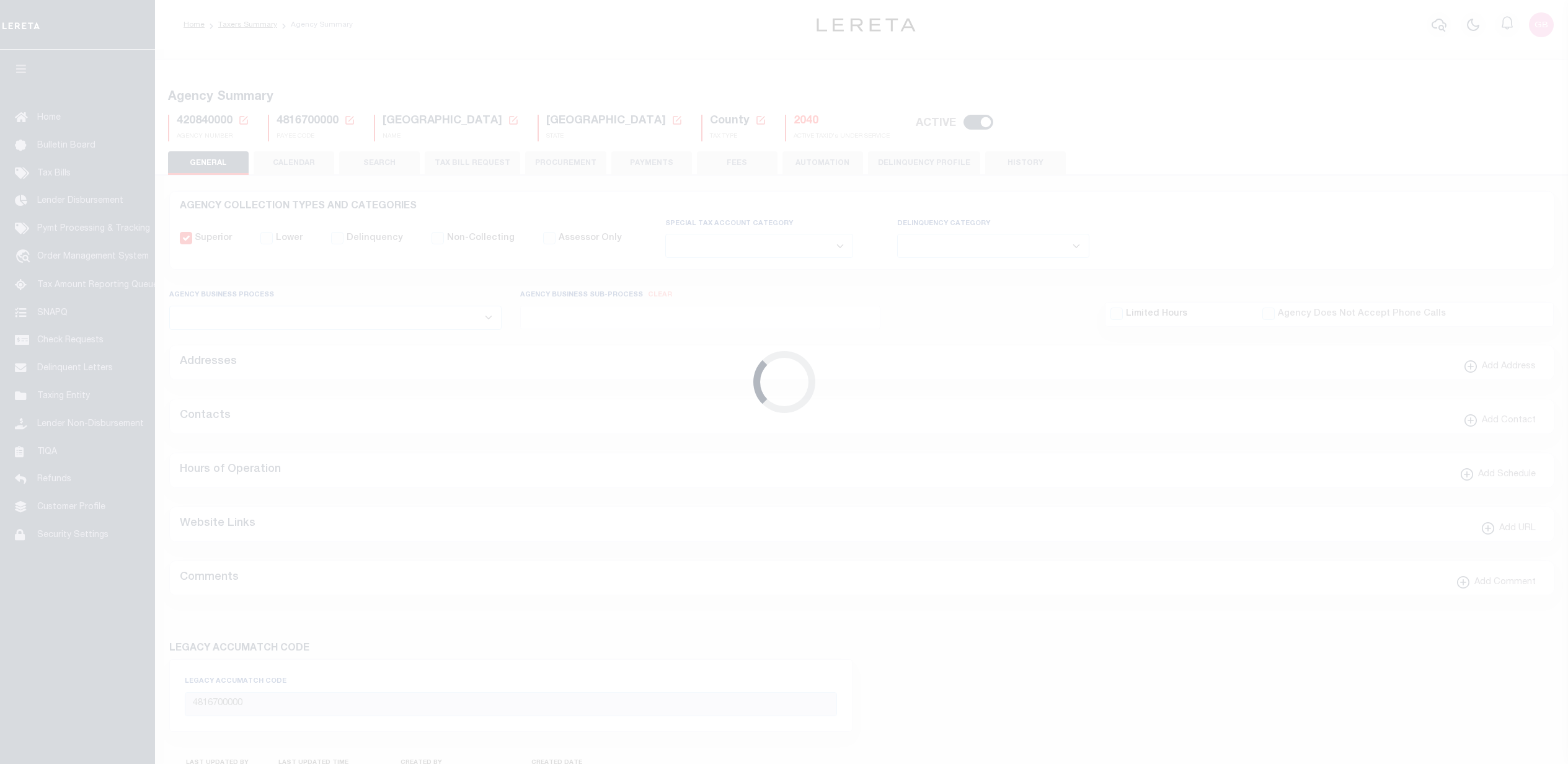
select select
click at [482, 162] on button "TAX BILL REQUEST" at bounding box center [472, 163] width 95 height 23
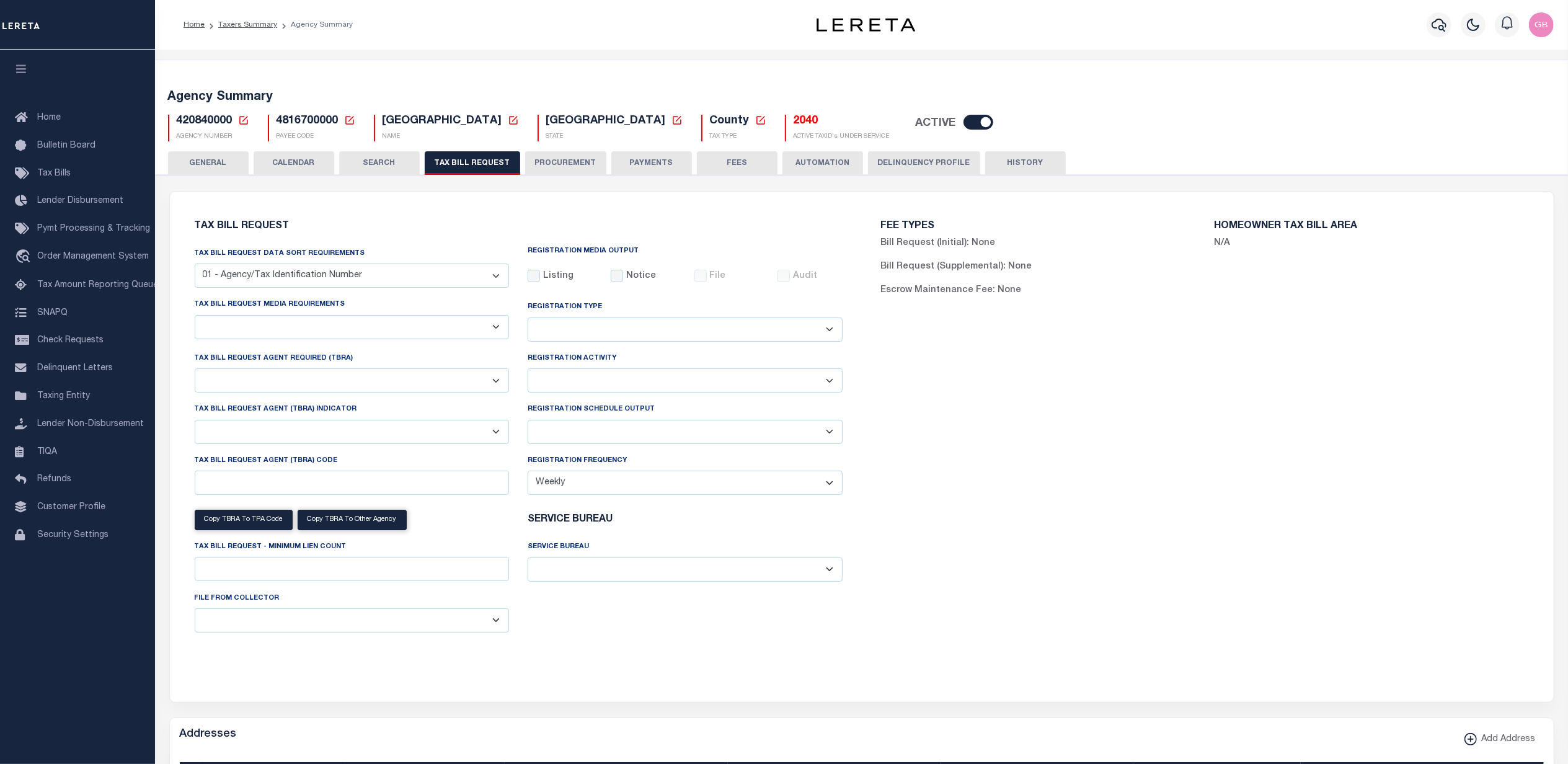
select select "28"
checkbox input "false"
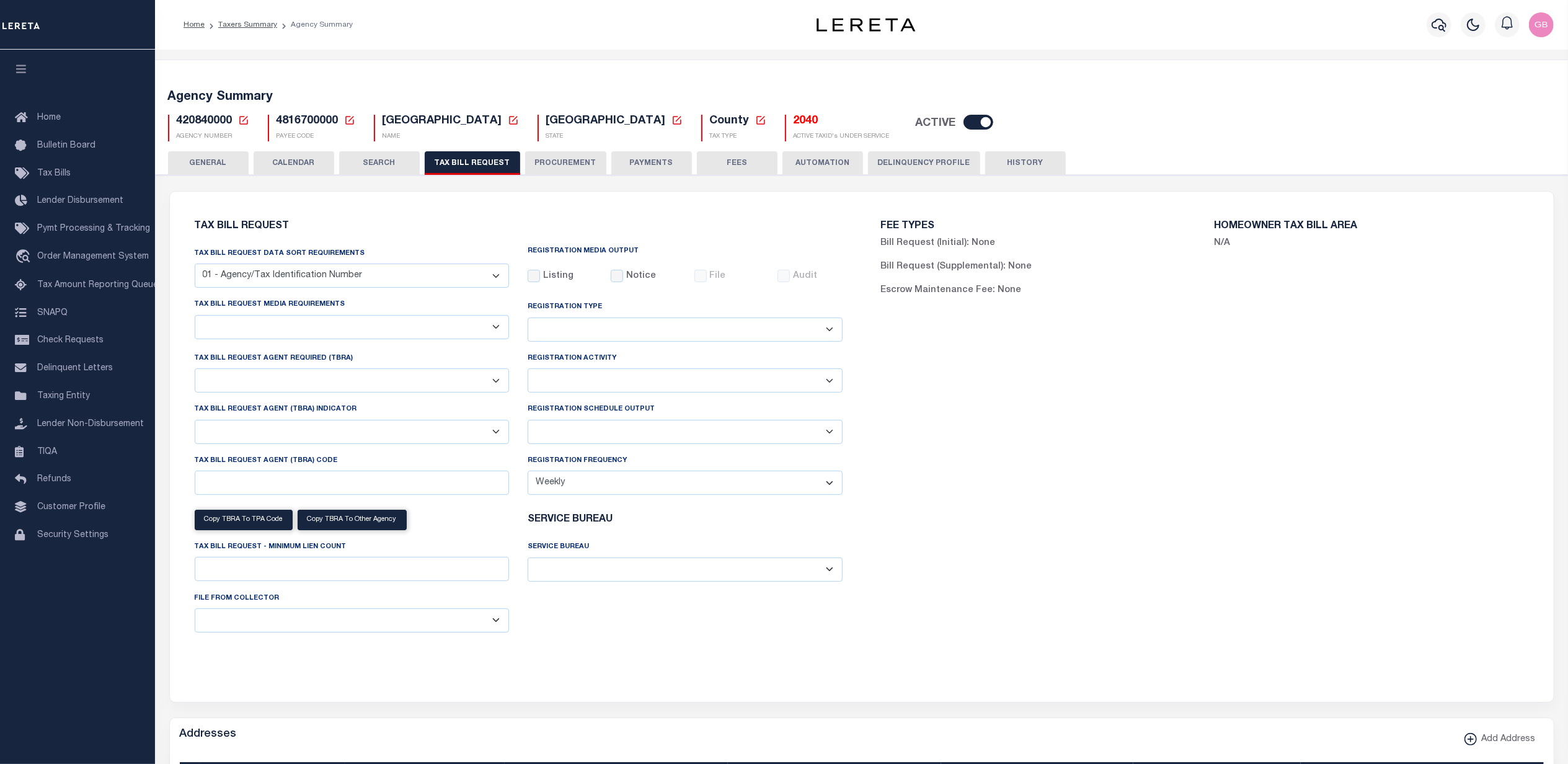
select select "22"
select select "true"
select select "14"
select select
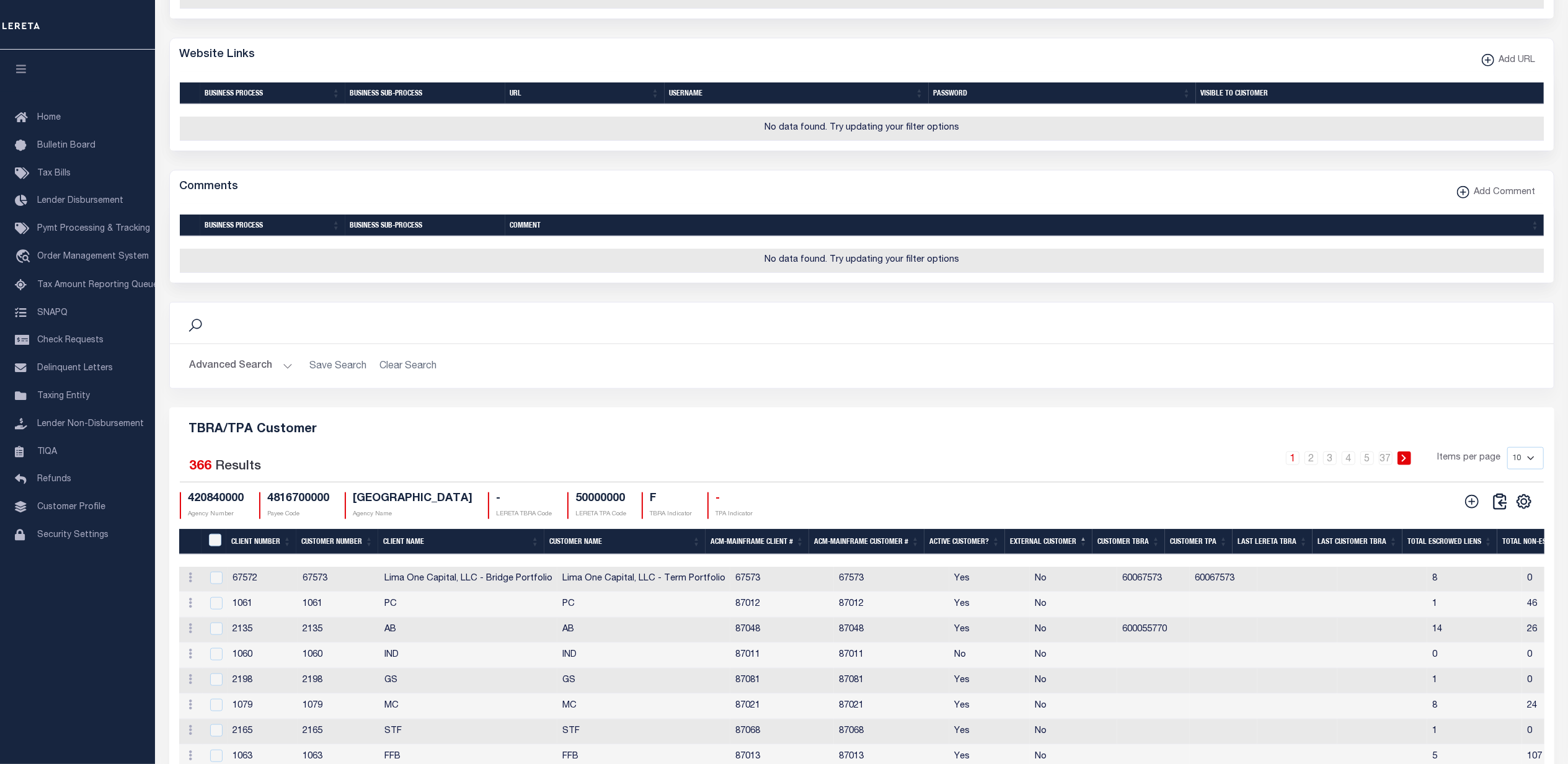
scroll to position [1341, 0]
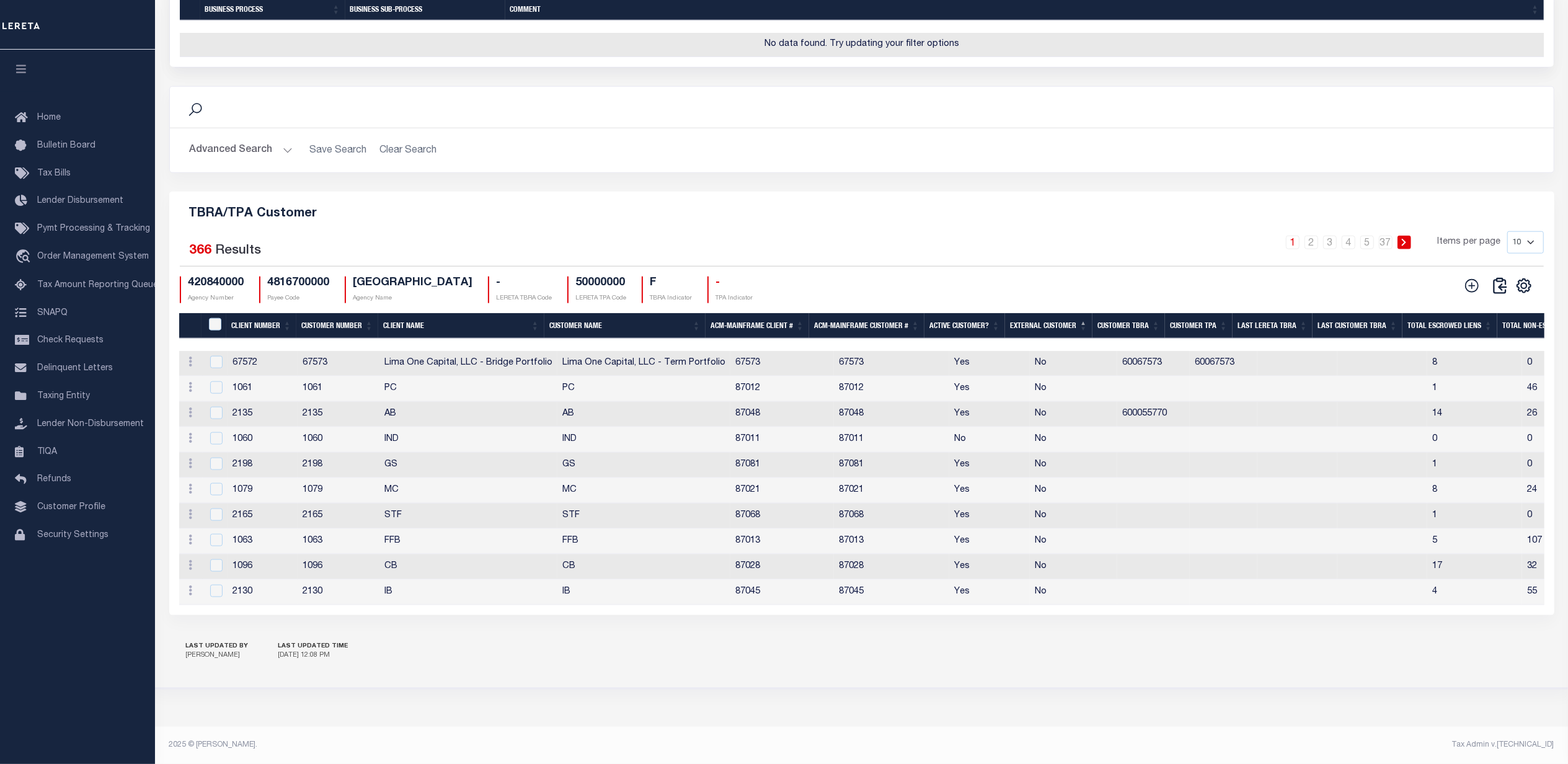
drag, startPoint x: 1535, startPoint y: 246, endPoint x: 1533, endPoint y: 256, distance: 10.2
click at [1535, 246] on select "10 25 50 100" at bounding box center [1525, 242] width 37 height 23
select select "100"
click at [1507, 234] on select "10 25 50 100" at bounding box center [1525, 242] width 37 height 23
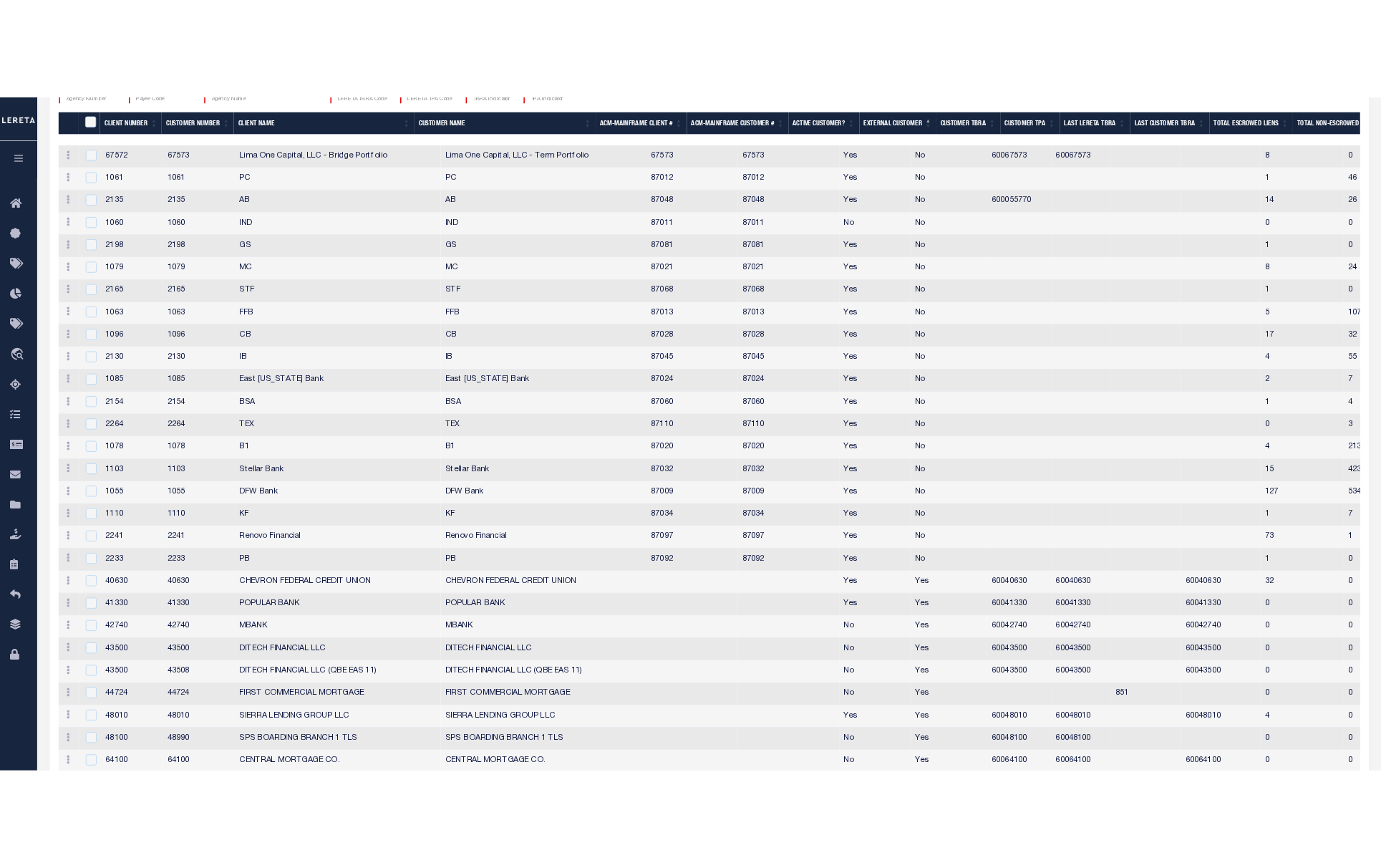
scroll to position [1846, 0]
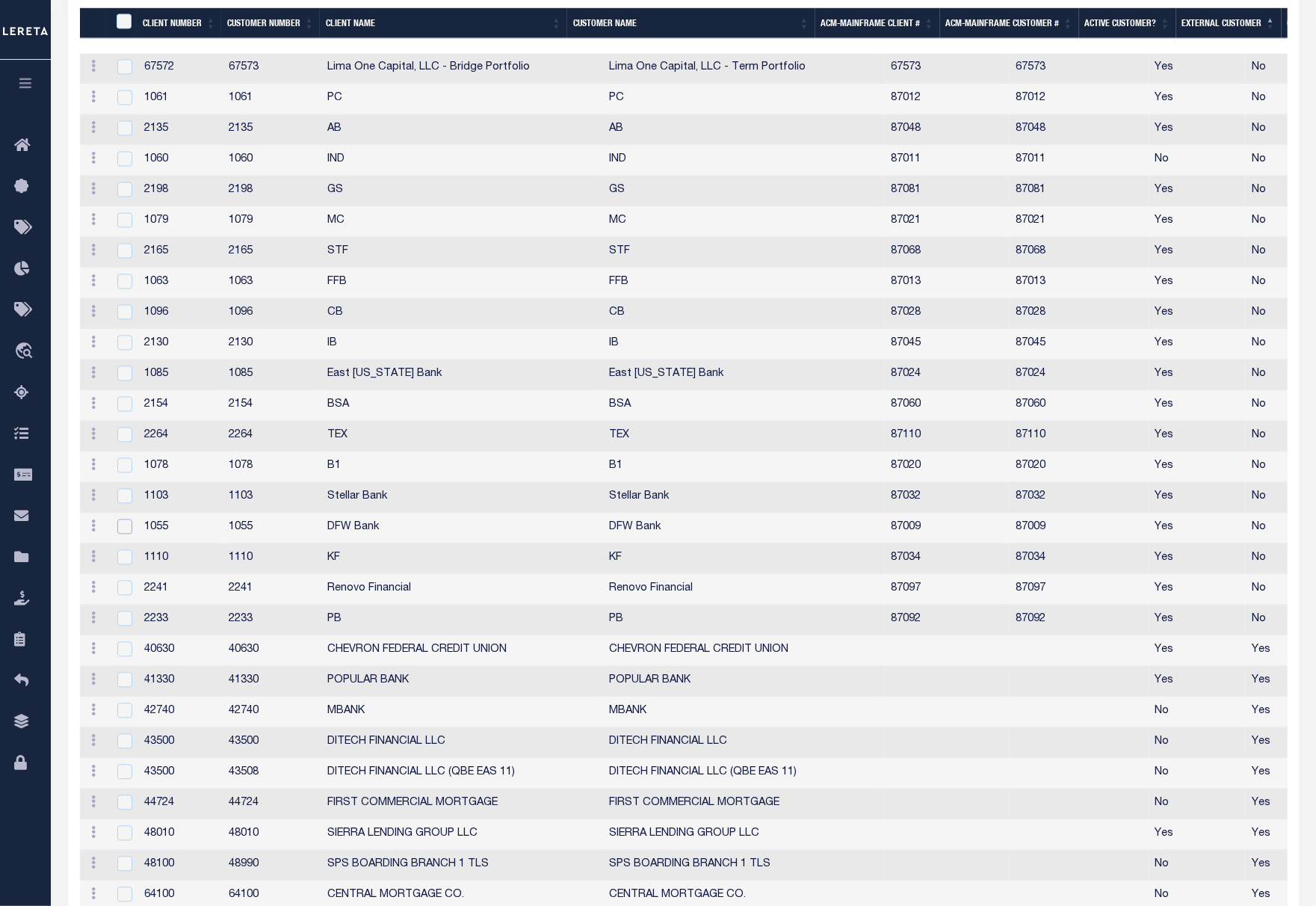
click at [124, 534] on input "checkbox" at bounding box center [124, 526] width 15 height 15
checkbox input "true"
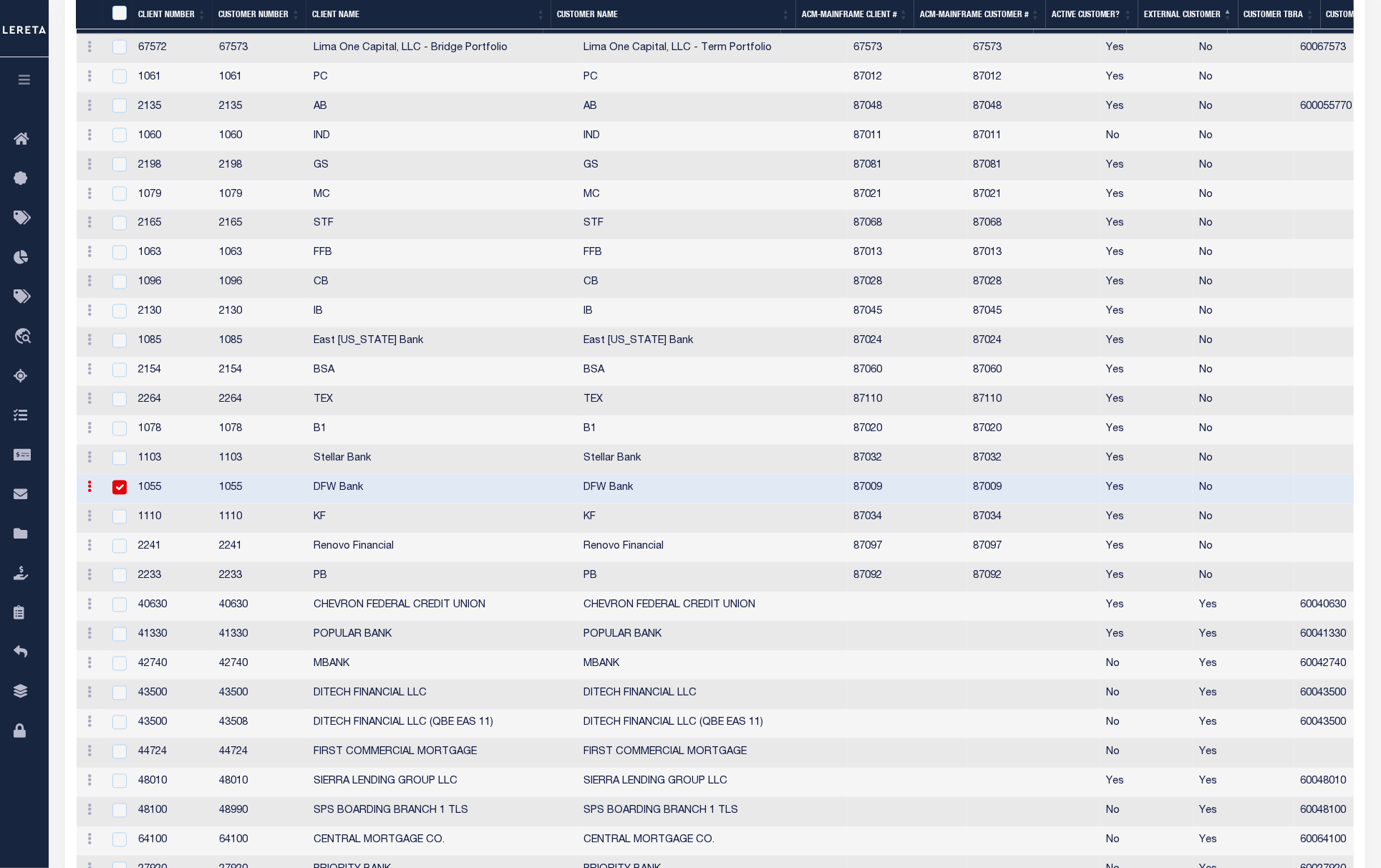
click at [165, 837] on icon "button" at bounding box center [158, 827] width 18 height 18
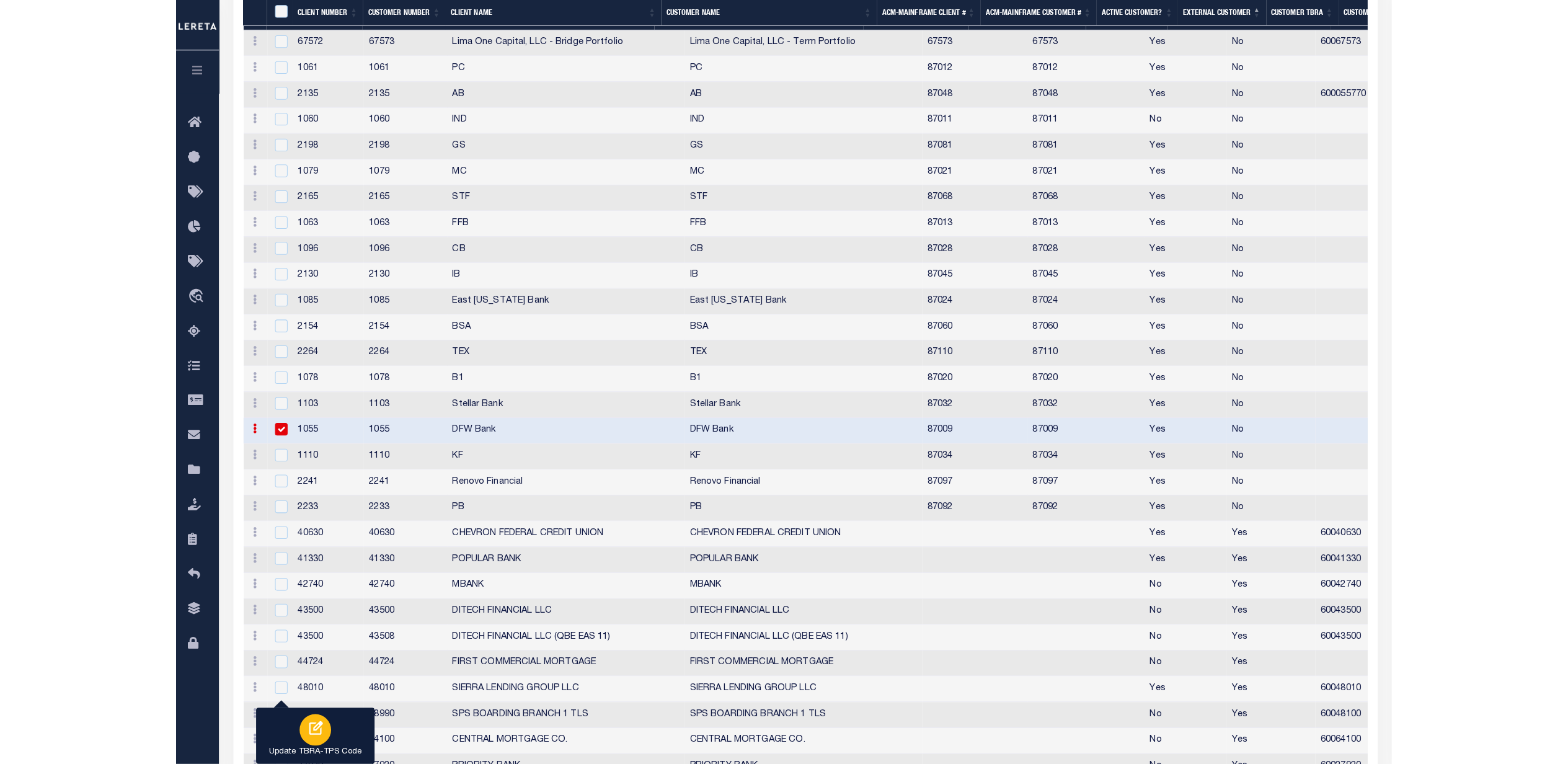
scroll to position [1893, 0]
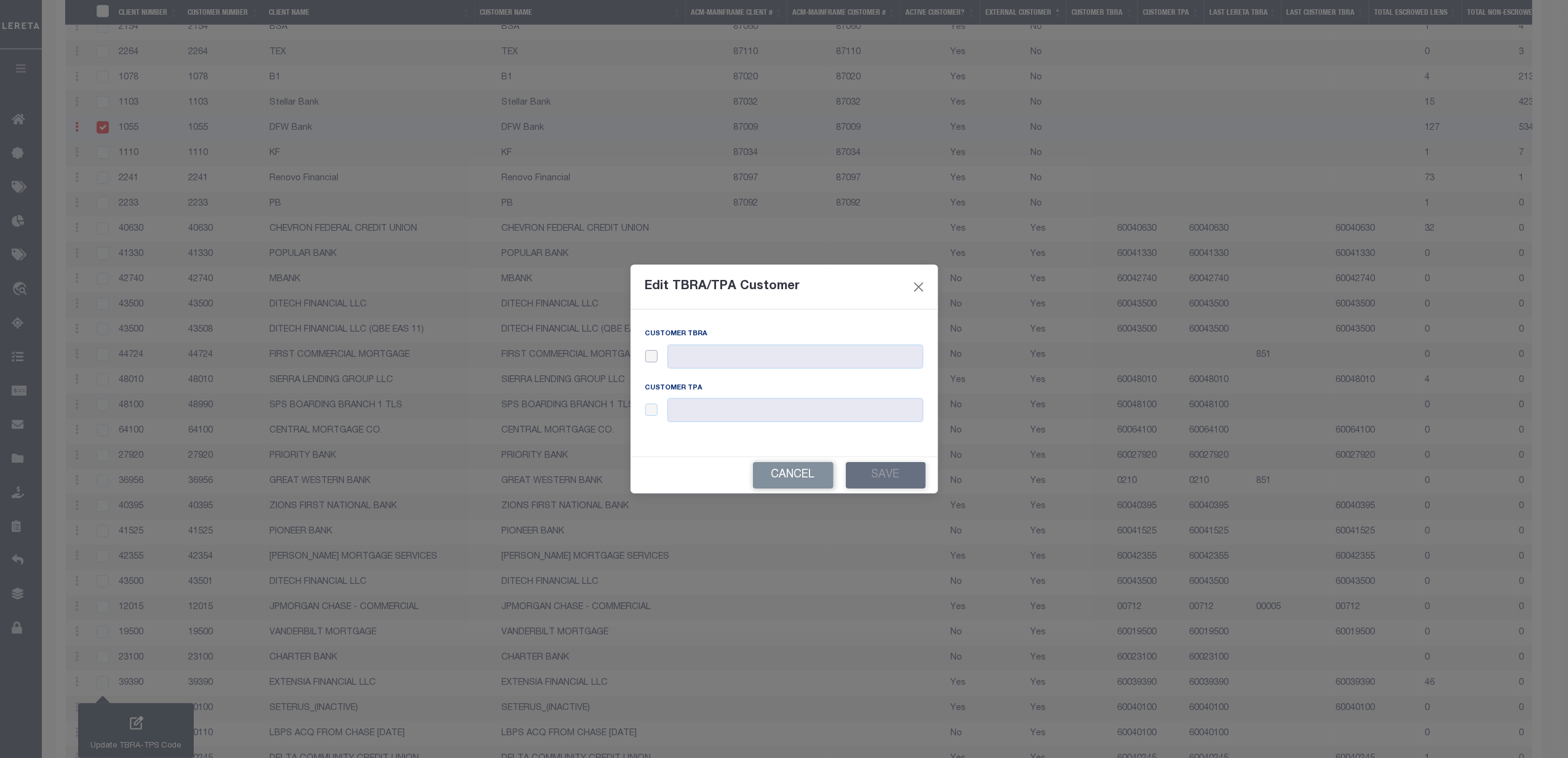
click at [649, 352] on input "checkbox" at bounding box center [651, 356] width 13 height 13
checkbox input "true"
click at [705, 355] on input "text" at bounding box center [795, 356] width 256 height 24
type input "6000075770"
click at [655, 410] on input "checkbox" at bounding box center [651, 410] width 13 height 13
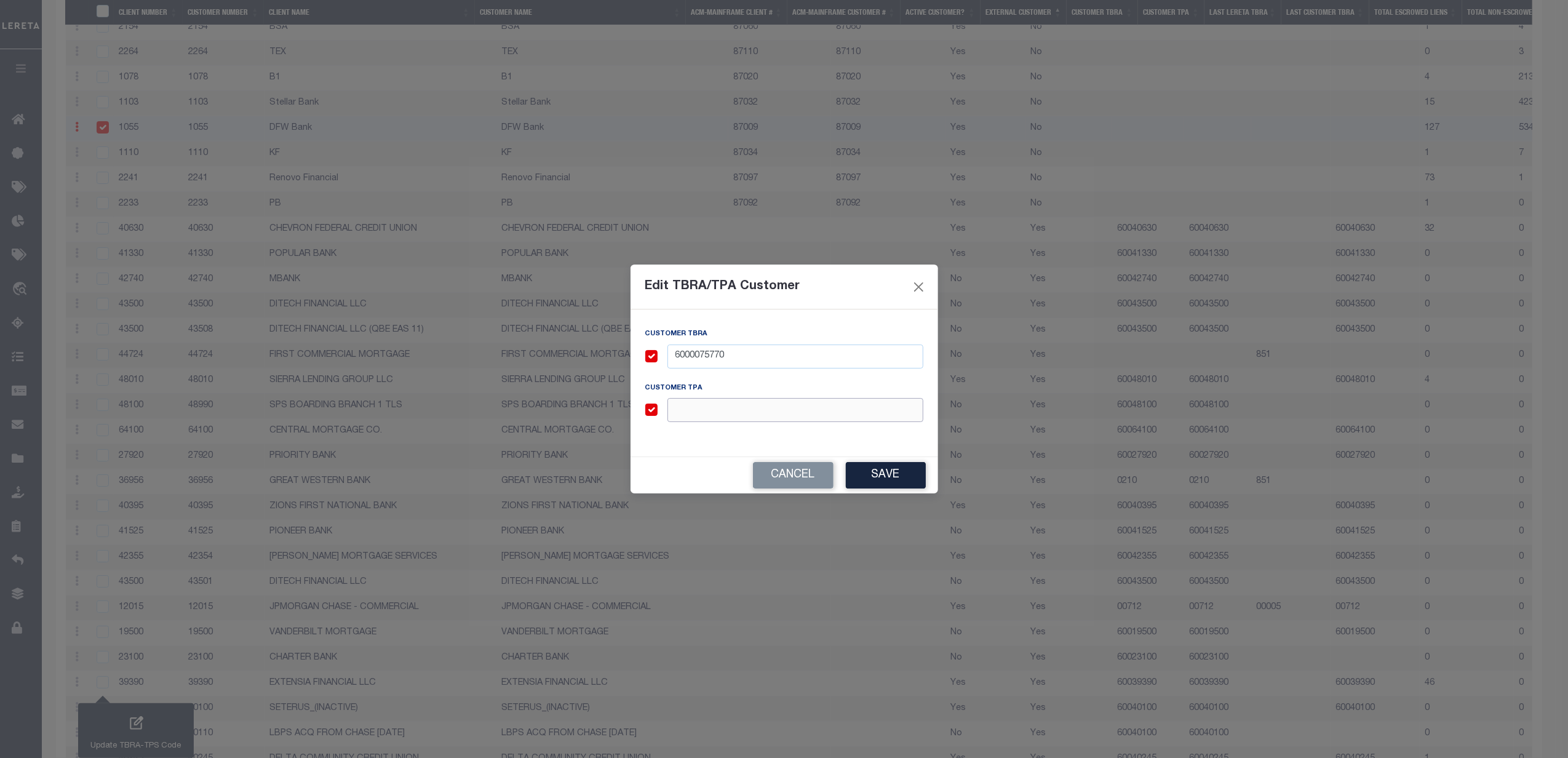
click at [731, 411] on input "text" at bounding box center [795, 410] width 256 height 24
click at [649, 412] on input "checkbox" at bounding box center [651, 410] width 13 height 13
checkbox input "false"
click at [890, 478] on button "Save" at bounding box center [885, 475] width 80 height 26
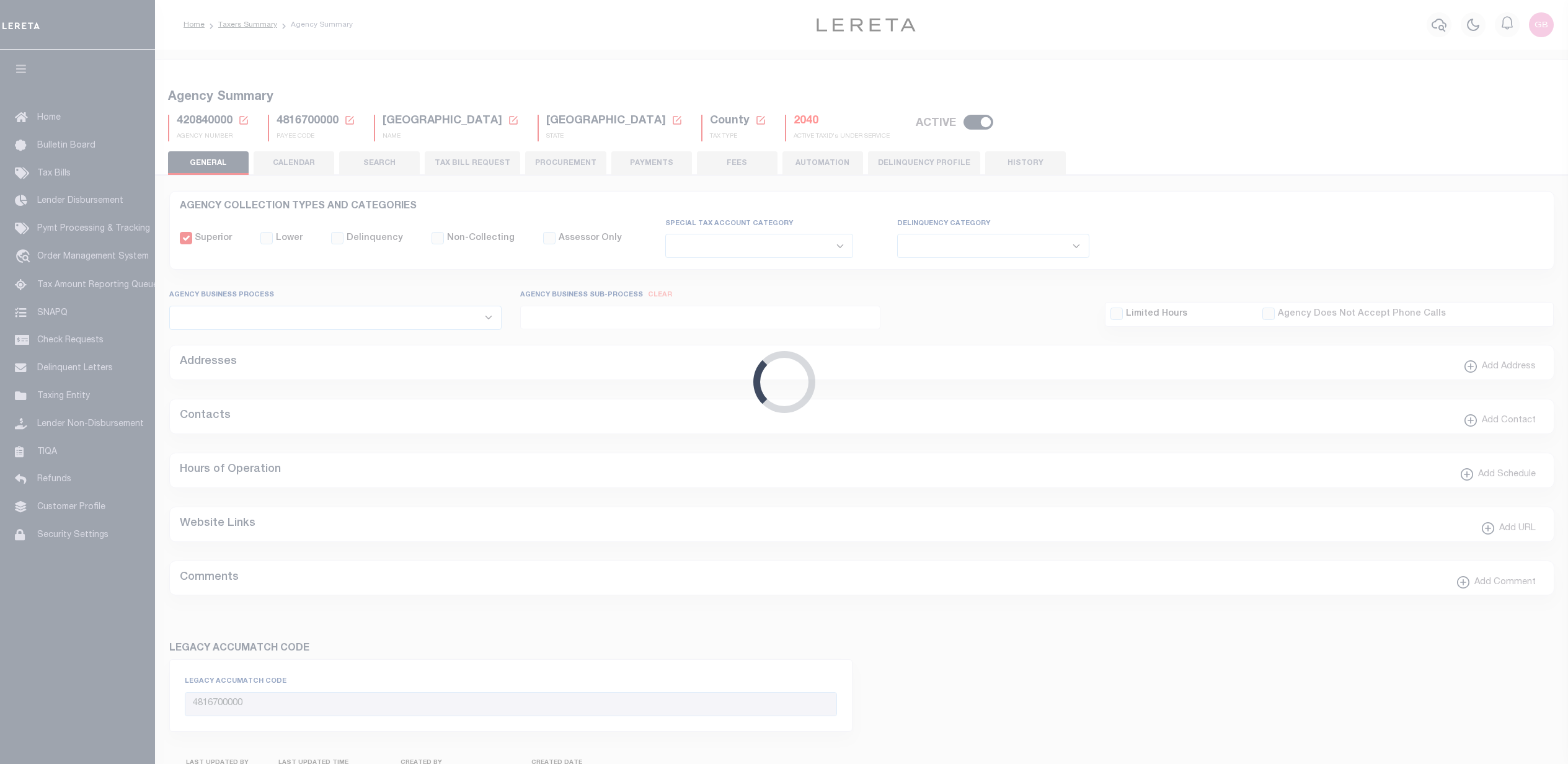
select select
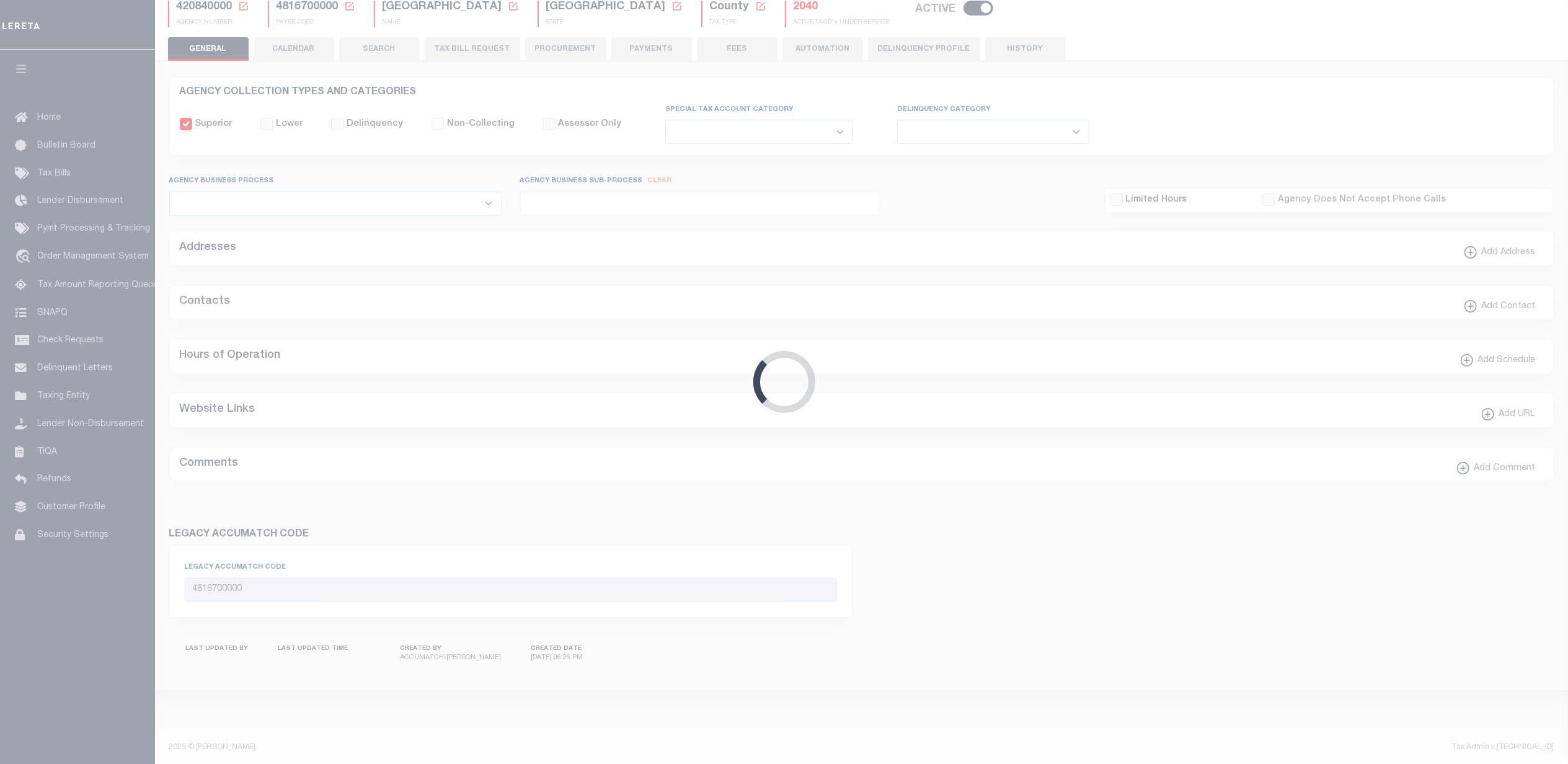
click at [449, 47] on button "TAX BILL REQUEST" at bounding box center [472, 49] width 95 height 23
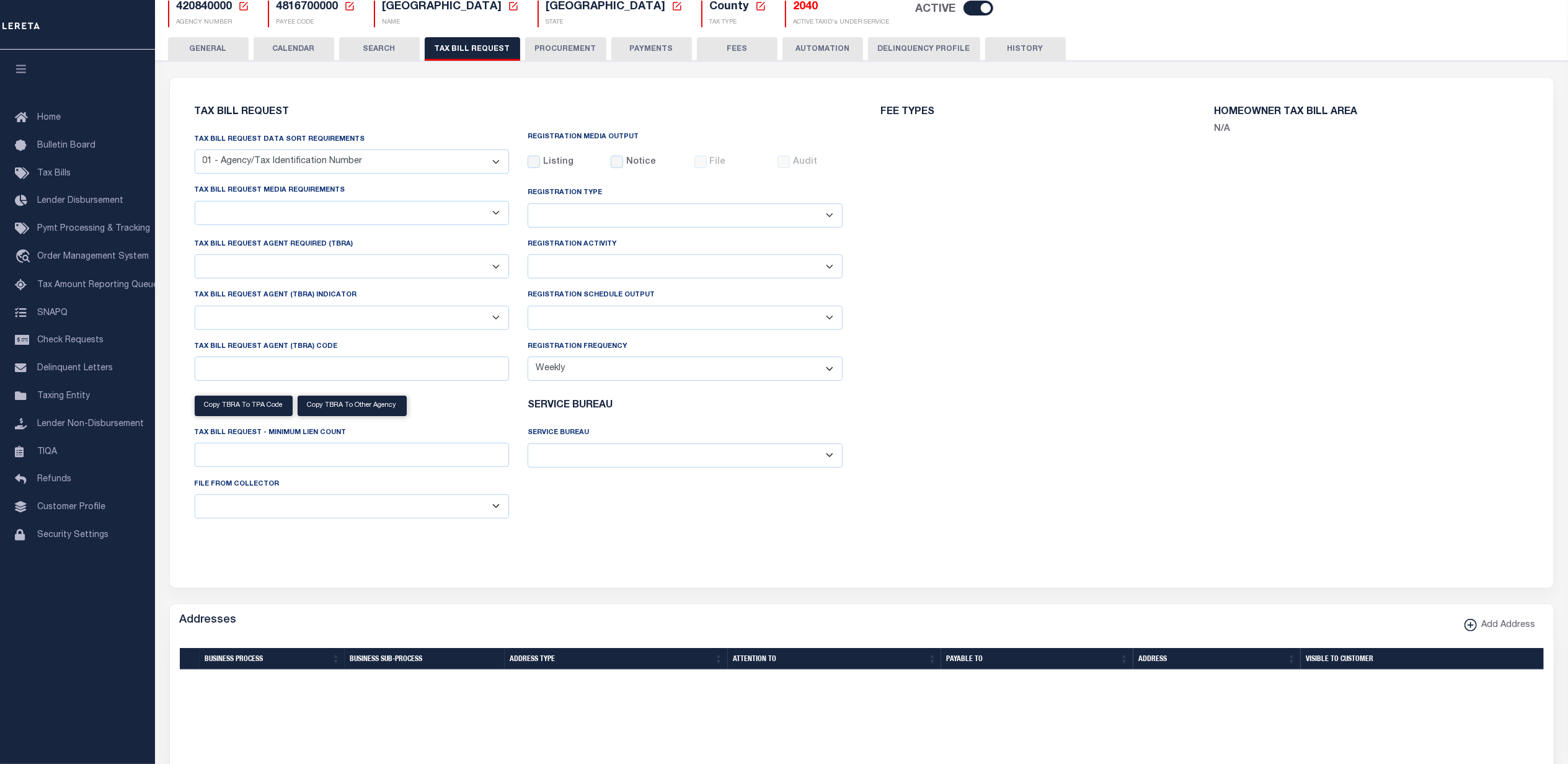
select select "100"
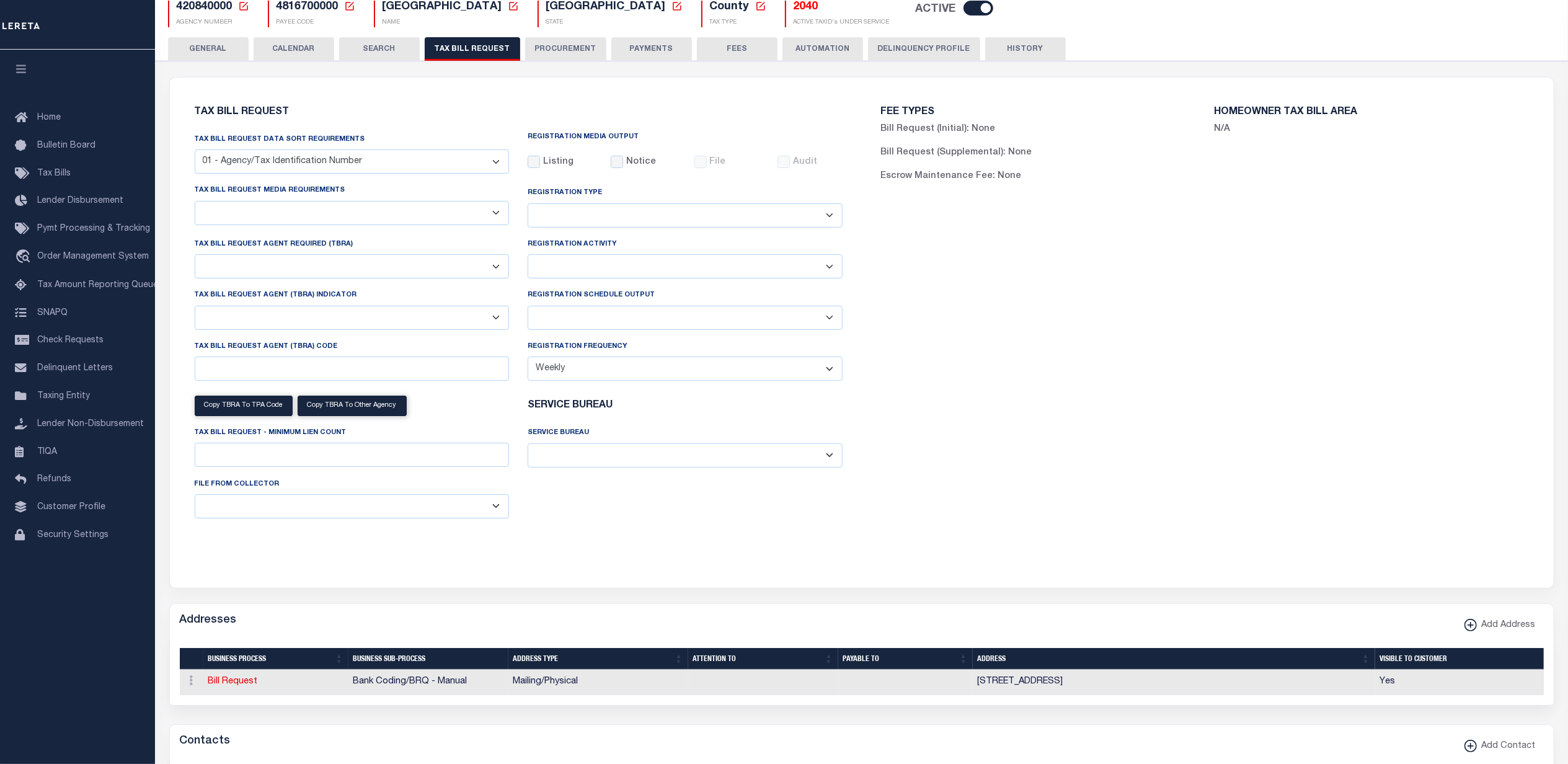
select select "28"
checkbox input "false"
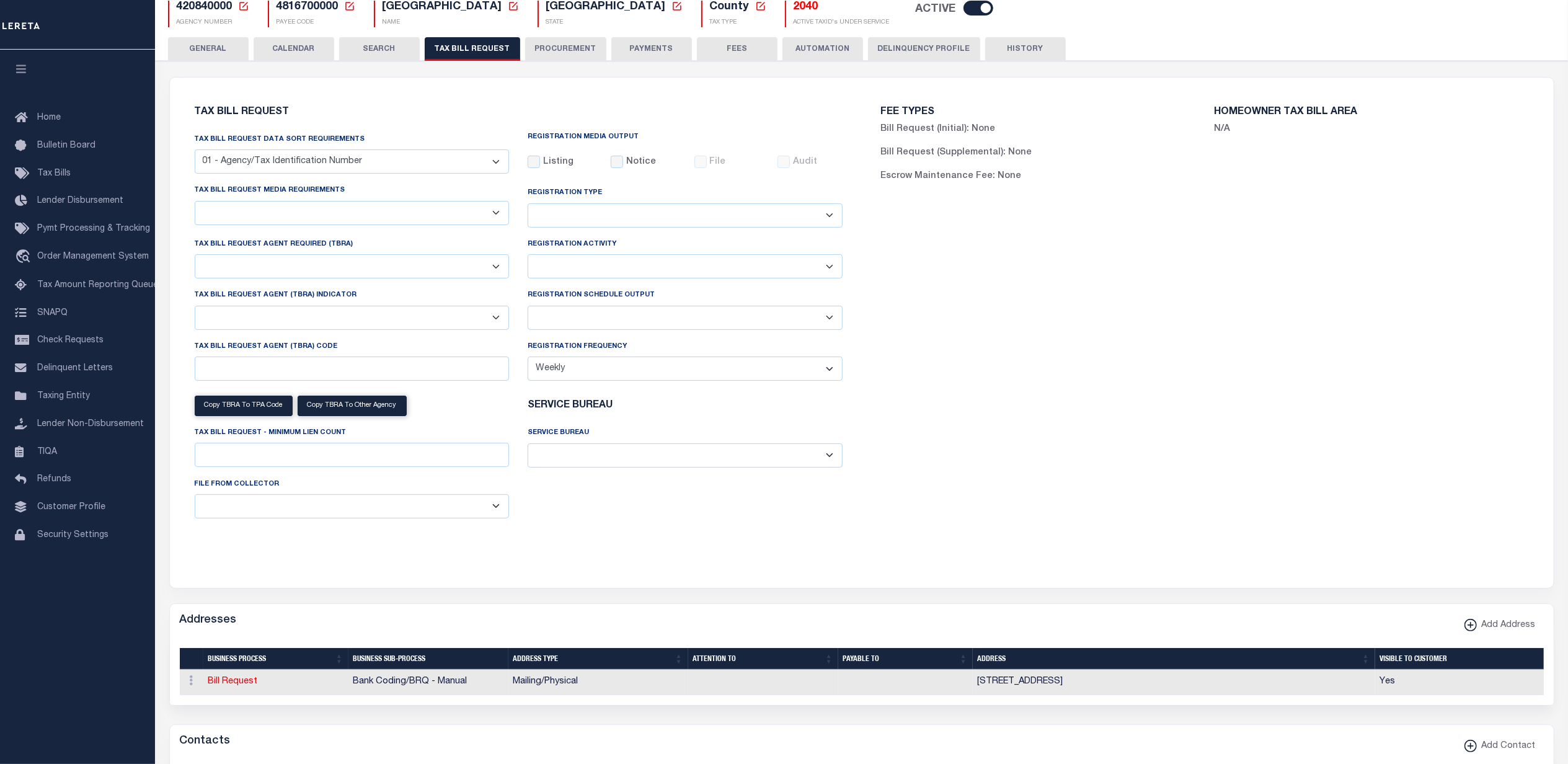
select select "22"
select select "true"
select select "14"
select select
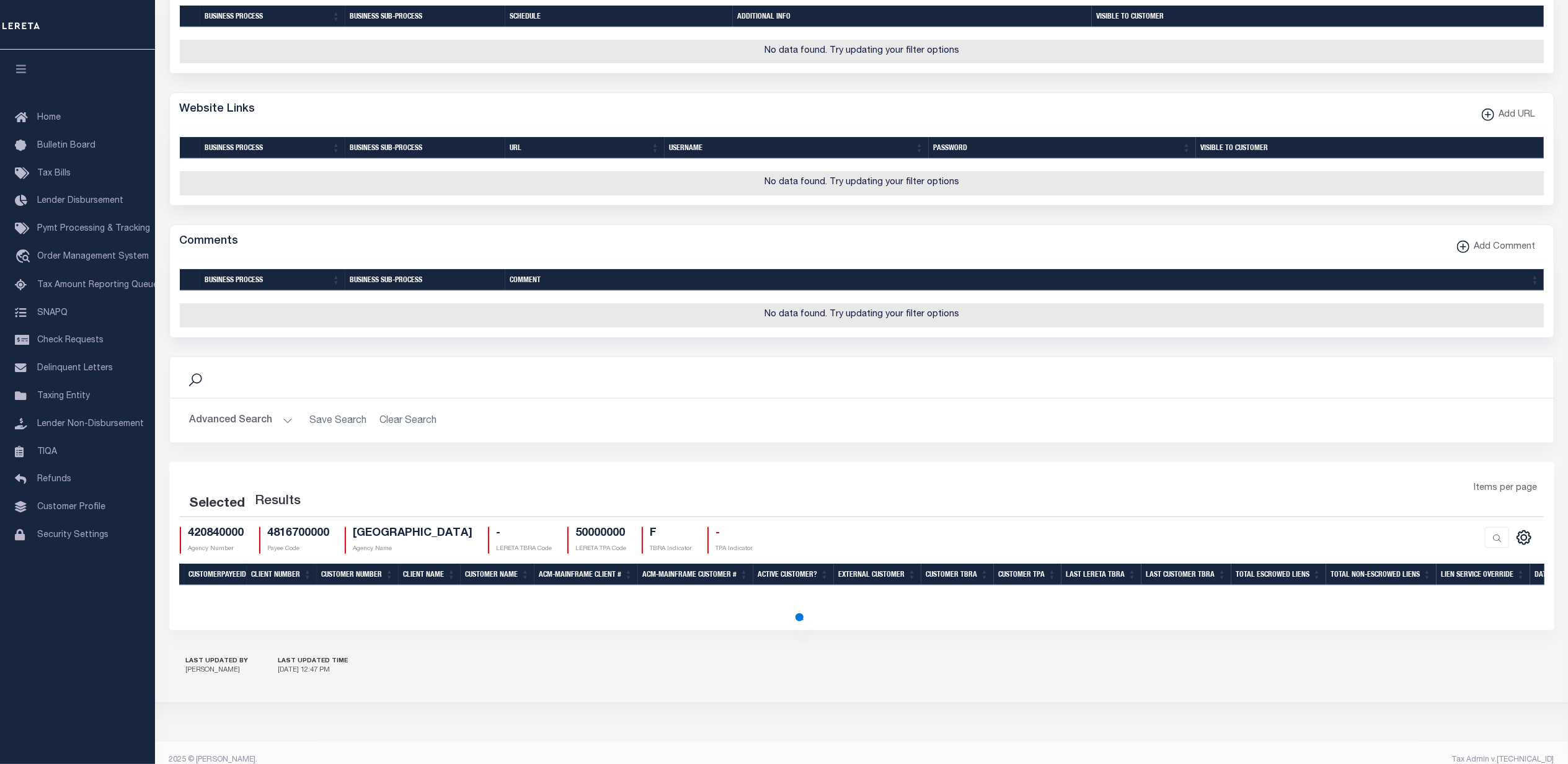
scroll to position [1089, 0]
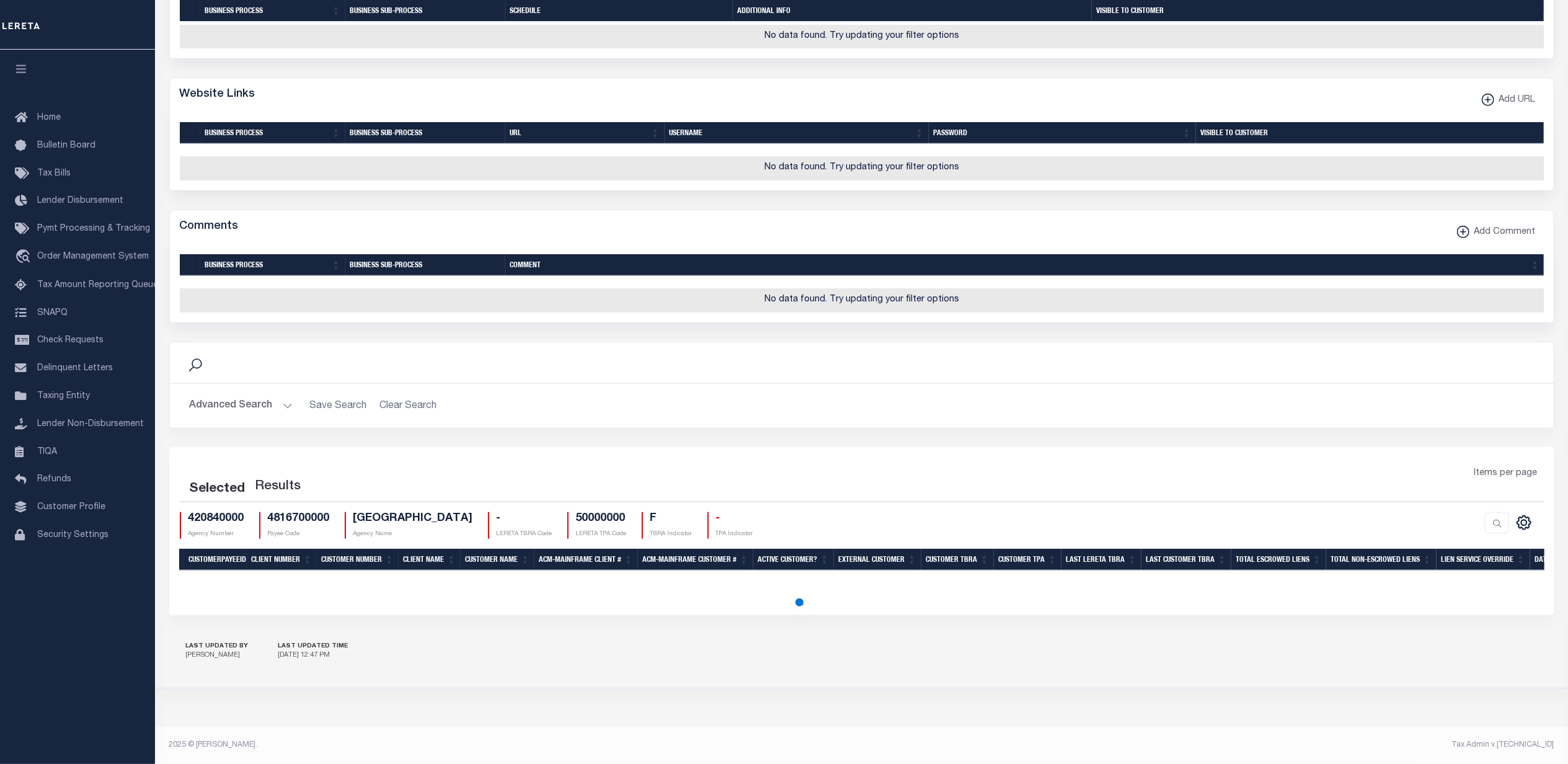
select select "100"
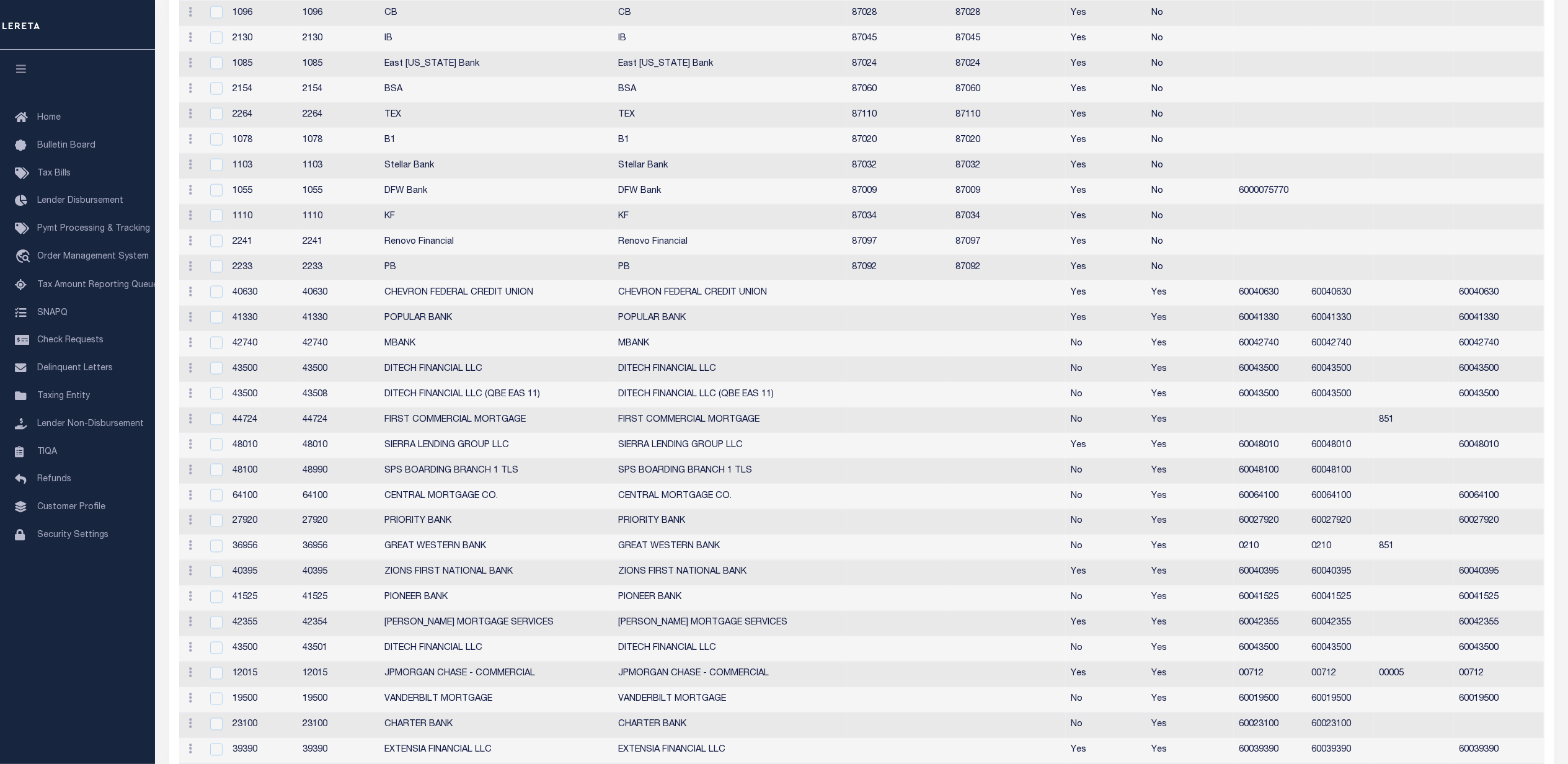
scroll to position [1337, 0]
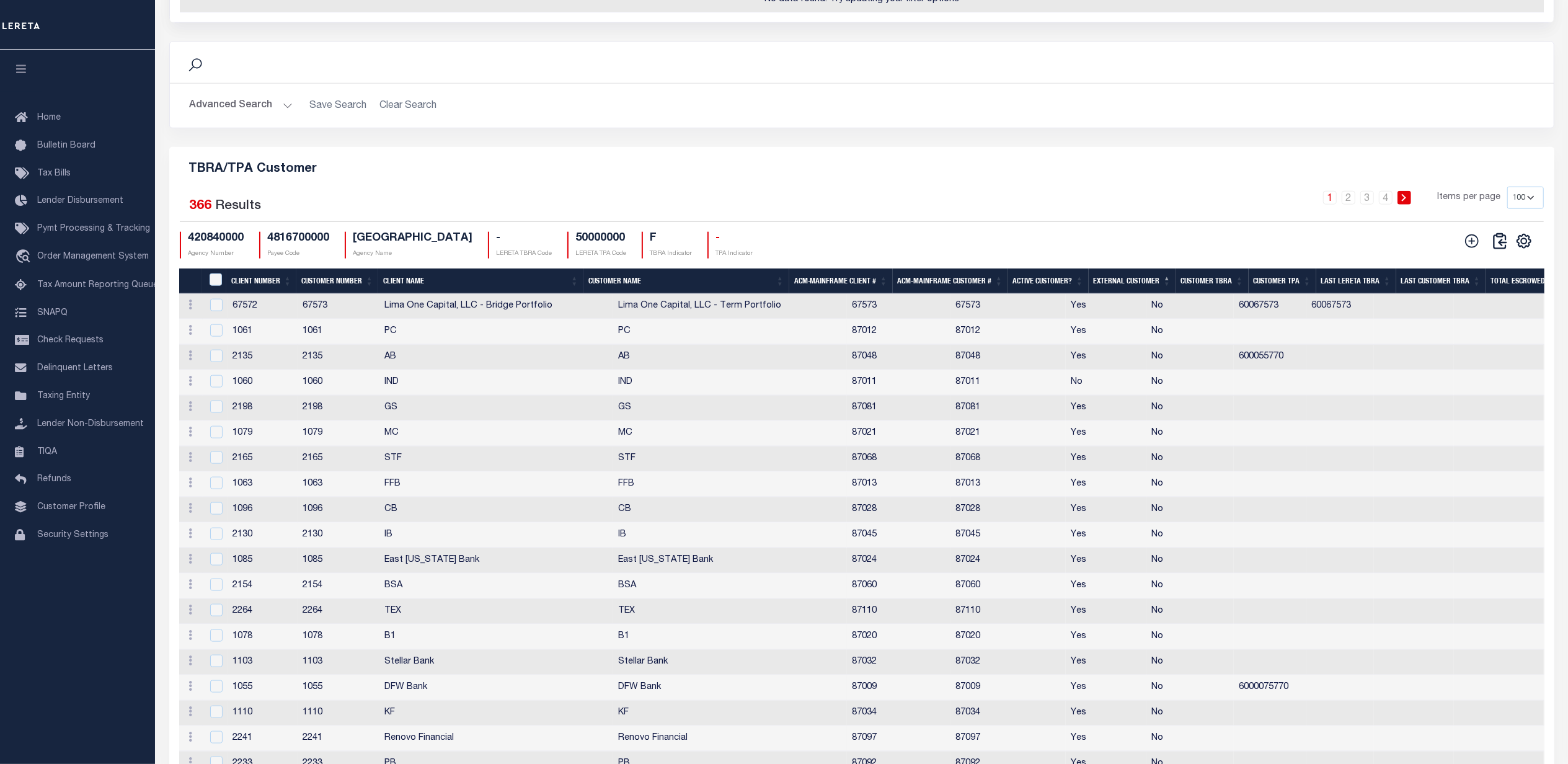
drag, startPoint x: 264, startPoint y: 330, endPoint x: 266, endPoint y: 342, distance: 12.2
click at [266, 294] on th "Client Number" at bounding box center [261, 281] width 70 height 25
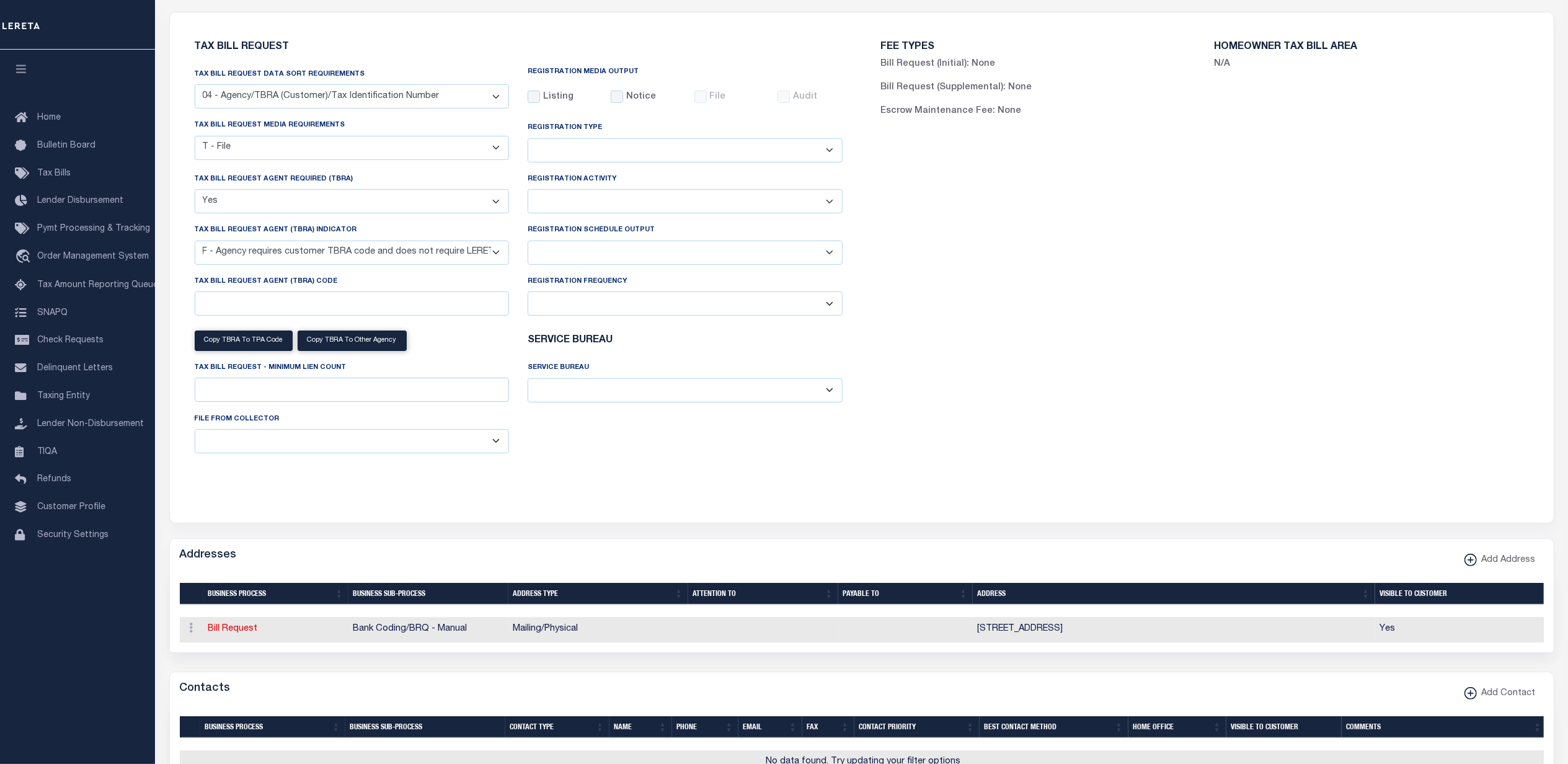
scroll to position [0, 0]
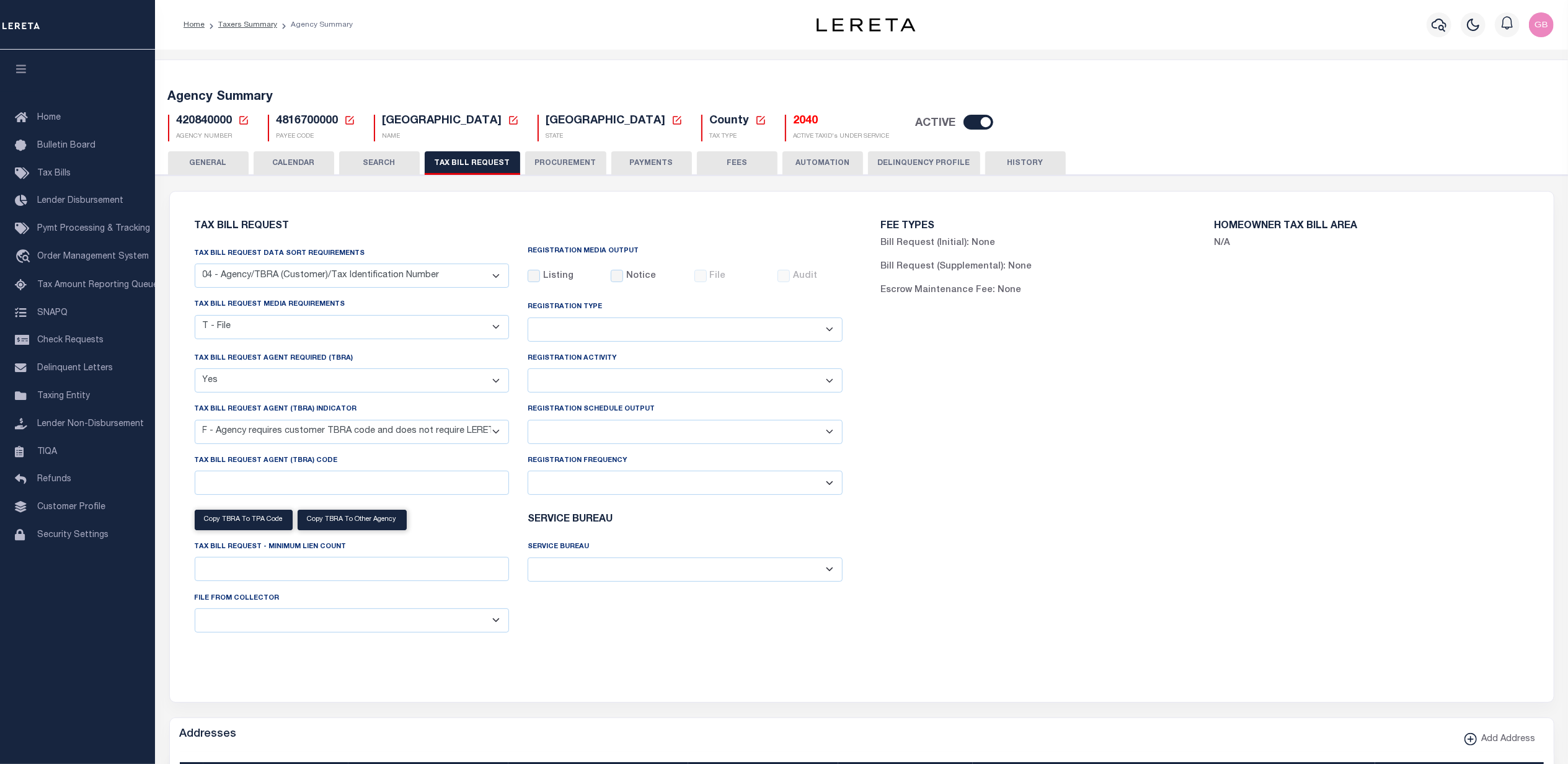
drag, startPoint x: 1022, startPoint y: 164, endPoint x: 1007, endPoint y: 182, distance: 23.4
click at [1023, 164] on button "HISTORY" at bounding box center [1025, 163] width 81 height 23
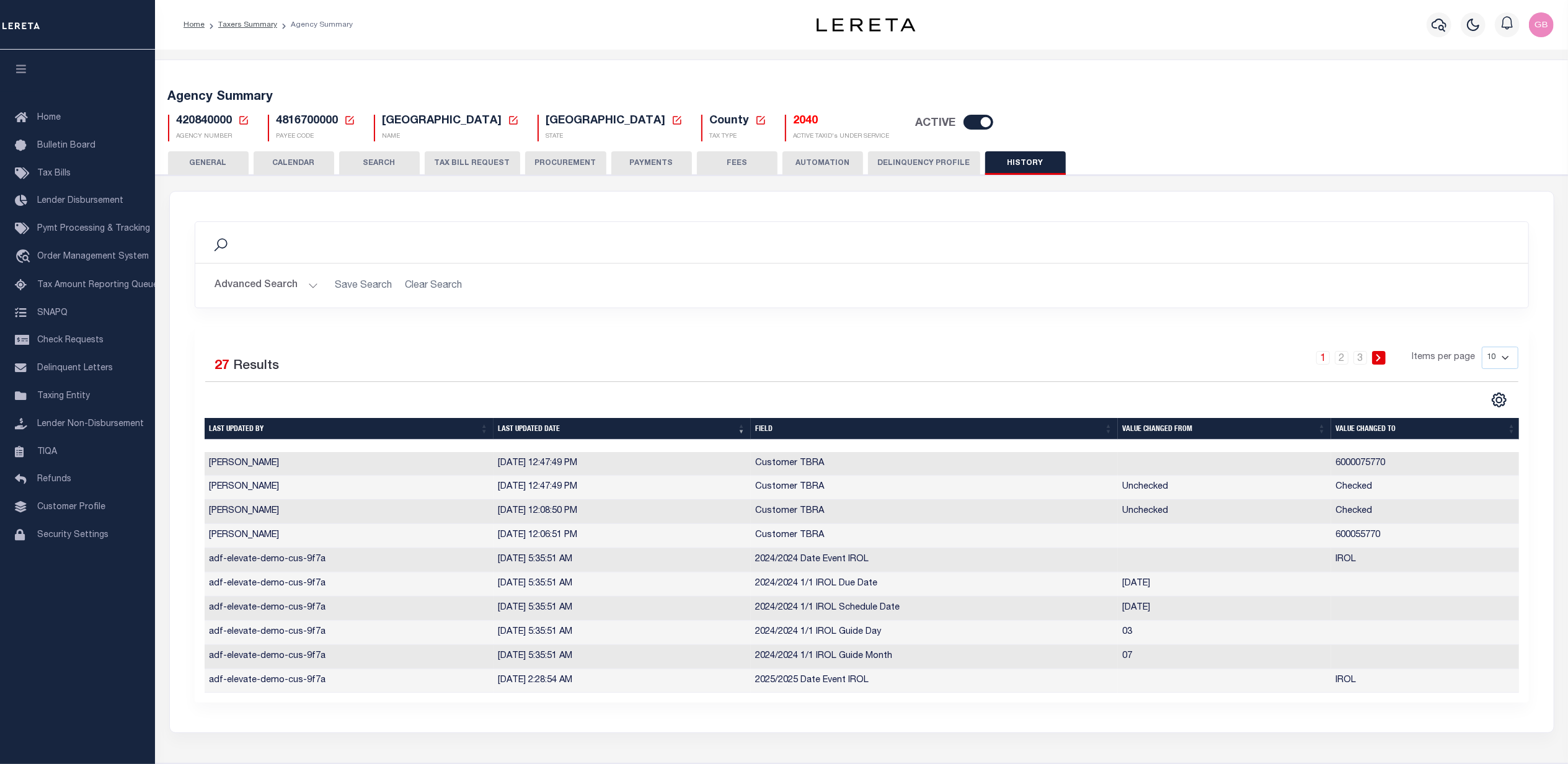
drag, startPoint x: 467, startPoint y: 167, endPoint x: 761, endPoint y: 492, distance: 438.2
click at [467, 167] on button "TAX BILL REQUEST" at bounding box center [472, 163] width 95 height 23
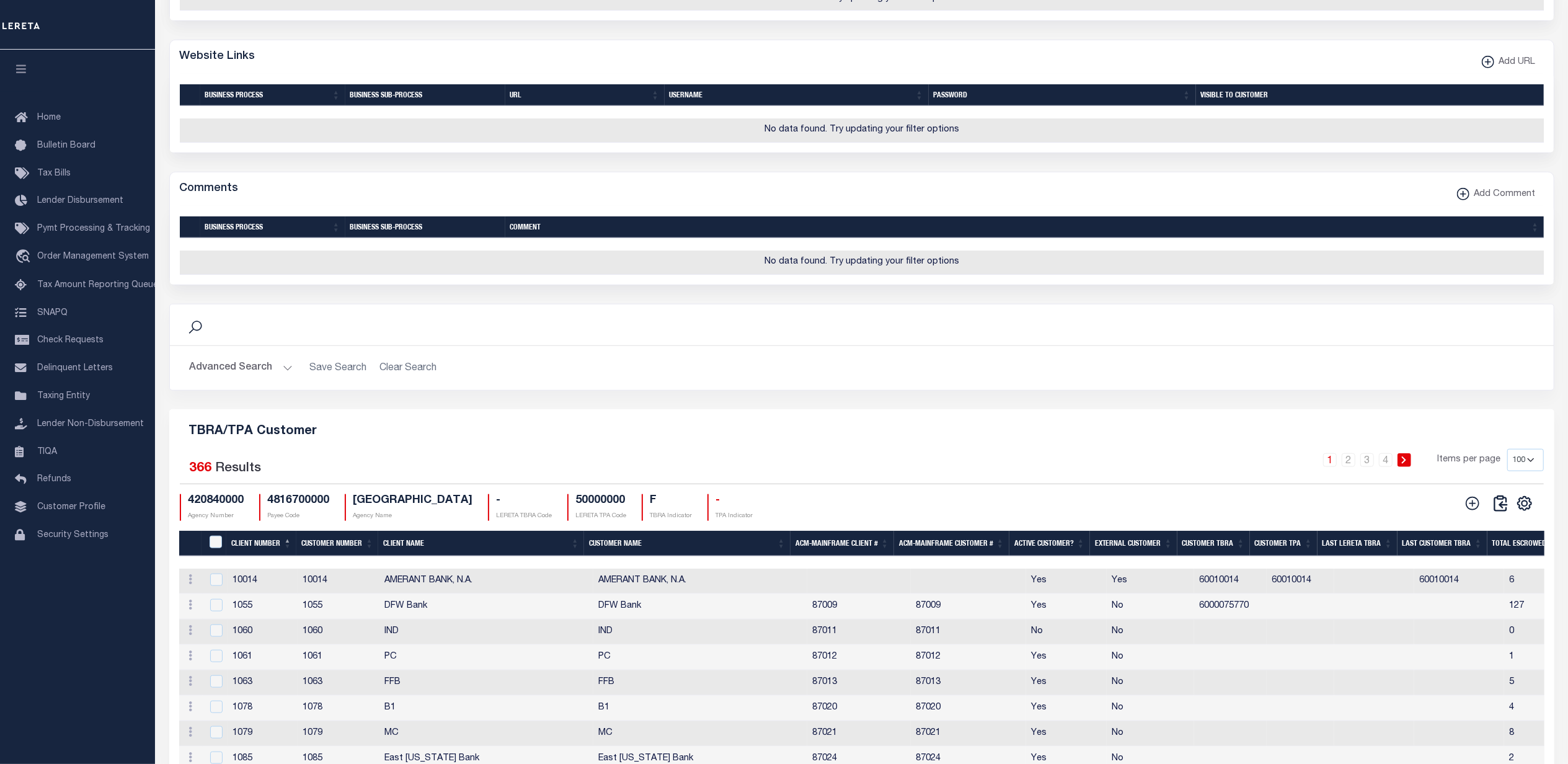
scroll to position [1489, 0]
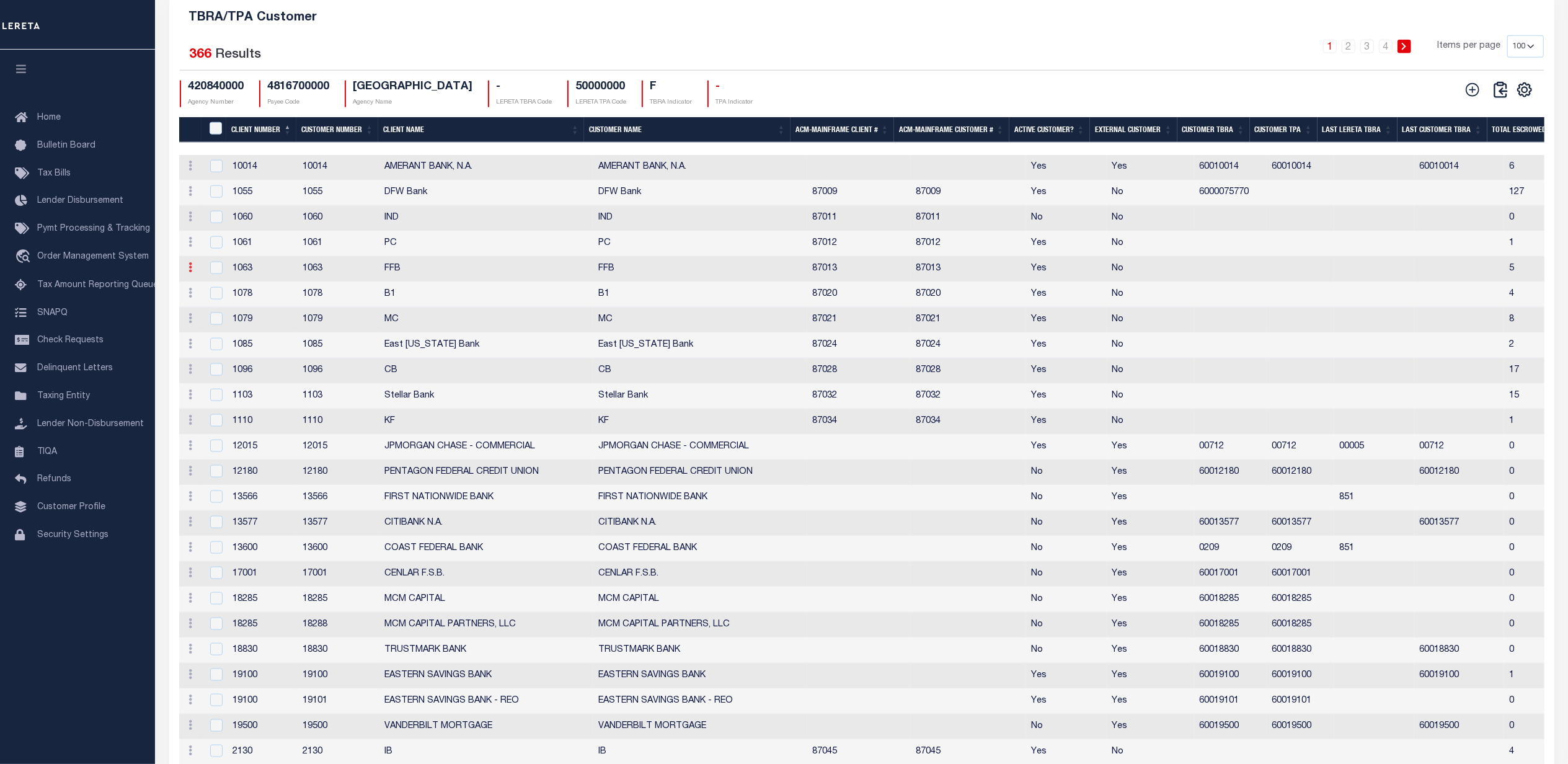
click at [189, 272] on icon at bounding box center [191, 267] width 4 height 10
click at [218, 298] on link "Edit" at bounding box center [212, 287] width 57 height 21
type input "FFB"
type input "1063"
checkbox input "true"
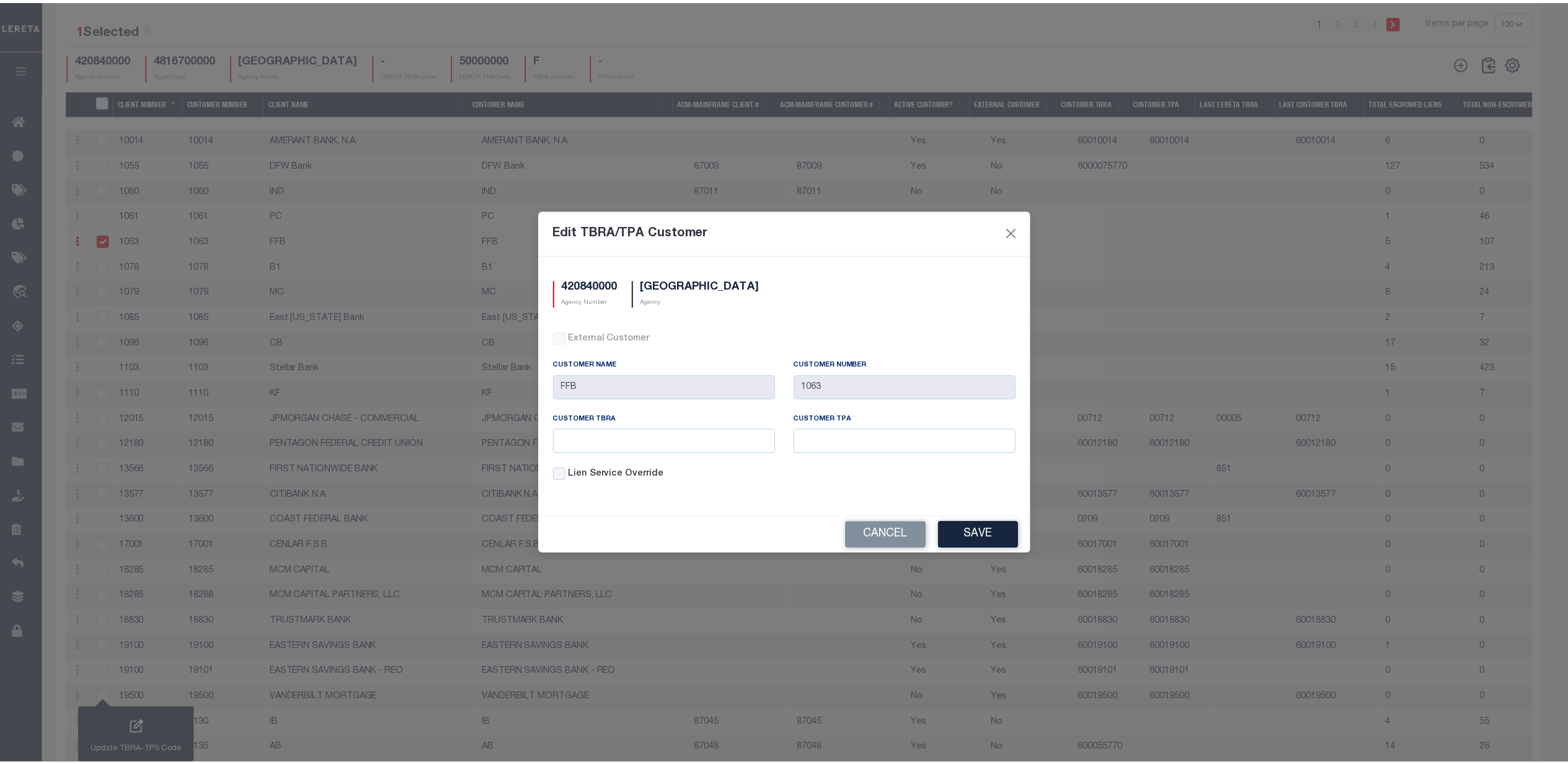
scroll to position [1389, 0]
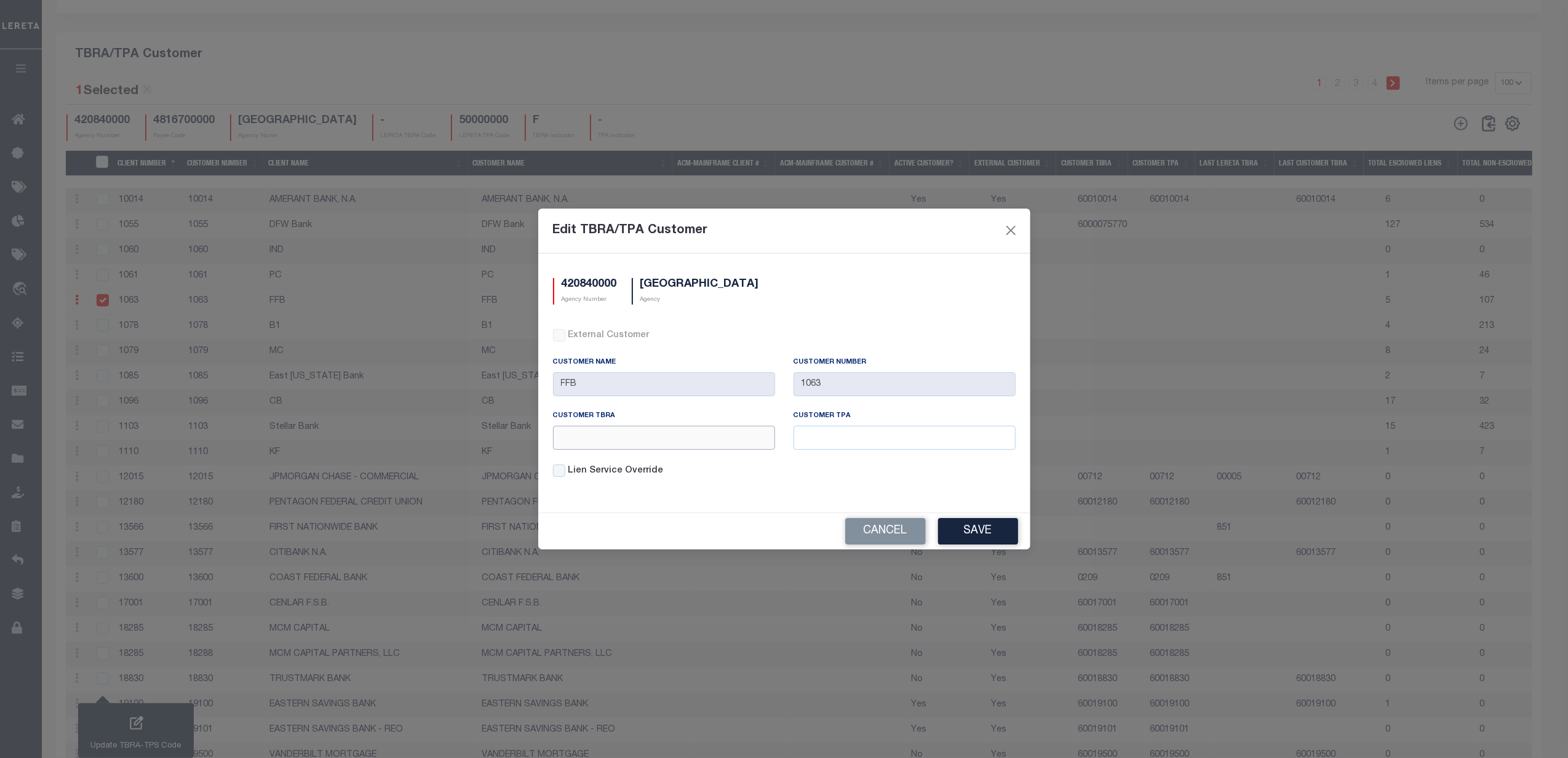
paste input "6001055"
type input "6001055"
paste input "6001055"
type input "6001055"
click at [983, 531] on button "Save" at bounding box center [978, 531] width 80 height 26
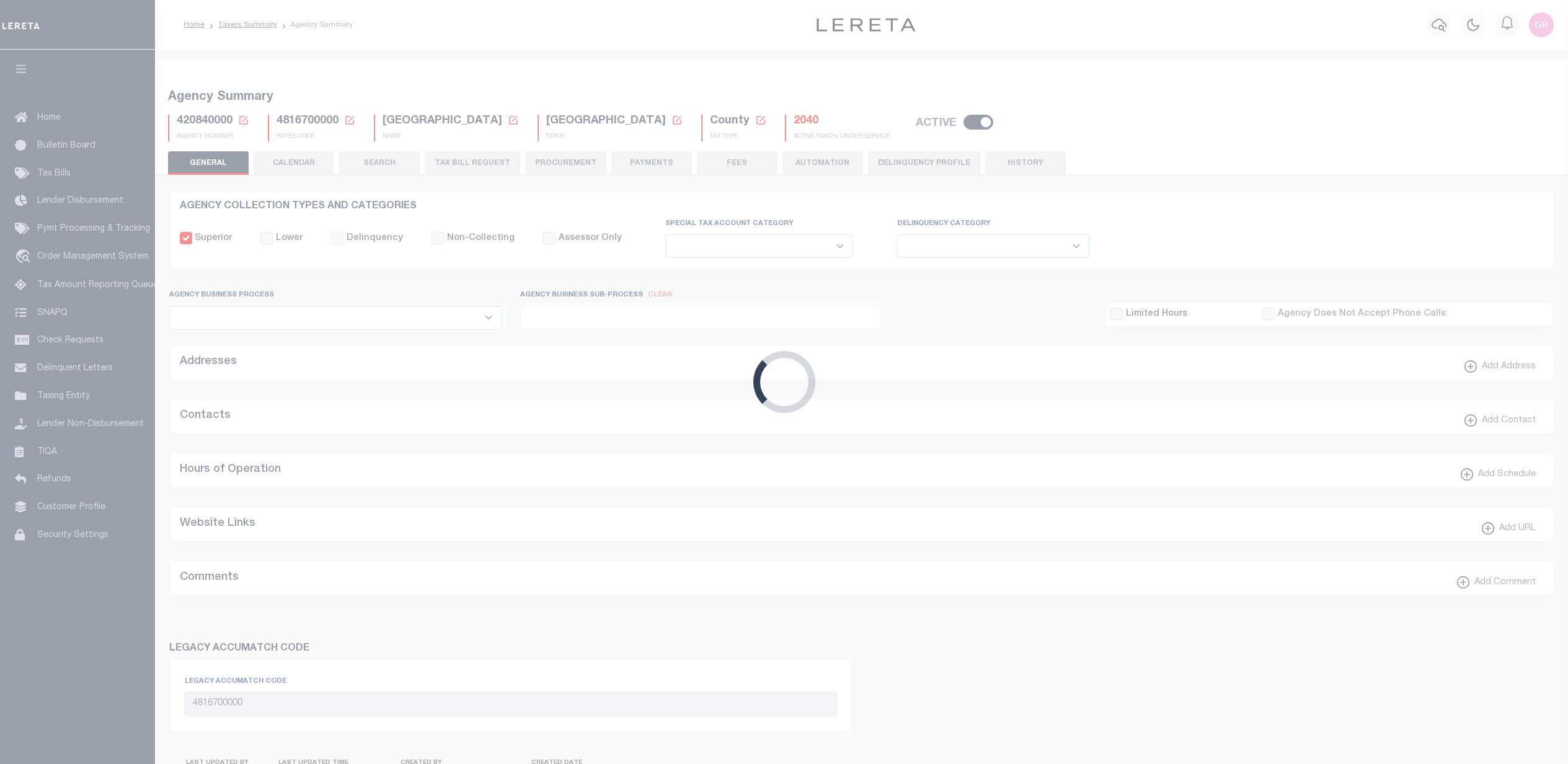
select select
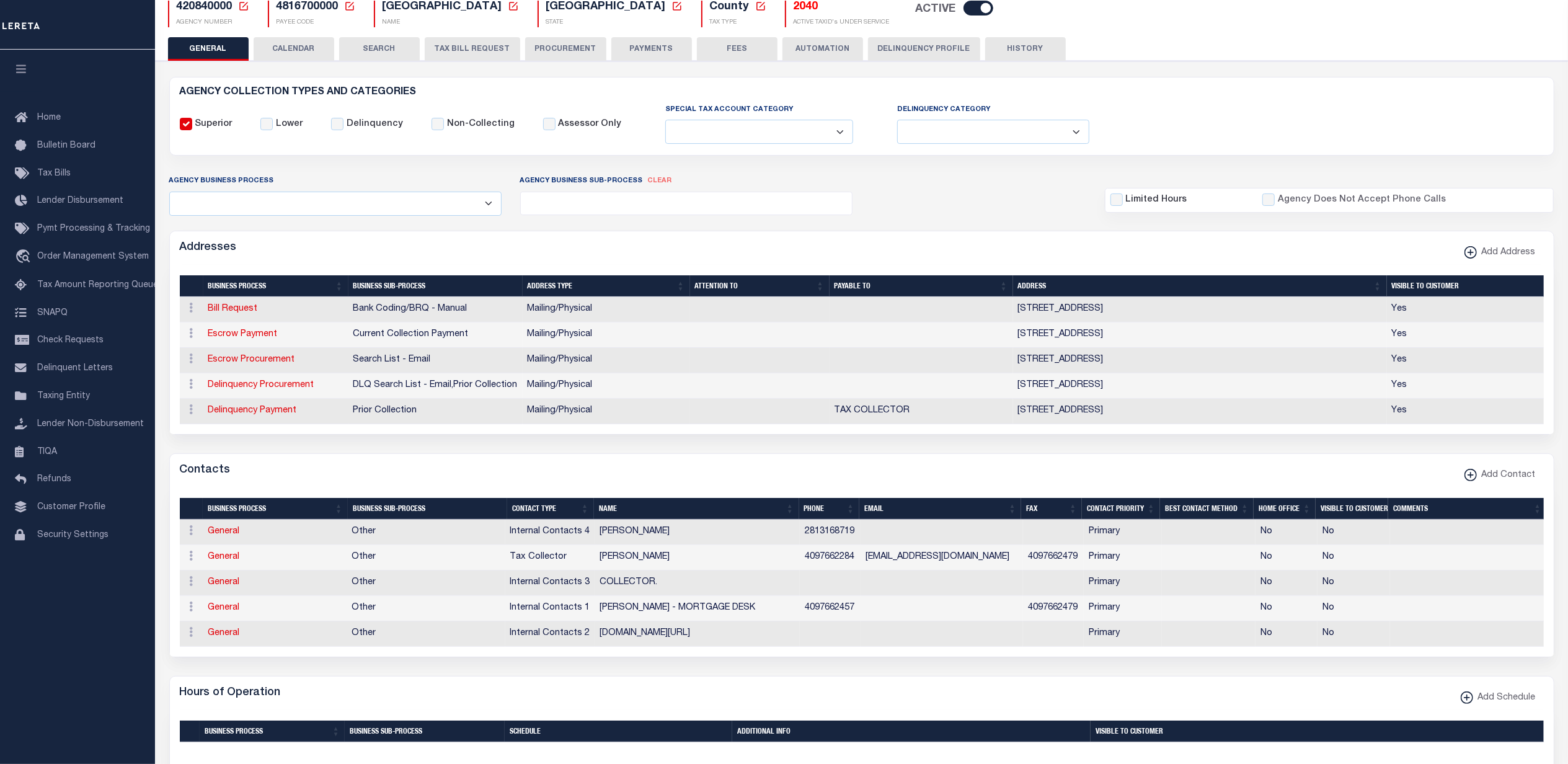
click at [461, 45] on button "TAX BILL REQUEST" at bounding box center [472, 49] width 95 height 23
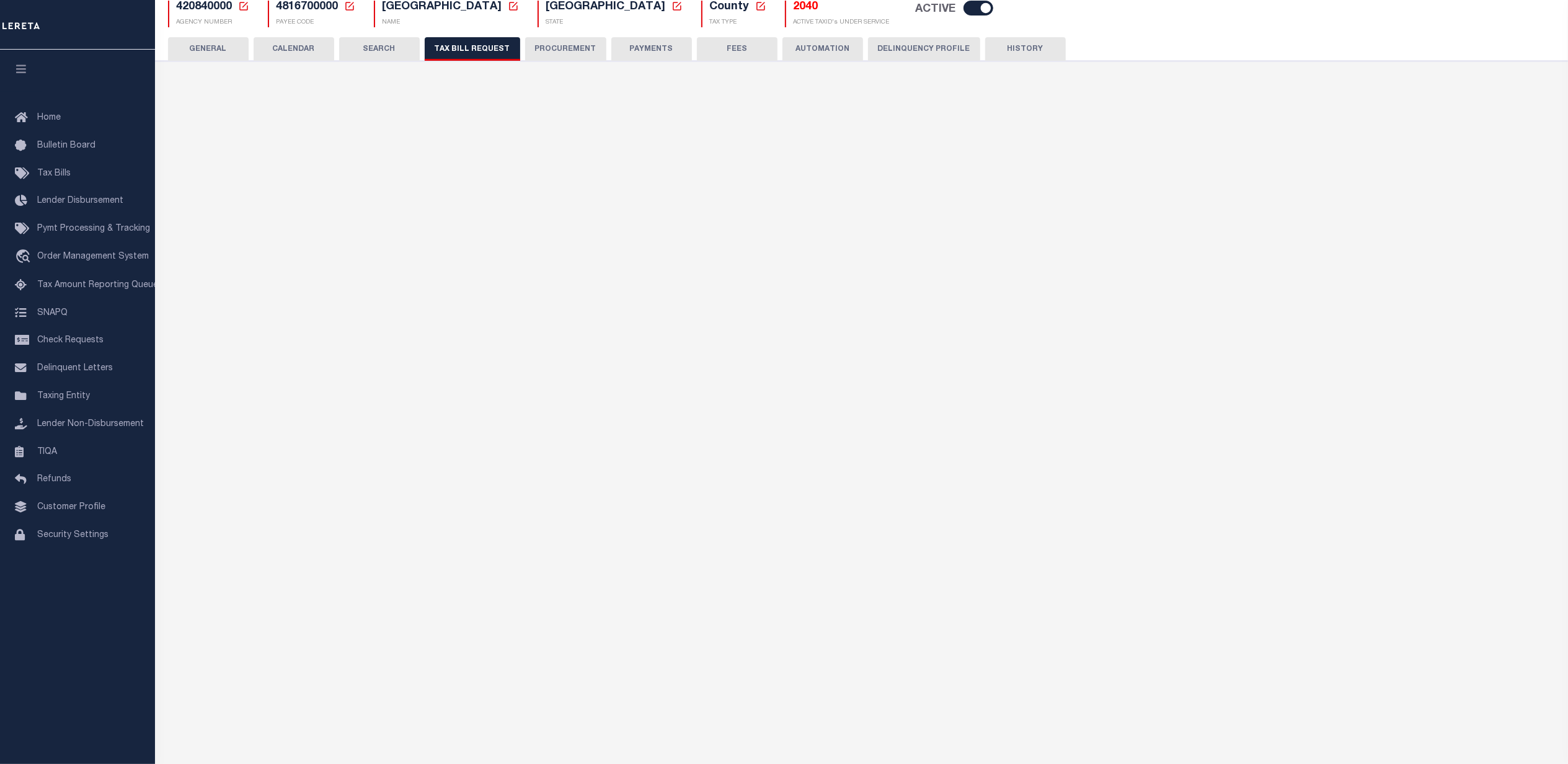
select select "100"
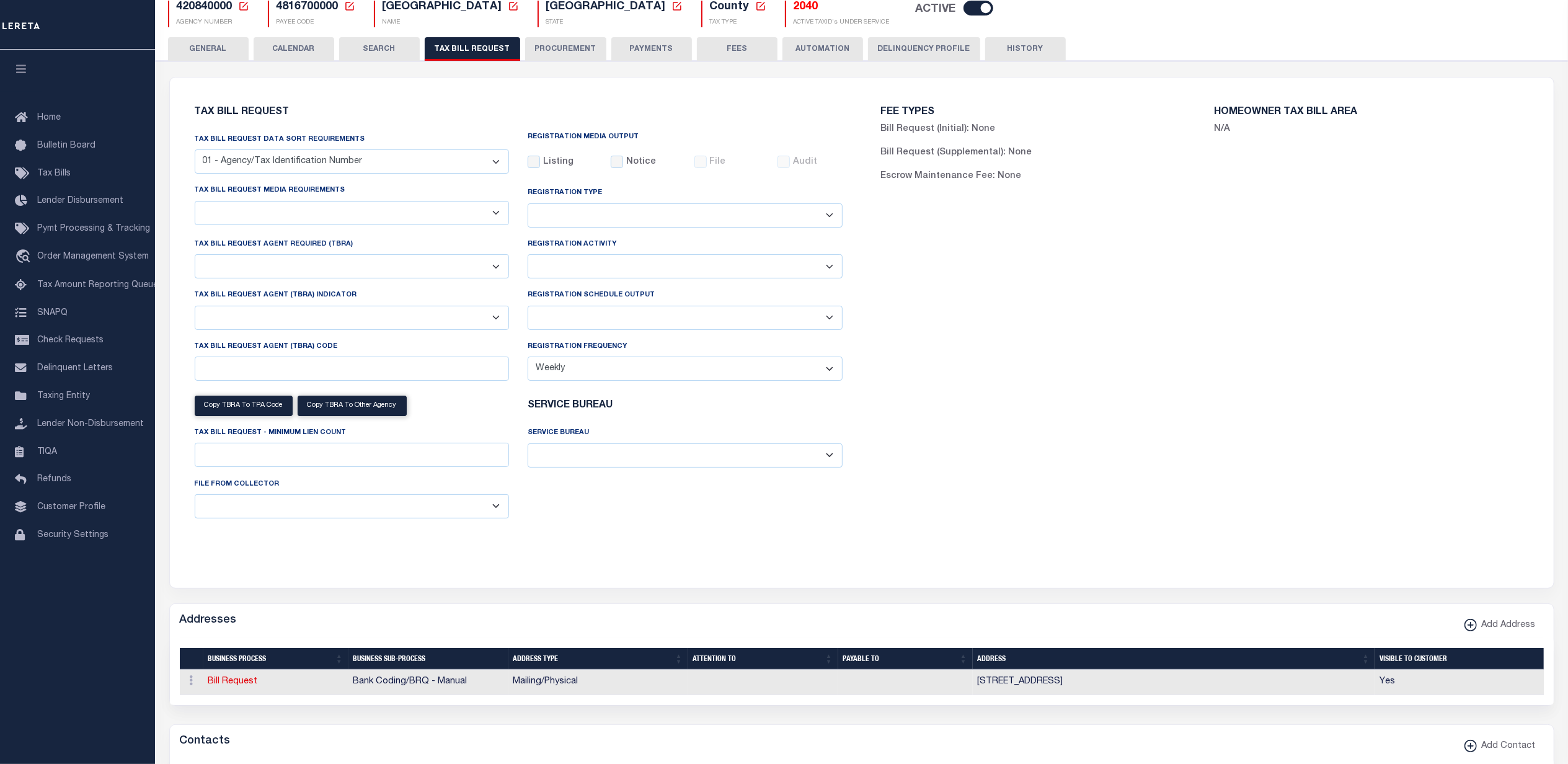
select select "28"
checkbox input "false"
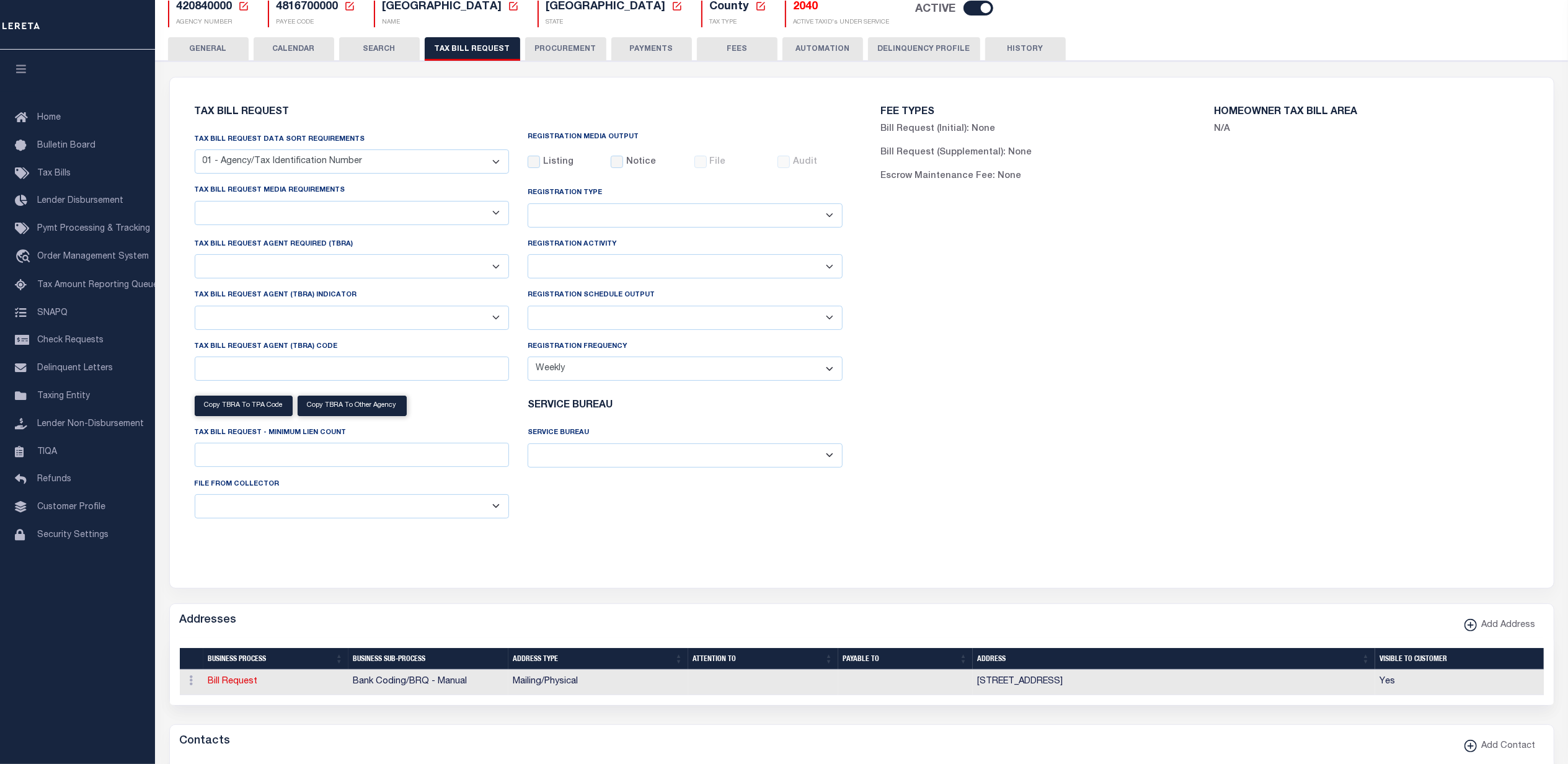
select select "22"
select select "true"
select select "14"
select select
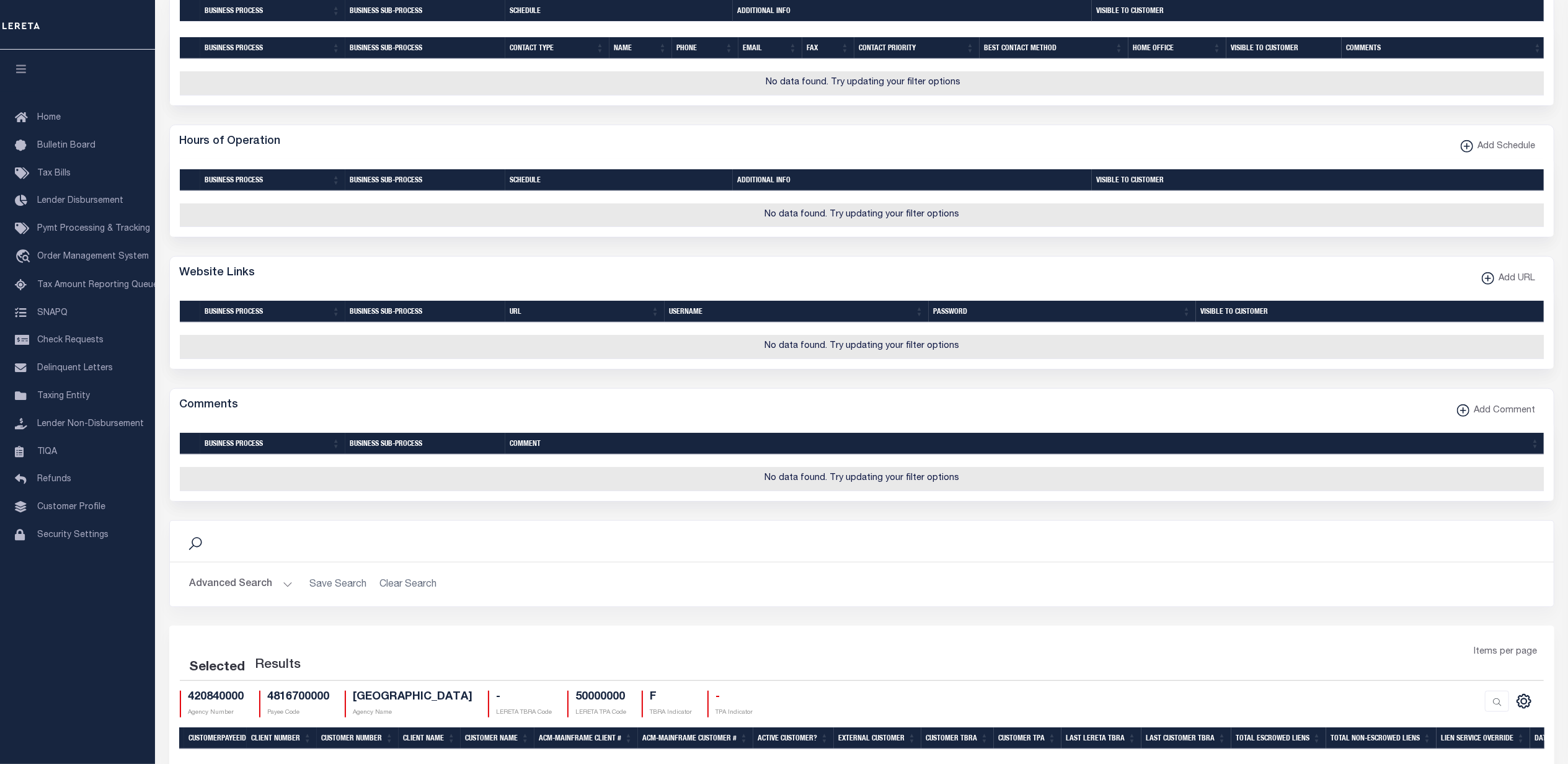
scroll to position [1077, 0]
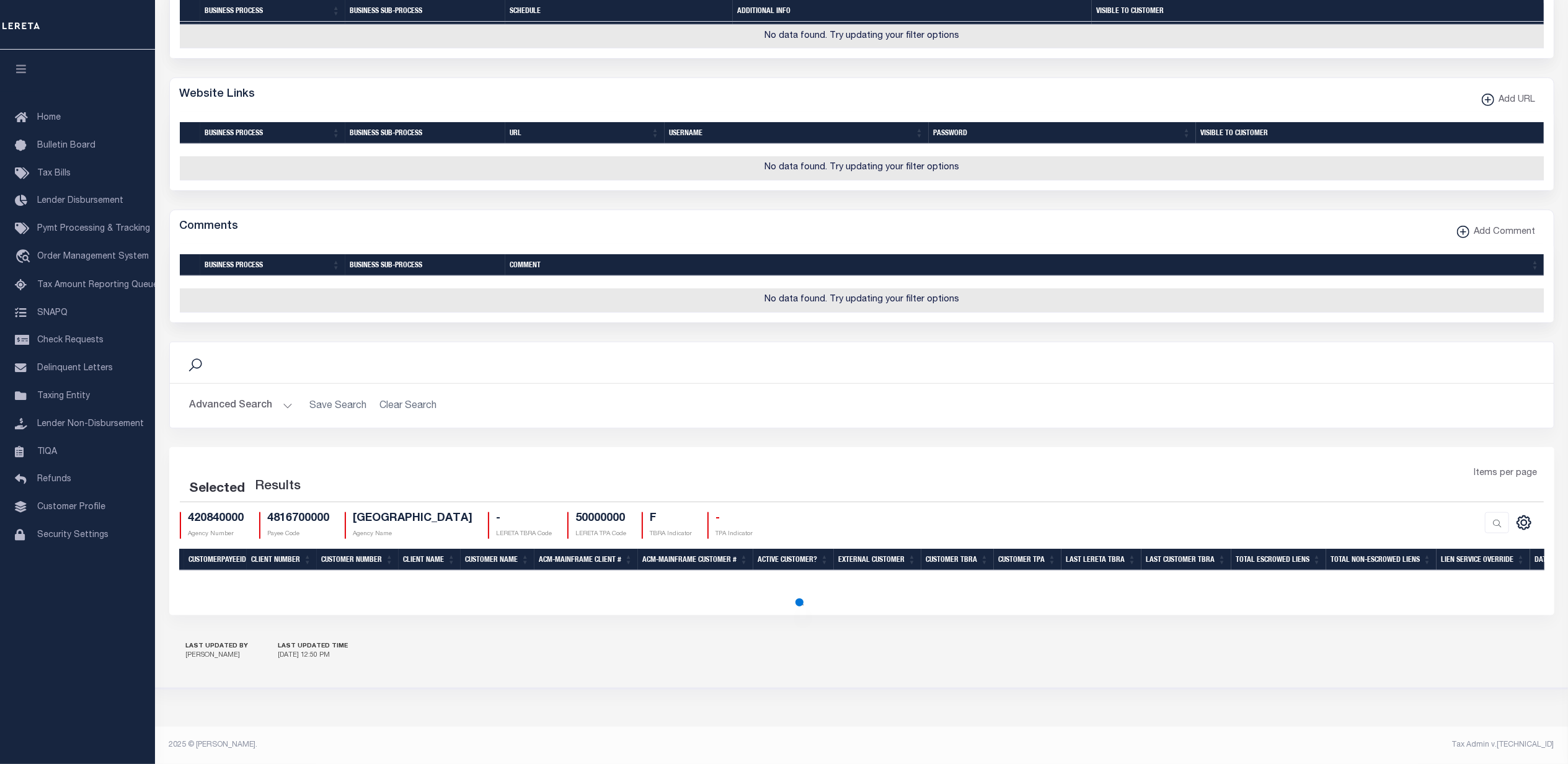
select select "100"
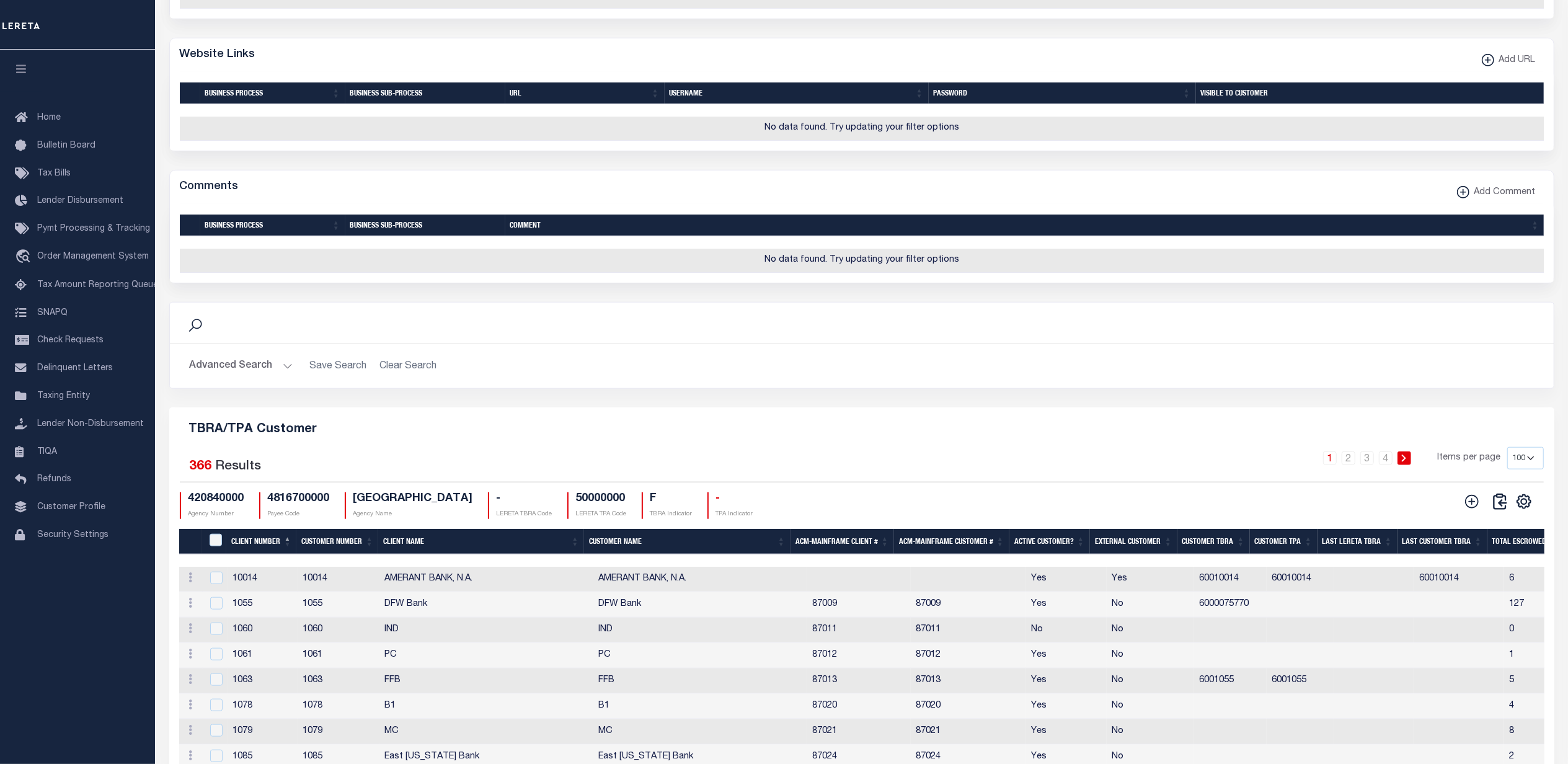
scroll to position [1490, 0]
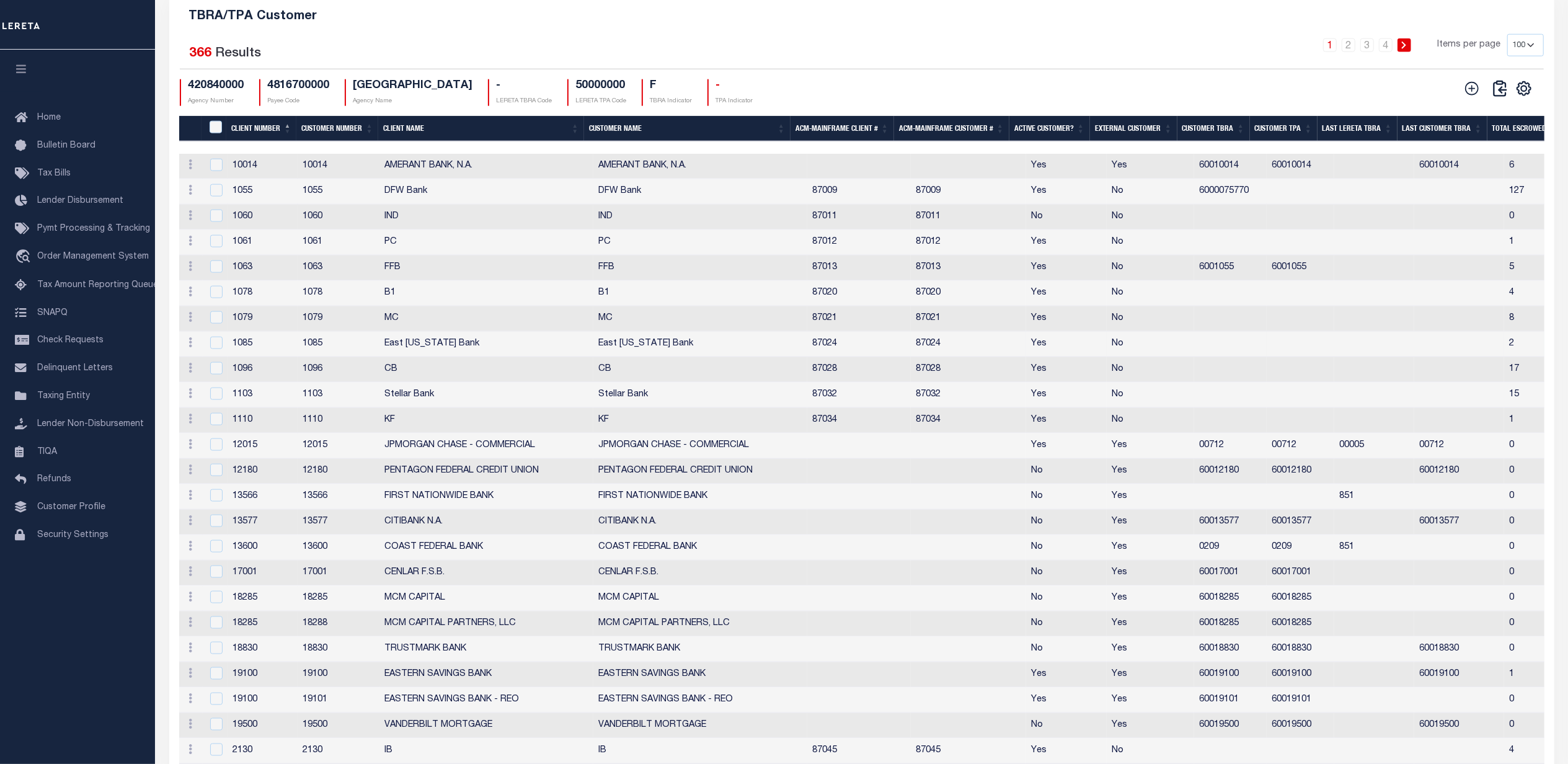
drag, startPoint x: 191, startPoint y: 396, endPoint x: 186, endPoint y: 407, distance: 12.1
click at [191, 347] on icon at bounding box center [191, 342] width 4 height 10
click at [209, 394] on link "Delete" at bounding box center [212, 384] width 57 height 21
checkbox input "true"
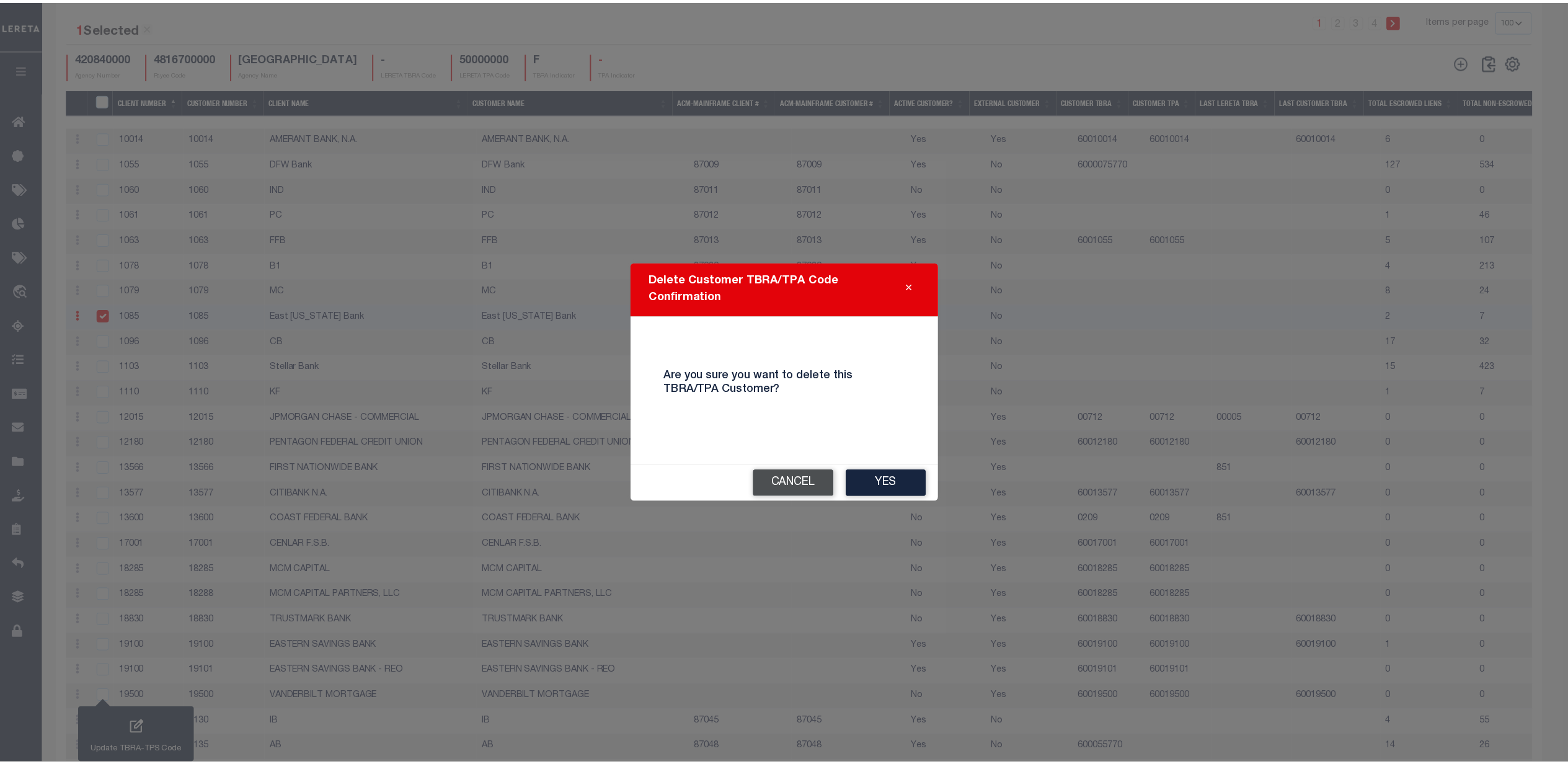
scroll to position [1391, 0]
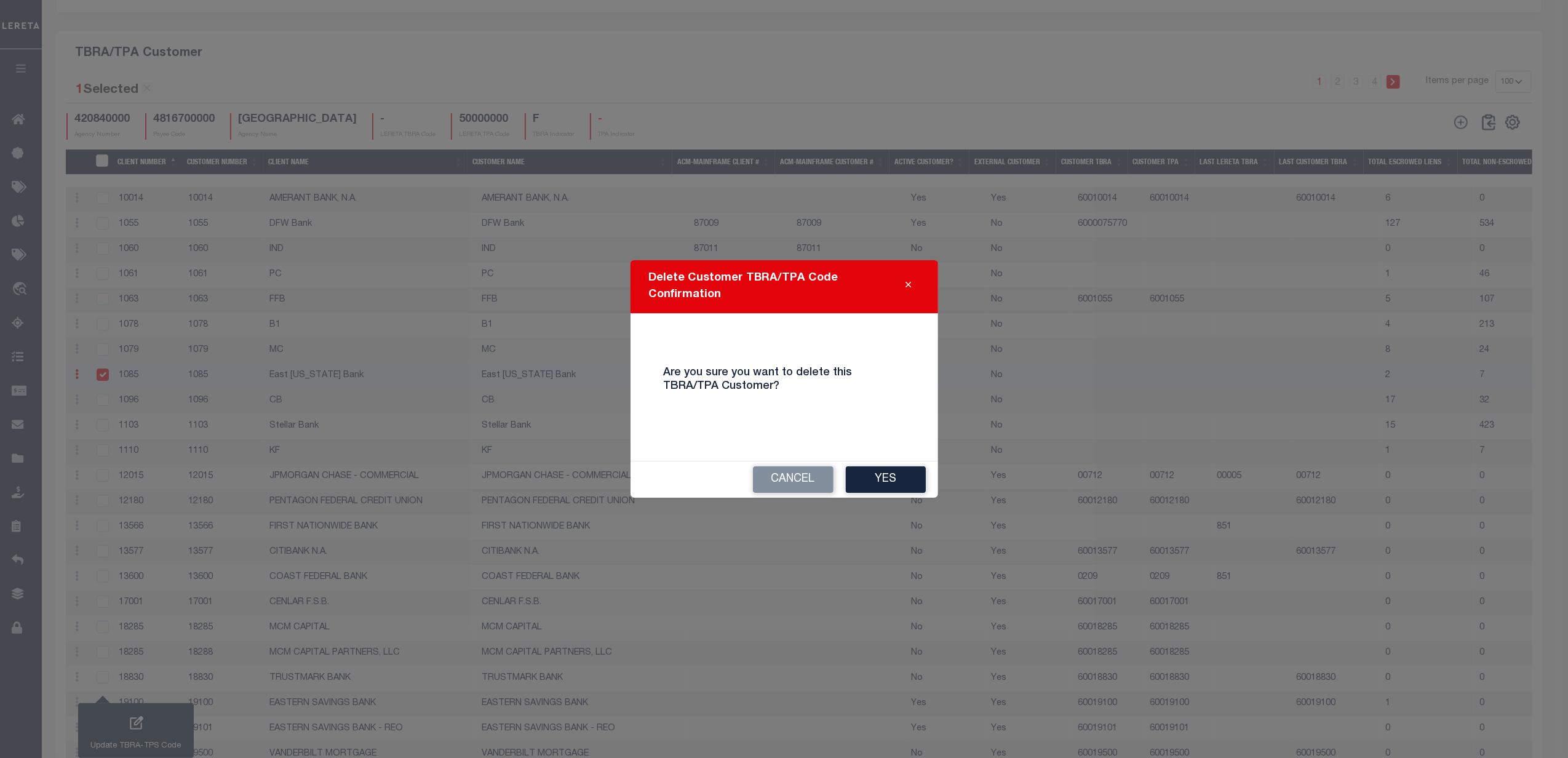
click at [908, 284] on icon "Close" at bounding box center [909, 285] width 5 height 9
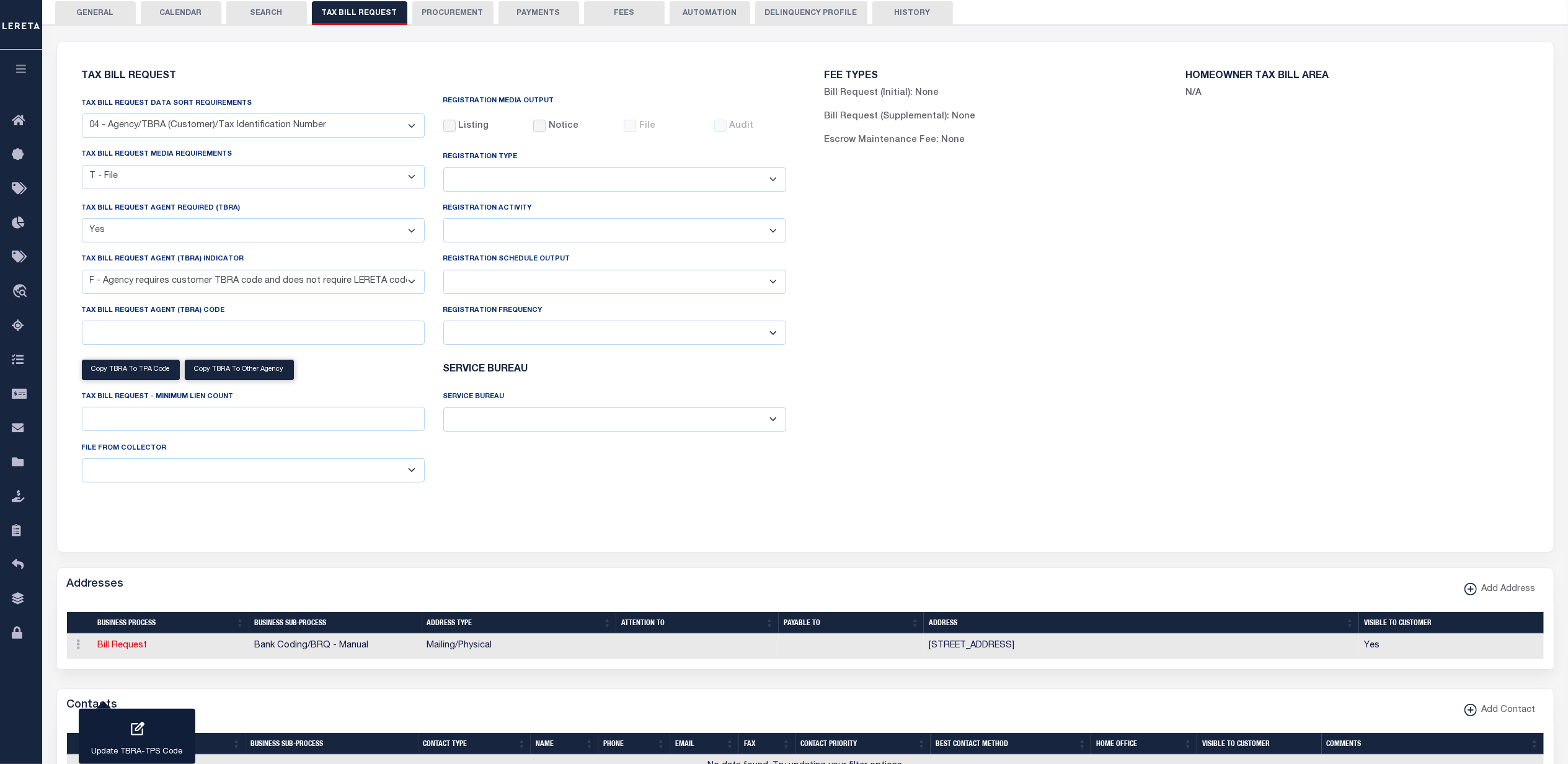
scroll to position [0, 0]
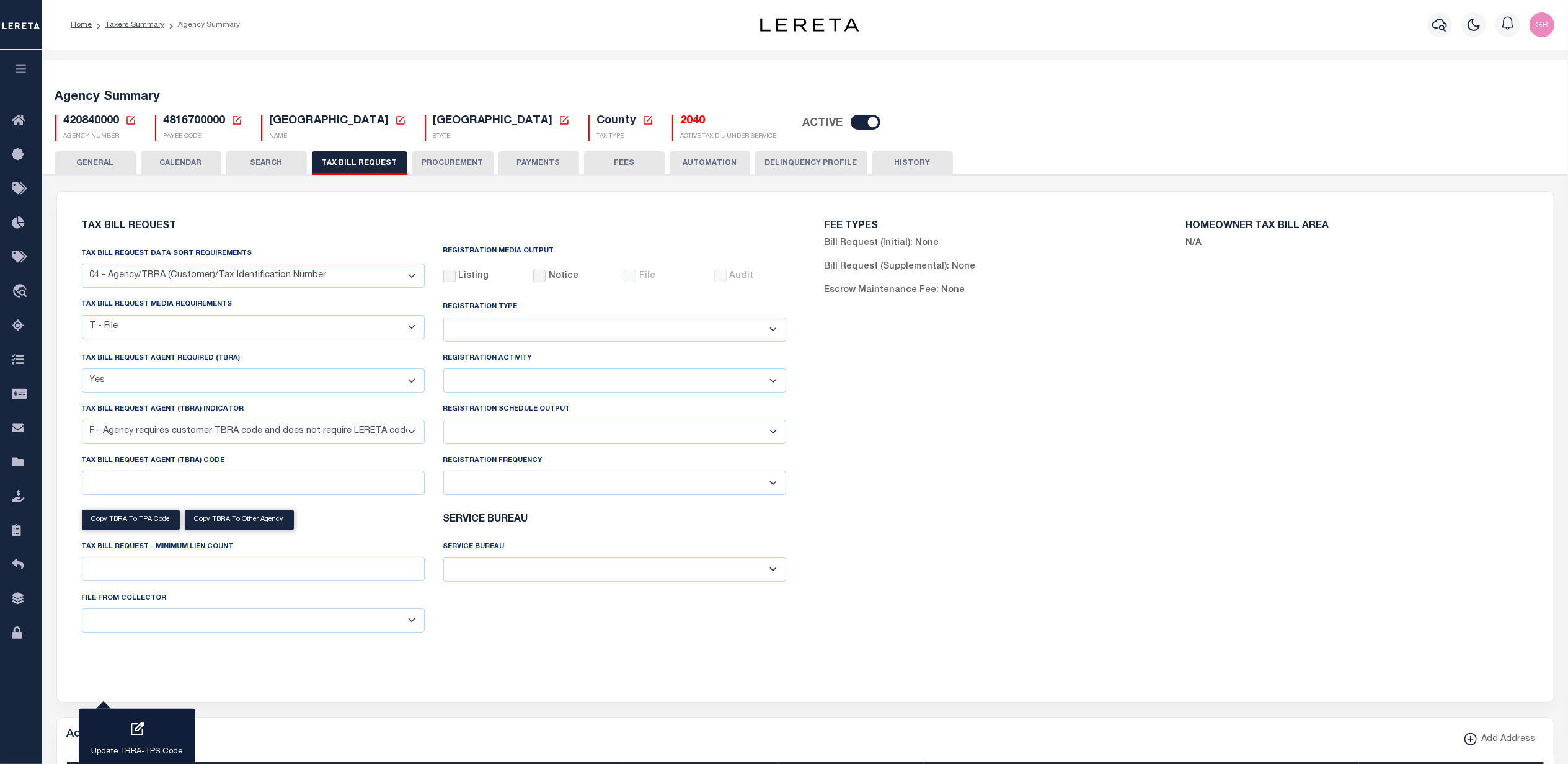
click at [904, 161] on button "HISTORY" at bounding box center [912, 163] width 81 height 23
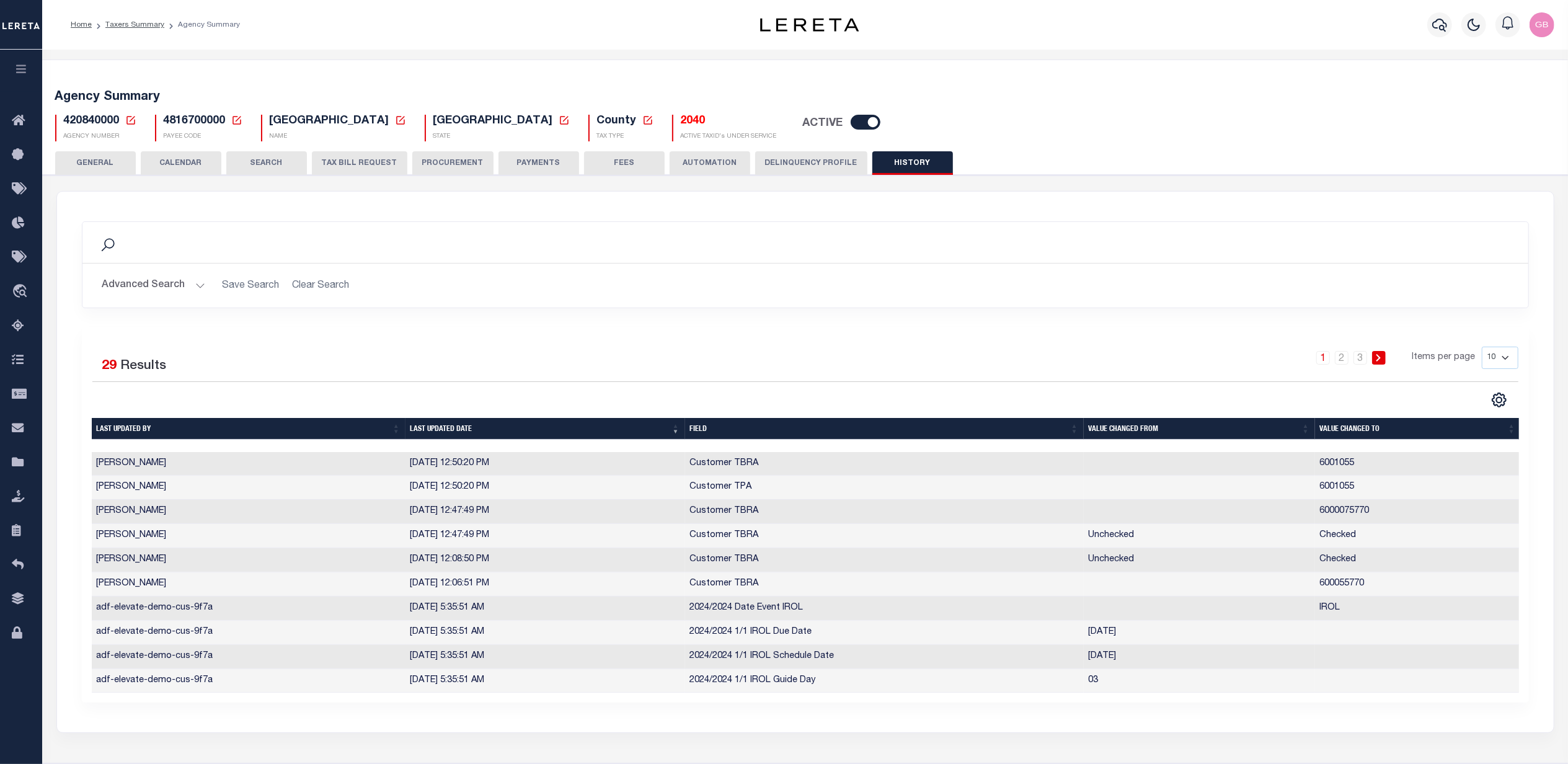
click at [350, 161] on button "TAX BILL REQUEST" at bounding box center [359, 163] width 95 height 23
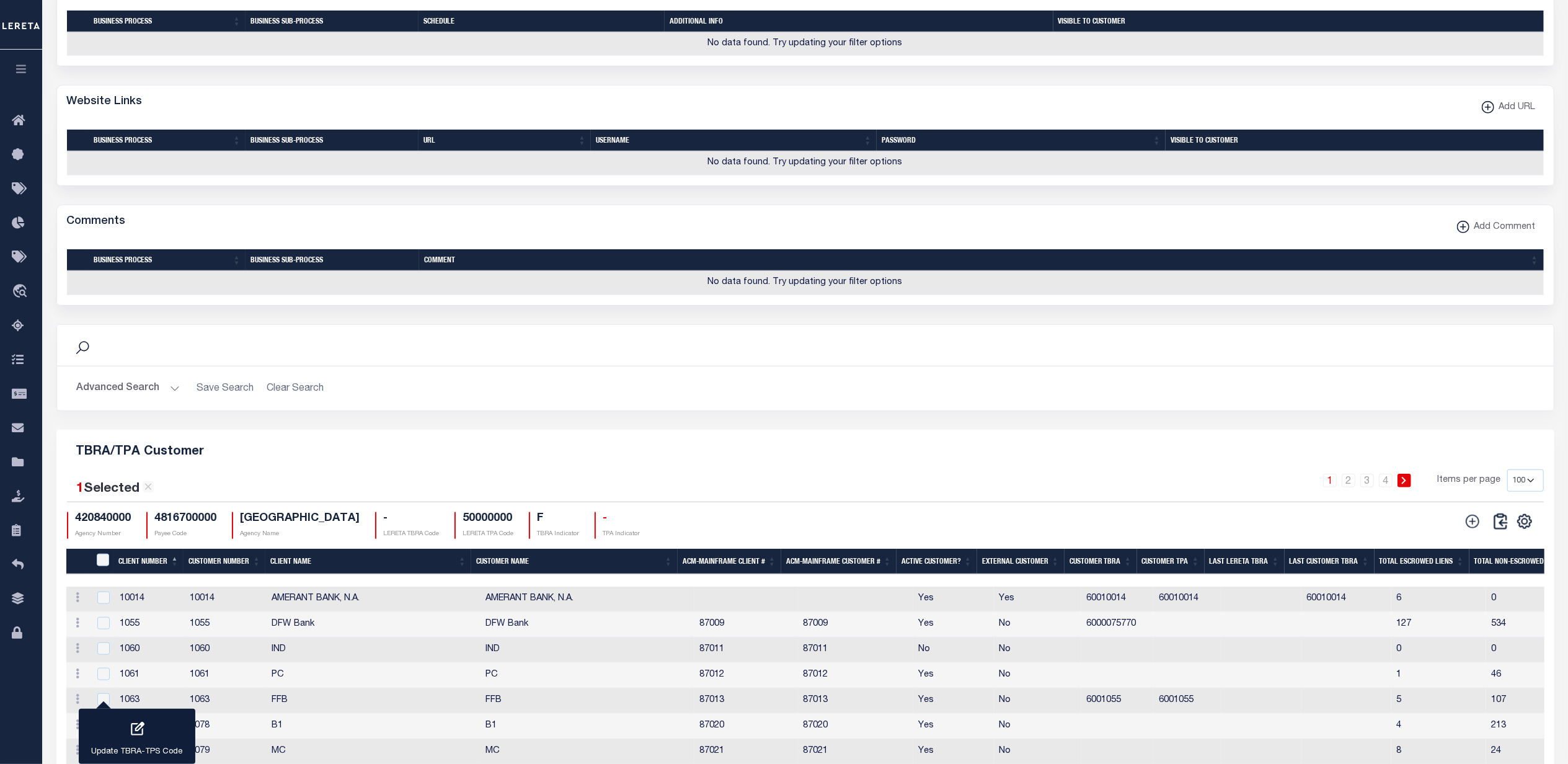
scroll to position [661, 0]
